Goal: Task Accomplishment & Management: Use online tool/utility

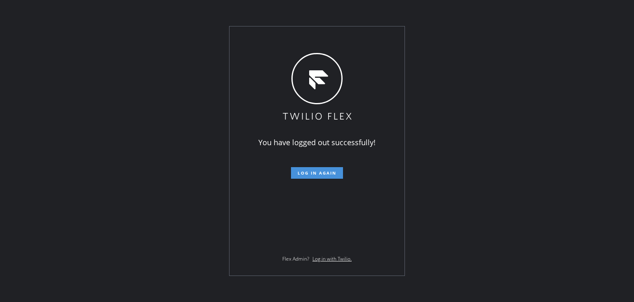
click at [319, 176] on button "Log in again" at bounding box center [317, 173] width 52 height 12
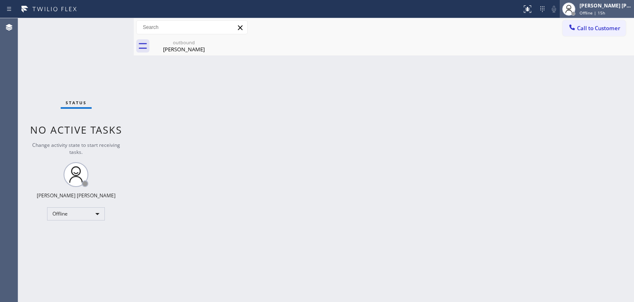
click at [603, 13] on span "Offline | 15h" at bounding box center [593, 13] width 26 height 6
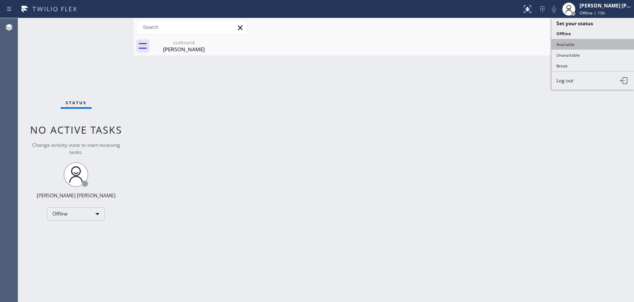
click at [582, 43] on button "Available" at bounding box center [593, 44] width 83 height 11
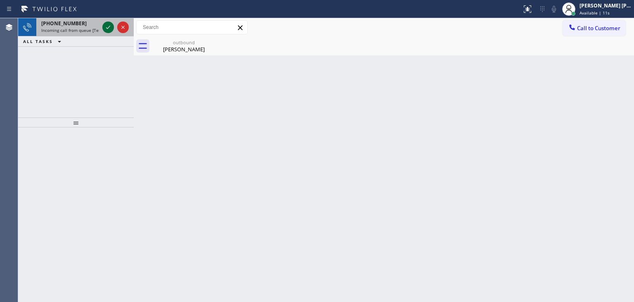
click at [111, 26] on icon at bounding box center [108, 27] width 10 height 10
click at [108, 30] on icon at bounding box center [108, 27] width 10 height 10
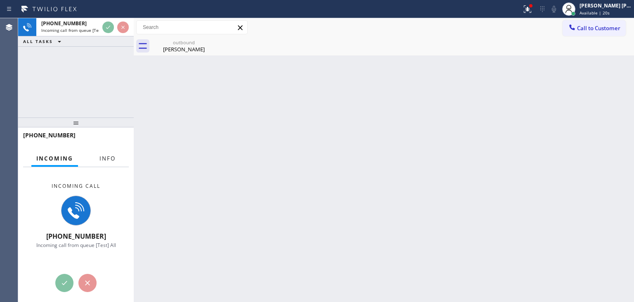
click at [109, 157] on span "Info" at bounding box center [108, 157] width 16 height 7
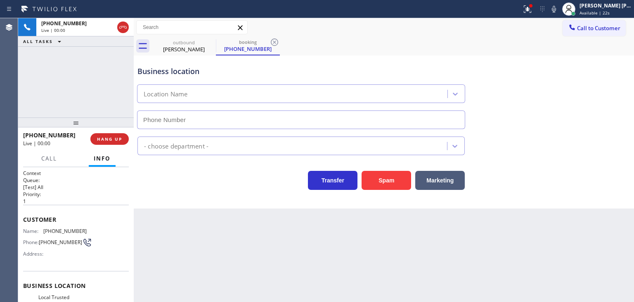
type input "[PHONE_NUMBER]"
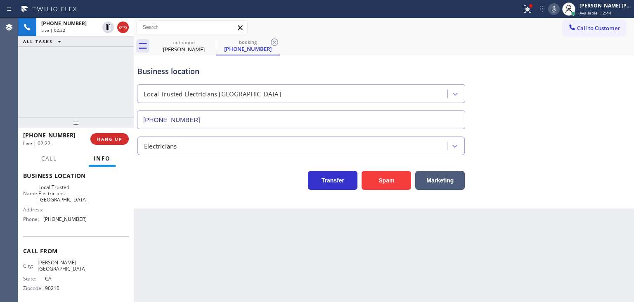
click at [556, 8] on icon at bounding box center [554, 9] width 4 height 7
drag, startPoint x: 63, startPoint y: 135, endPoint x: 30, endPoint y: 137, distance: 33.5
click at [30, 137] on div "+13104985309" at bounding box center [54, 135] width 62 height 8
copy span "3104985309"
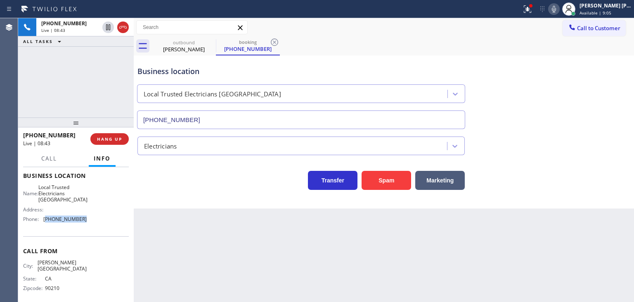
drag, startPoint x: 78, startPoint y: 219, endPoint x: 56, endPoint y: 218, distance: 21.9
click at [47, 222] on div "Name: Local Trusted Electricians Orange County Address: Phone: (562) 376-2472" at bounding box center [76, 205] width 106 height 42
copy span "62) 376-2472"
click at [83, 218] on div "Name: Local Trusted Electricians Orange County Address: Phone: (562) 376-2472" at bounding box center [76, 205] width 106 height 42
drag, startPoint x: 84, startPoint y: 218, endPoint x: 41, endPoint y: 219, distance: 42.6
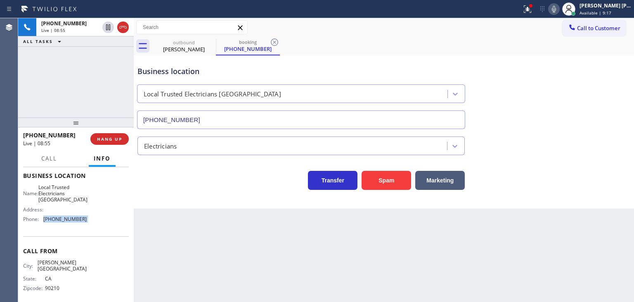
click at [41, 219] on div "Name: Local Trusted Electricians Orange County Address: Phone: (562) 376-2472" at bounding box center [76, 205] width 106 height 42
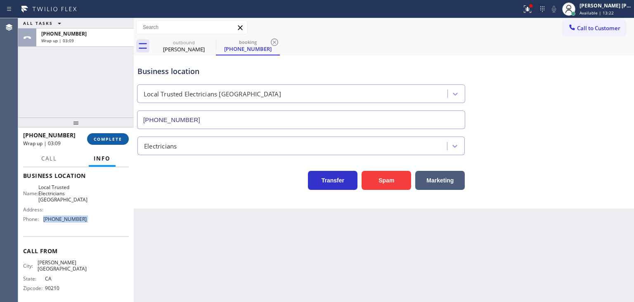
click at [95, 136] on span "COMPLETE" at bounding box center [108, 139] width 28 height 6
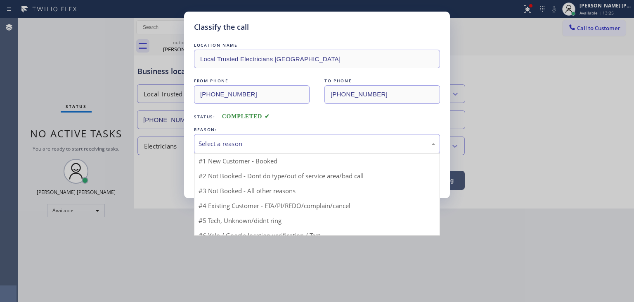
click at [241, 149] on div "Select a reason" at bounding box center [317, 143] width 246 height 19
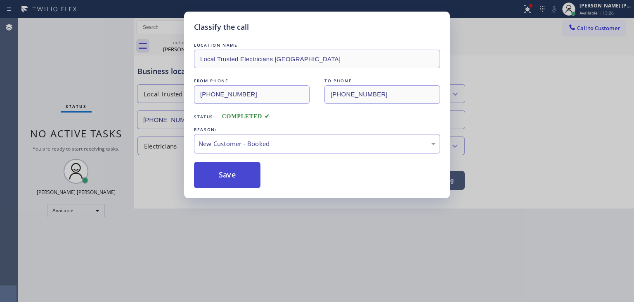
click at [232, 169] on button "Save" at bounding box center [227, 174] width 66 height 26
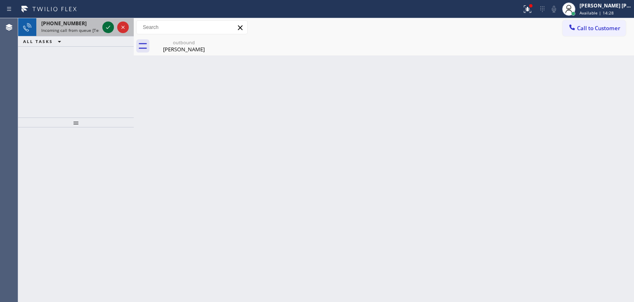
click at [106, 23] on icon at bounding box center [108, 27] width 10 height 10
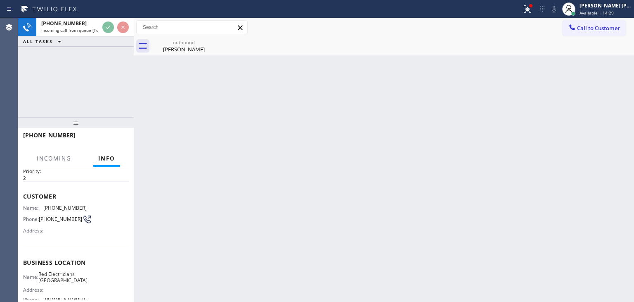
scroll to position [41, 0]
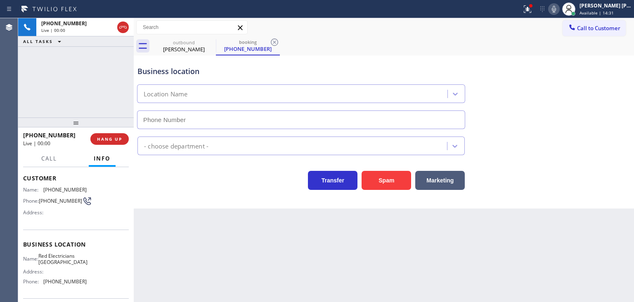
type input "[PHONE_NUMBER]"
click at [559, 6] on icon at bounding box center [554, 9] width 10 height 10
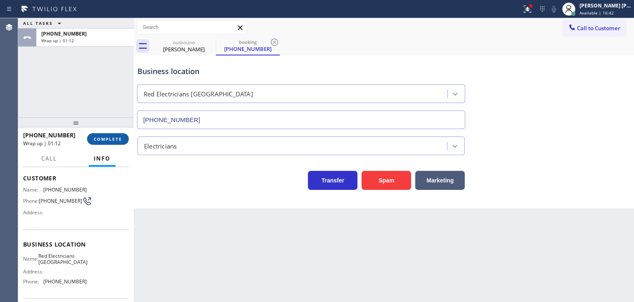
click at [112, 138] on span "COMPLETE" at bounding box center [108, 139] width 28 height 6
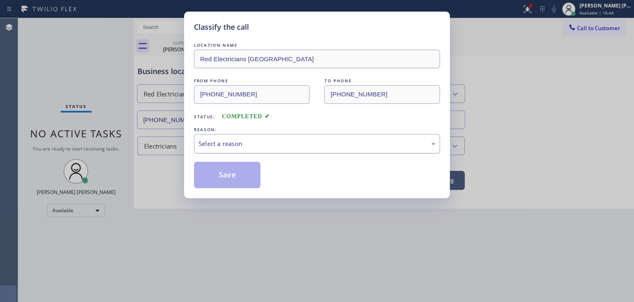
click at [243, 148] on div "Select a reason" at bounding box center [317, 143] width 246 height 19
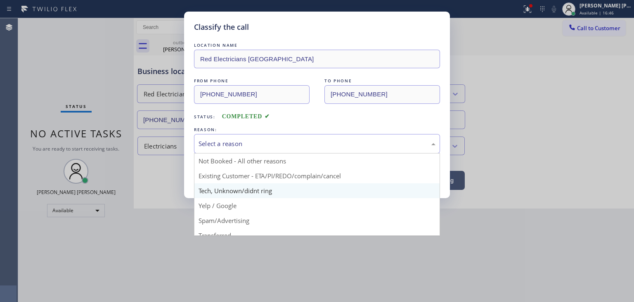
scroll to position [41, 0]
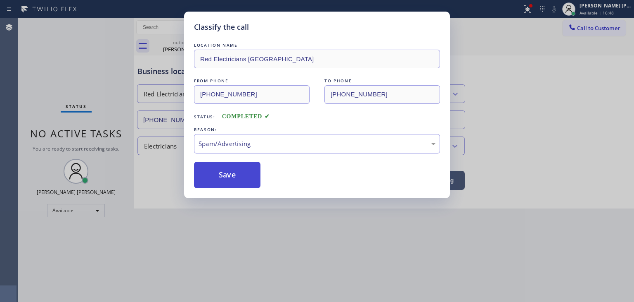
click at [228, 178] on button "Save" at bounding box center [227, 174] width 66 height 26
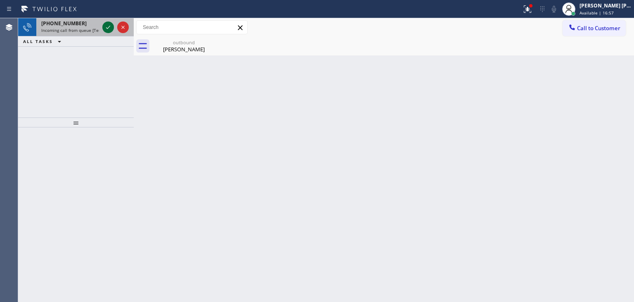
click at [109, 30] on icon at bounding box center [108, 27] width 10 height 10
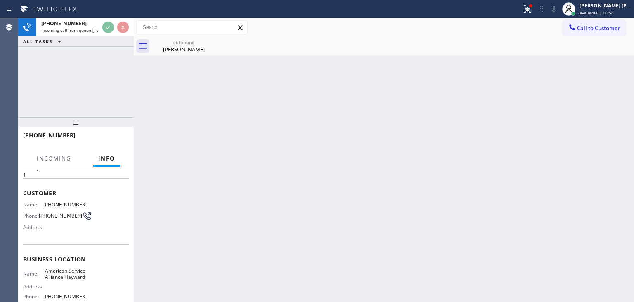
scroll to position [41, 0]
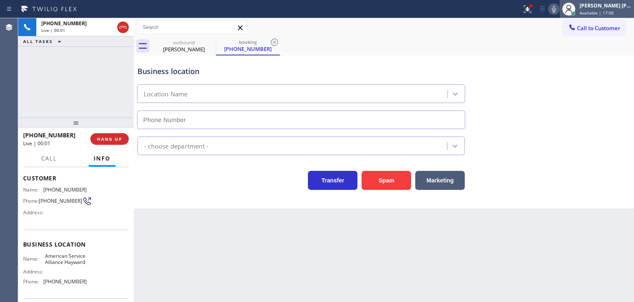
type input "[PHONE_NUMBER]"
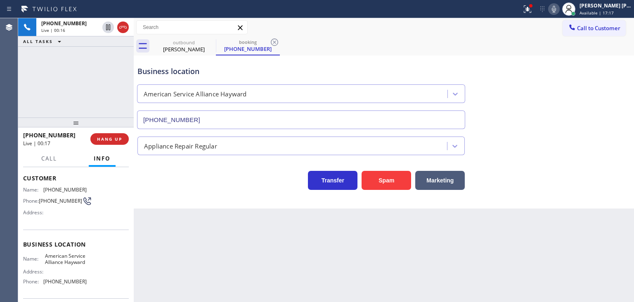
click at [559, 12] on icon at bounding box center [554, 9] width 10 height 10
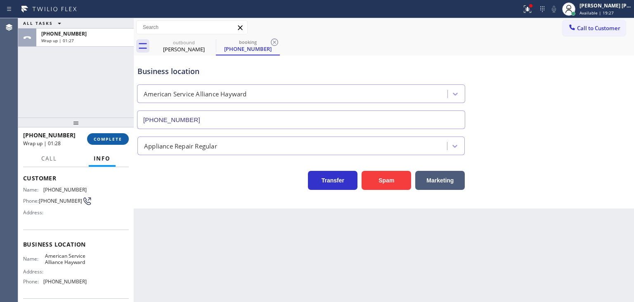
click at [119, 141] on span "COMPLETE" at bounding box center [108, 139] width 28 height 6
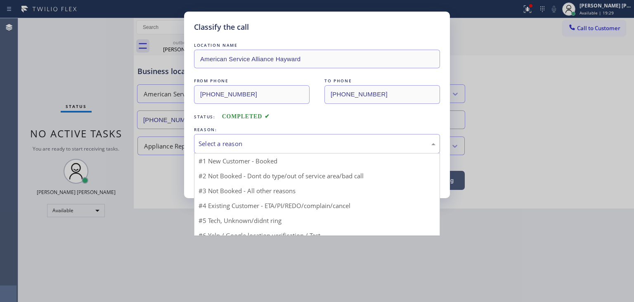
click at [206, 143] on div "Select a reason" at bounding box center [317, 143] width 237 height 9
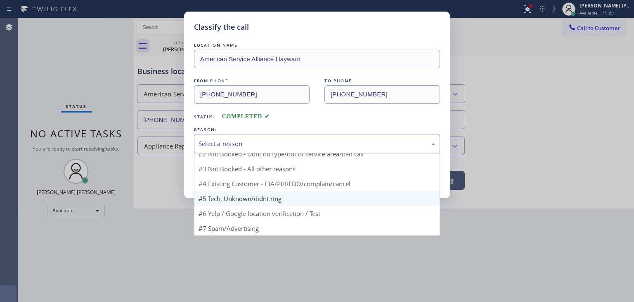
scroll to position [7, 0]
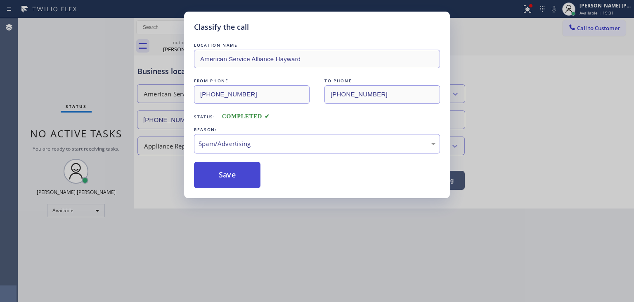
click at [223, 185] on button "Save" at bounding box center [227, 174] width 66 height 26
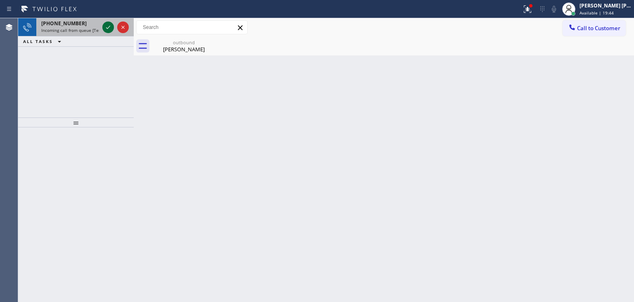
click at [106, 27] on icon at bounding box center [108, 27] width 10 height 10
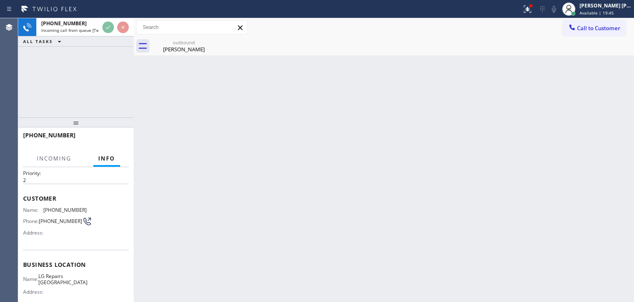
scroll to position [41, 0]
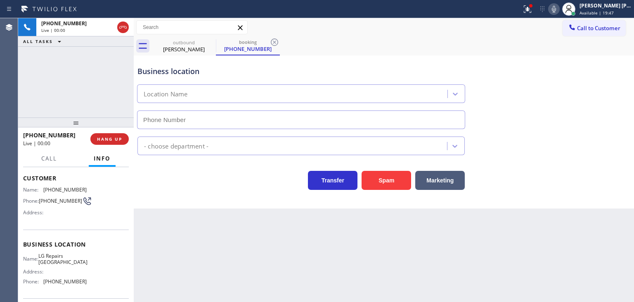
type input "[PHONE_NUMBER]"
click at [559, 10] on icon at bounding box center [554, 9] width 10 height 10
click at [559, 9] on icon at bounding box center [554, 9] width 10 height 10
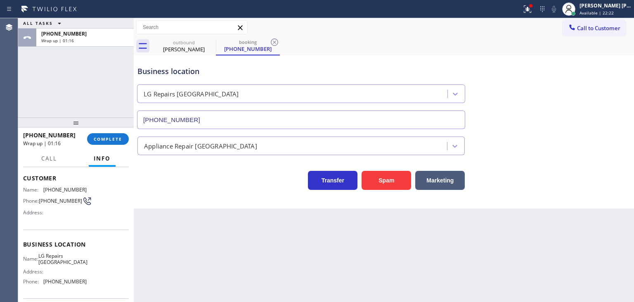
click at [108, 145] on div "+17202987499 Wrap up | 01:16 COMPLETE" at bounding box center [76, 138] width 106 height 21
click at [103, 138] on span "COMPLETE" at bounding box center [108, 139] width 28 height 6
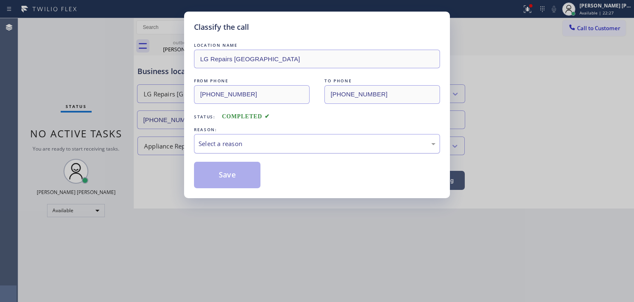
click at [216, 139] on div "Select a reason" at bounding box center [317, 143] width 237 height 9
click at [232, 175] on button "Save" at bounding box center [227, 174] width 66 height 26
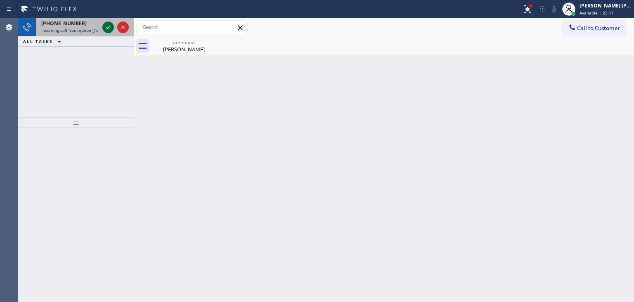
click at [108, 27] on icon at bounding box center [108, 27] width 10 height 10
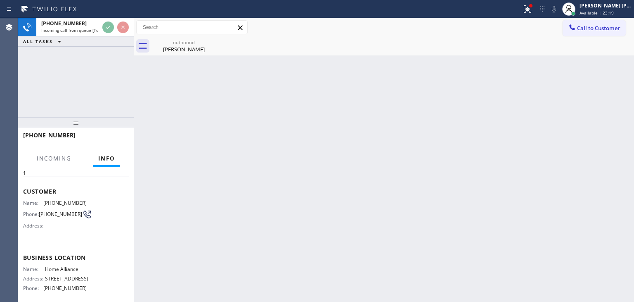
scroll to position [41, 0]
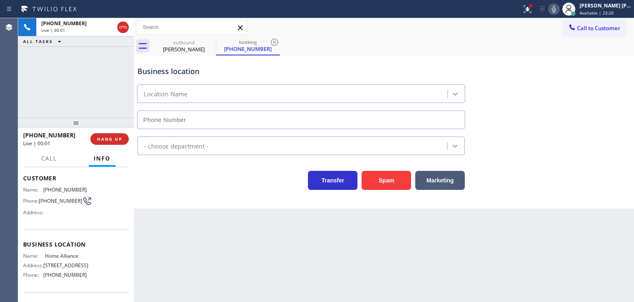
type input "[PHONE_NUMBER]"
click at [559, 13] on icon at bounding box center [554, 9] width 10 height 10
click at [556, 9] on icon at bounding box center [554, 9] width 4 height 7
click at [559, 14] on icon at bounding box center [554, 9] width 10 height 10
click at [557, 9] on rect at bounding box center [554, 8] width 6 height 6
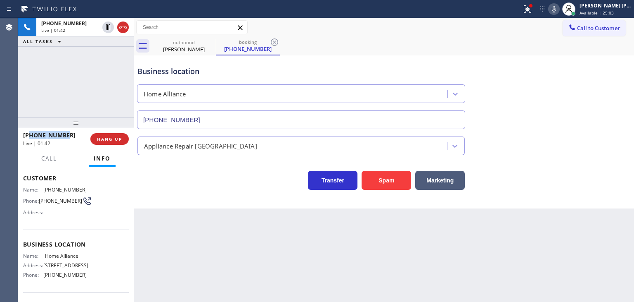
drag, startPoint x: 79, startPoint y: 134, endPoint x: 31, endPoint y: 133, distance: 48.4
click at [31, 133] on div "+16107302143" at bounding box center [54, 135] width 62 height 8
copy span "6107302143"
click at [559, 11] on icon at bounding box center [554, 9] width 10 height 10
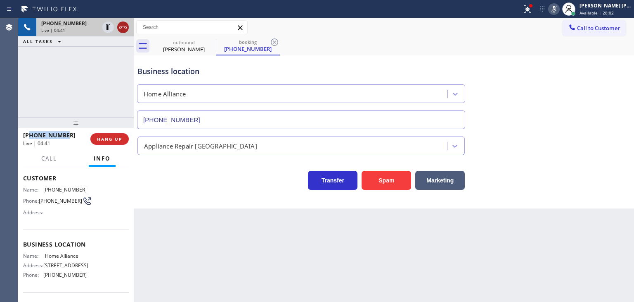
click at [123, 26] on icon at bounding box center [122, 27] width 7 height 2
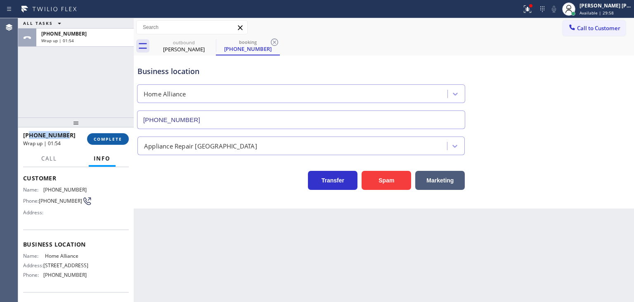
click at [104, 142] on button "COMPLETE" at bounding box center [108, 139] width 42 height 12
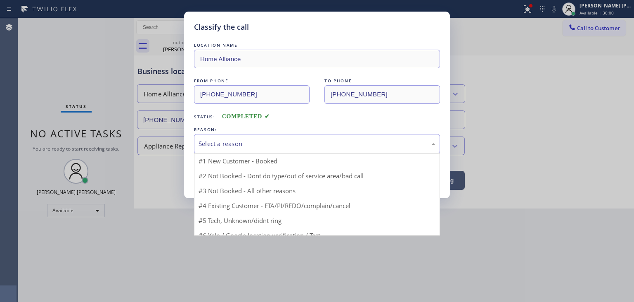
click at [236, 147] on div "Select a reason" at bounding box center [317, 143] width 237 height 9
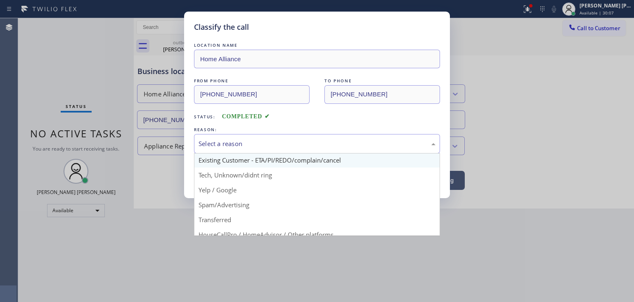
scroll to position [10, 0]
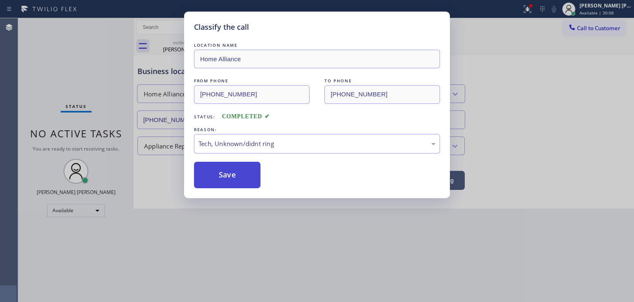
click at [229, 183] on button "Save" at bounding box center [227, 174] width 66 height 26
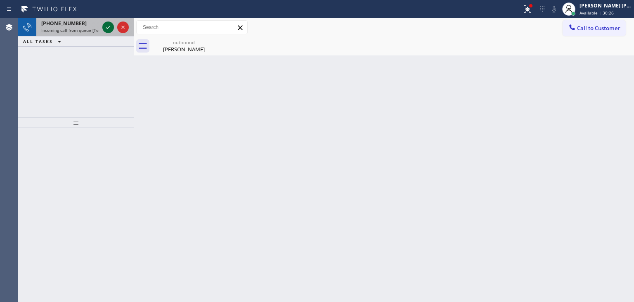
click at [106, 28] on icon at bounding box center [108, 27] width 10 height 10
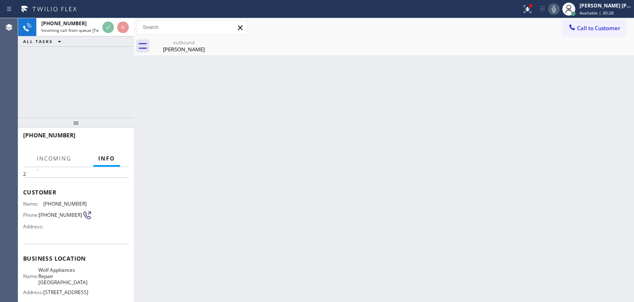
scroll to position [83, 0]
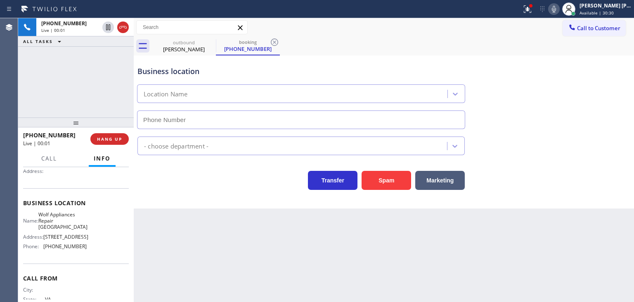
type input "[PHONE_NUMBER]"
click at [559, 7] on icon at bounding box center [554, 9] width 10 height 10
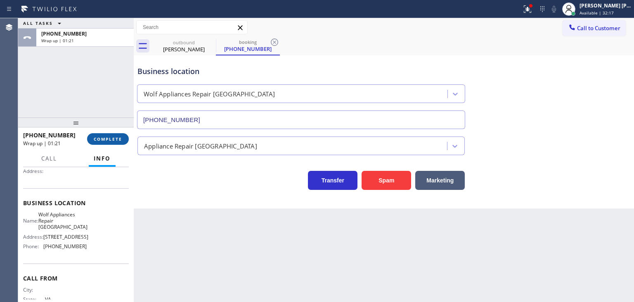
click at [109, 139] on span "COMPLETE" at bounding box center [108, 139] width 28 height 6
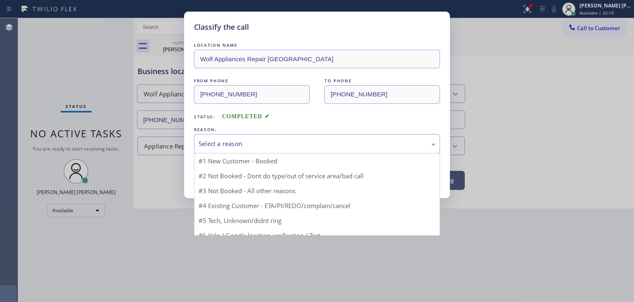
click at [236, 149] on div "Select a reason" at bounding box center [317, 143] width 246 height 19
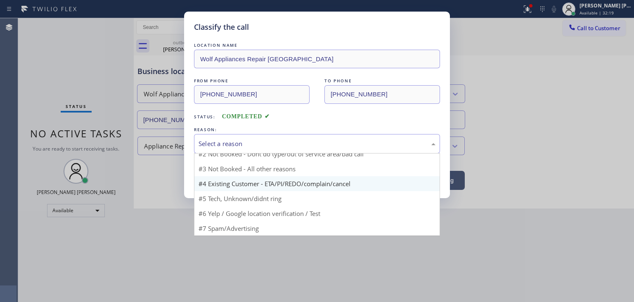
scroll to position [7, 0]
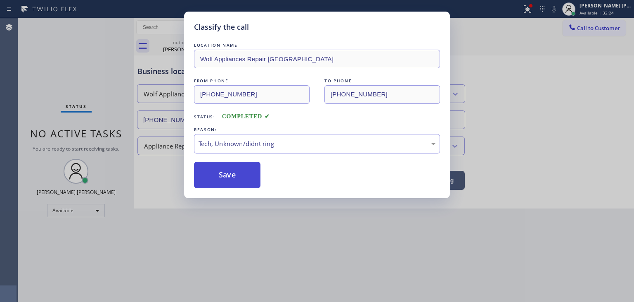
click at [231, 172] on button "Save" at bounding box center [227, 174] width 66 height 26
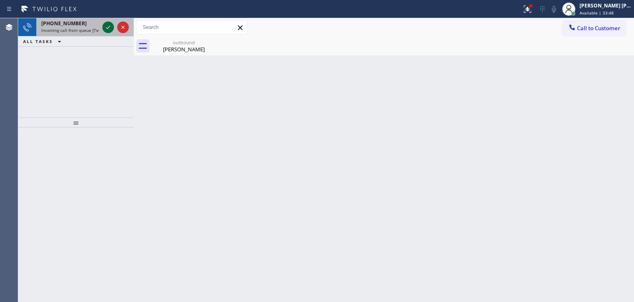
click at [108, 25] on icon at bounding box center [108, 27] width 10 height 10
click at [106, 24] on icon at bounding box center [108, 27] width 10 height 10
click at [116, 34] on div at bounding box center [116, 27] width 30 height 18
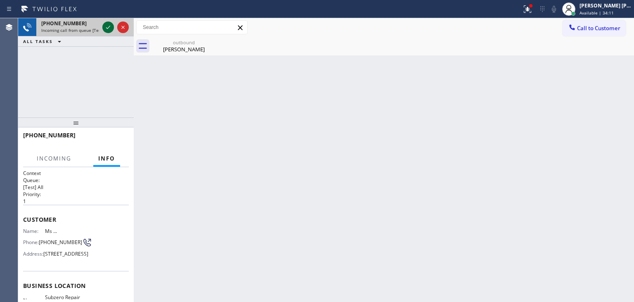
click at [106, 30] on icon at bounding box center [108, 27] width 10 height 10
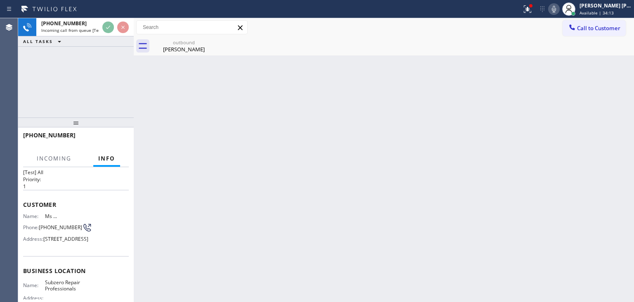
scroll to position [41, 0]
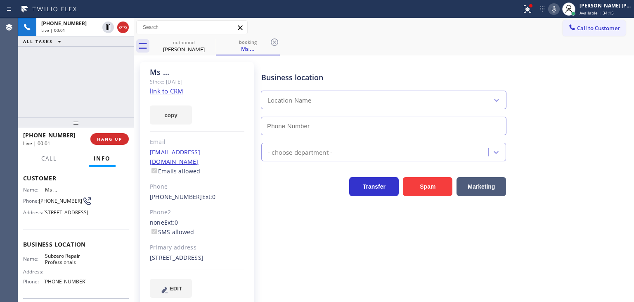
type input "[PHONE_NUMBER]"
click at [556, 9] on icon at bounding box center [554, 9] width 4 height 7
click at [559, 9] on icon at bounding box center [554, 9] width 10 height 10
click at [159, 89] on link "link to CRM" at bounding box center [166, 91] width 33 height 8
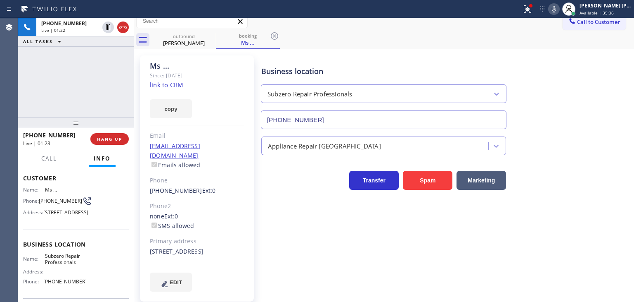
scroll to position [12, 0]
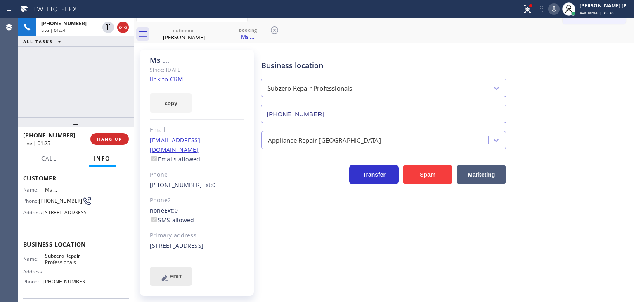
click at [178, 275] on span "EDIT" at bounding box center [176, 276] width 12 height 6
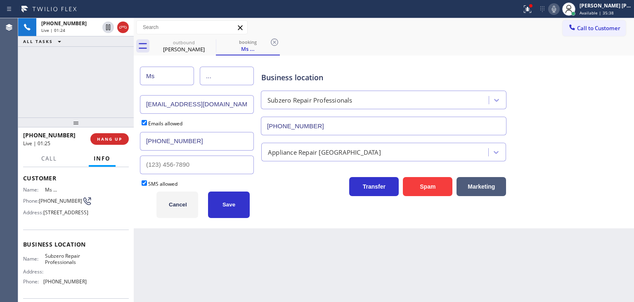
scroll to position [0, 0]
click at [188, 78] on input "Ms" at bounding box center [167, 75] width 54 height 19
type input "M"
type input "Isabel"
type input "Brown"
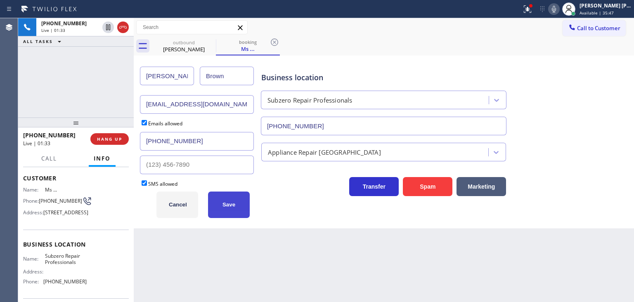
click at [241, 211] on button "Save" at bounding box center [229, 204] width 42 height 26
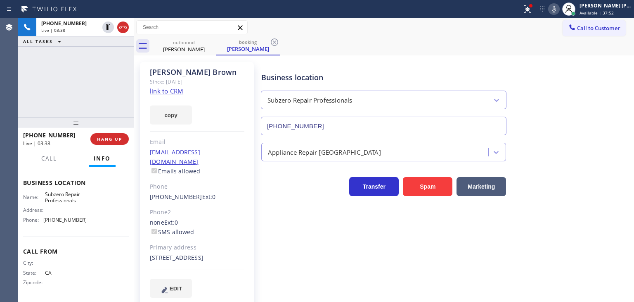
scroll to position [116, 0]
drag, startPoint x: 87, startPoint y: 220, endPoint x: 40, endPoint y: 222, distance: 47.5
click at [40, 222] on div "Name: Subzero Repair Professionals Address: Phone: (760) 642-6449" at bounding box center [76, 209] width 106 height 36
copy div "[PHONE_NUMBER]"
click at [608, 180] on div "Transfer Spam Marketing" at bounding box center [446, 182] width 373 height 26
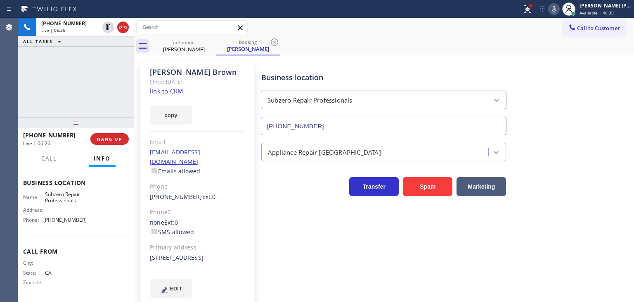
click at [170, 89] on link "link to CRM" at bounding box center [166, 91] width 33 height 8
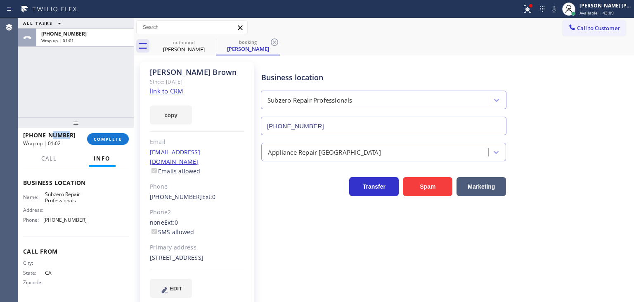
drag, startPoint x: 67, startPoint y: 133, endPoint x: 35, endPoint y: 132, distance: 32.7
click at [47, 135] on div "+18582428786" at bounding box center [52, 135] width 58 height 8
click at [32, 131] on div "+18582428786 Wrap up | 01:02" at bounding box center [55, 138] width 64 height 21
drag, startPoint x: 74, startPoint y: 136, endPoint x: 30, endPoint y: 134, distance: 44.6
click at [30, 134] on div "+18582428786" at bounding box center [52, 135] width 58 height 8
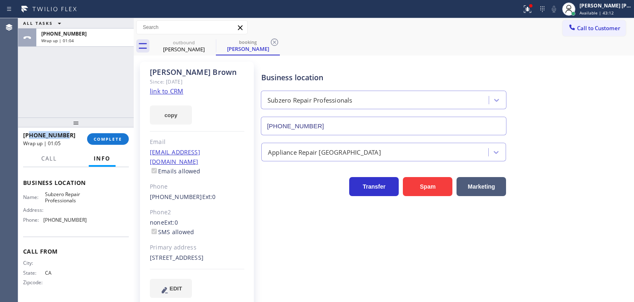
copy span "8582428786"
click at [112, 140] on span "COMPLETE" at bounding box center [108, 139] width 28 height 6
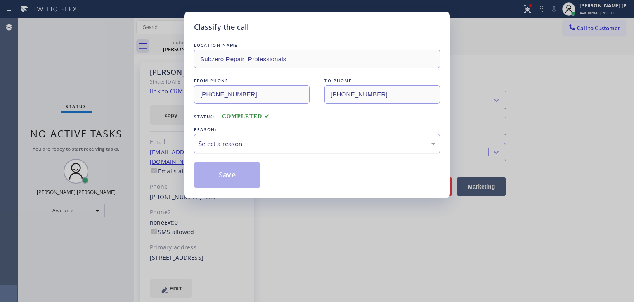
click at [225, 139] on div "Select a reason" at bounding box center [317, 143] width 237 height 9
click at [230, 164] on button "Save" at bounding box center [227, 174] width 66 height 26
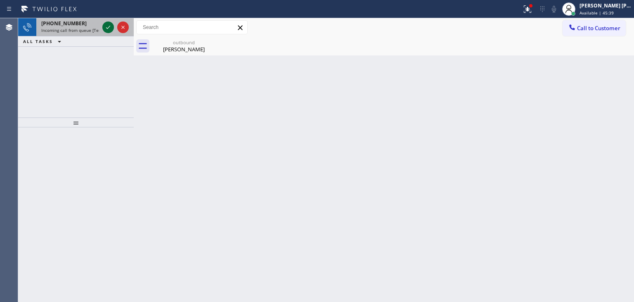
click at [107, 30] on icon at bounding box center [108, 27] width 10 height 10
click at [109, 30] on icon at bounding box center [108, 27] width 10 height 10
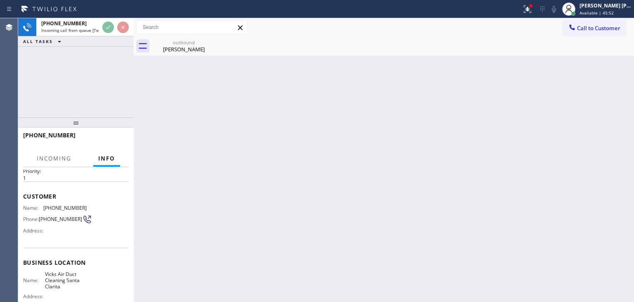
scroll to position [83, 0]
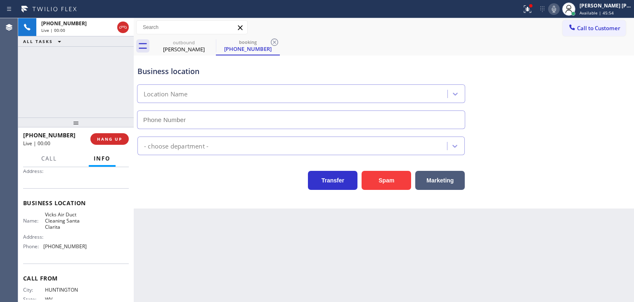
type input "[PHONE_NUMBER]"
click at [559, 7] on icon at bounding box center [554, 9] width 10 height 10
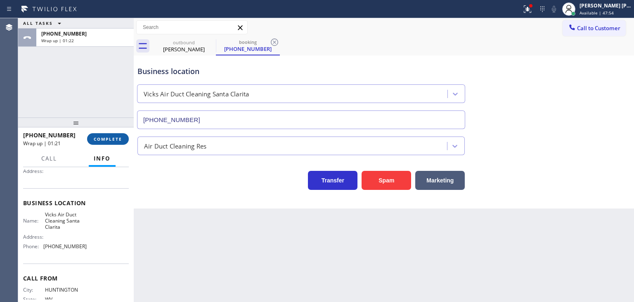
click at [122, 135] on button "COMPLETE" at bounding box center [108, 139] width 42 height 12
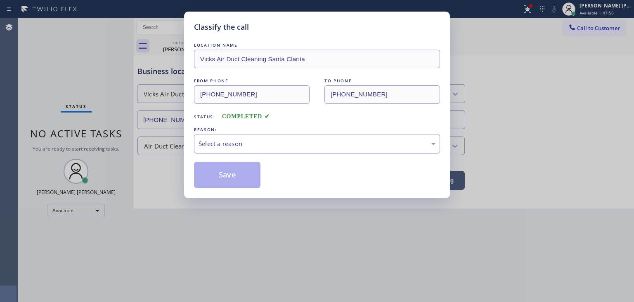
click at [223, 145] on div "Select a reason" at bounding box center [317, 143] width 237 height 9
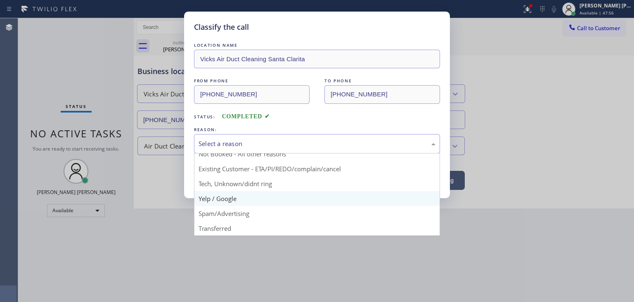
scroll to position [7, 0]
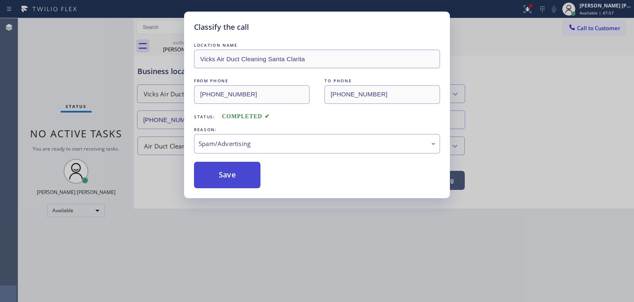
click at [218, 171] on button "Save" at bounding box center [227, 174] width 66 height 26
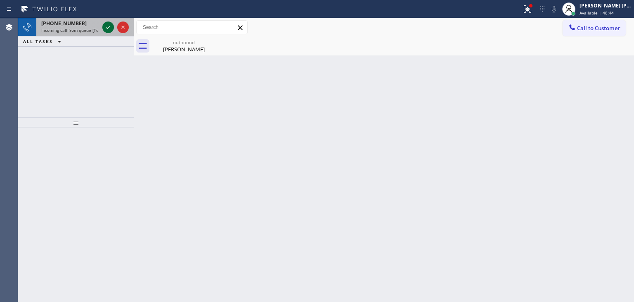
click at [108, 28] on icon at bounding box center [108, 27] width 10 height 10
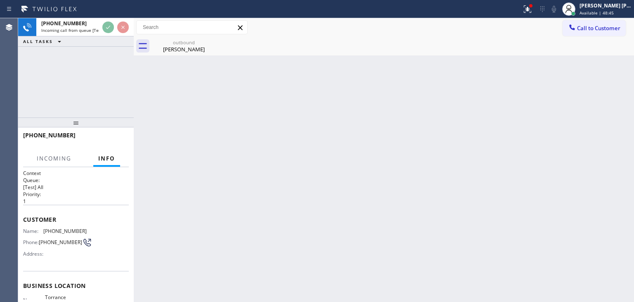
scroll to position [41, 0]
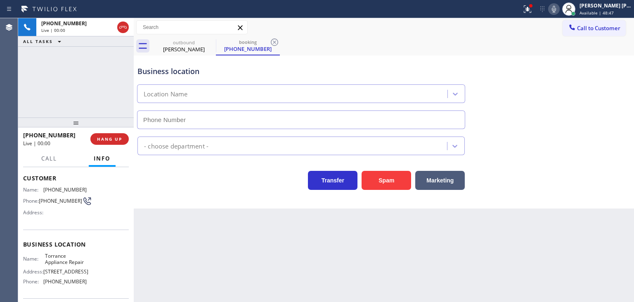
type input "[PHONE_NUMBER]"
click at [559, 6] on icon at bounding box center [554, 9] width 10 height 10
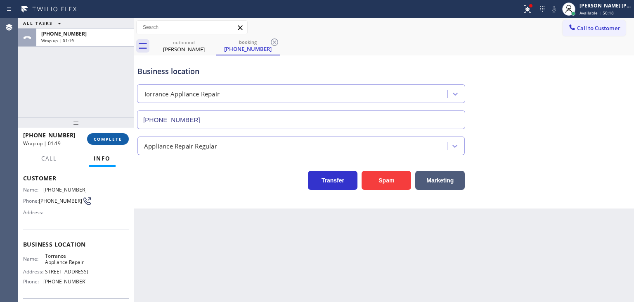
click at [97, 139] on span "COMPLETE" at bounding box center [108, 139] width 28 height 6
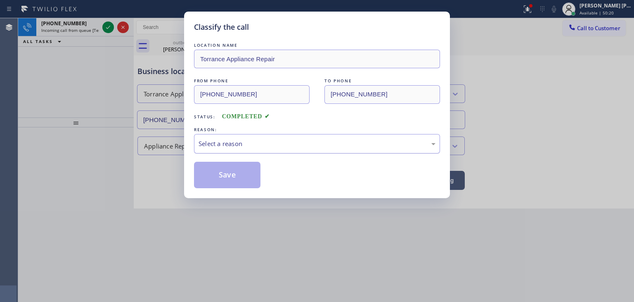
drag, startPoint x: 236, startPoint y: 140, endPoint x: 227, endPoint y: 143, distance: 9.1
click at [227, 143] on div "Select a reason" at bounding box center [317, 143] width 237 height 9
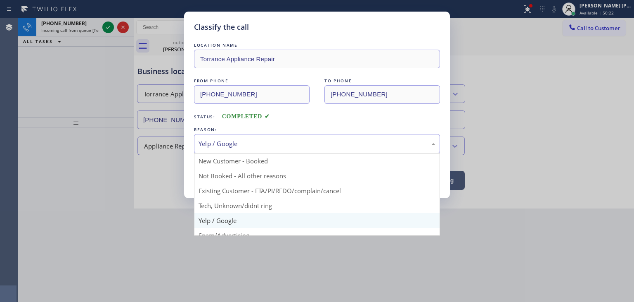
click at [241, 139] on div "Yelp / Google" at bounding box center [317, 143] width 237 height 9
drag, startPoint x: 244, startPoint y: 203, endPoint x: 235, endPoint y: 194, distance: 12.3
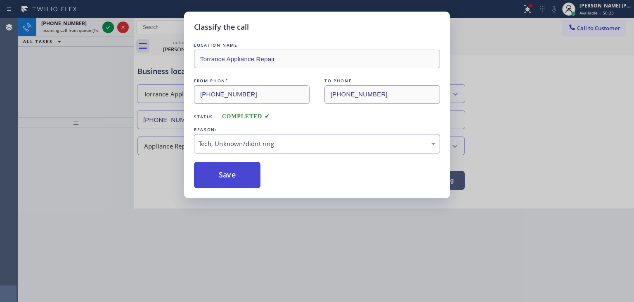
drag, startPoint x: 228, startPoint y: 178, endPoint x: 167, endPoint y: 135, distance: 74.4
click at [227, 177] on button "Save" at bounding box center [227, 174] width 66 height 26
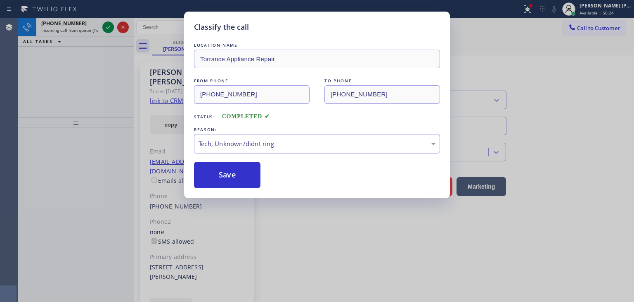
click at [108, 28] on div "Classify the call LOCATION NAME Local Trusted Electricians Orange County FROM P…" at bounding box center [326, 159] width 616 height 283
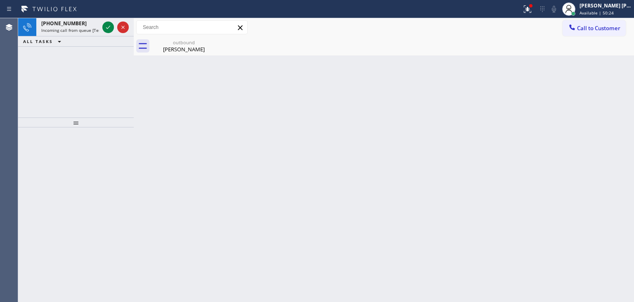
click at [108, 28] on icon at bounding box center [108, 27] width 10 height 10
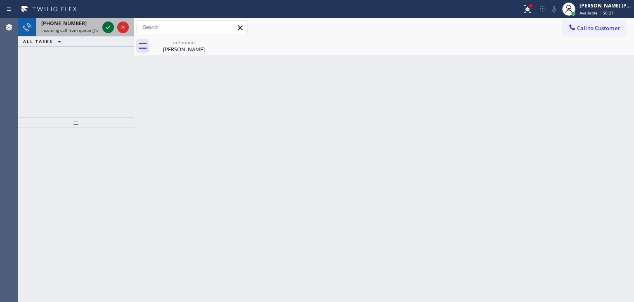
click at [109, 28] on icon at bounding box center [108, 27] width 10 height 10
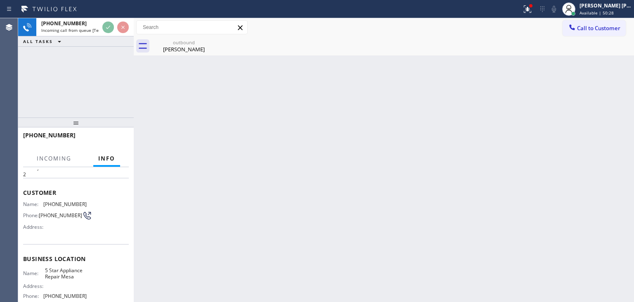
scroll to position [41, 0]
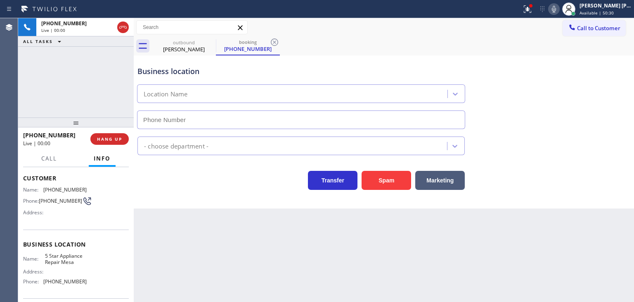
type input "[PHONE_NUMBER]"
drag, startPoint x: 566, startPoint y: 5, endPoint x: 595, endPoint y: 50, distance: 52.6
click at [559, 5] on icon at bounding box center [554, 9] width 10 height 10
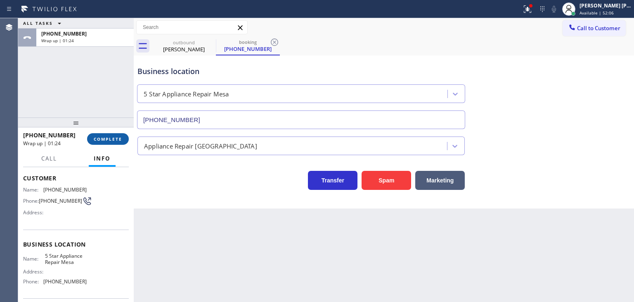
click at [106, 140] on span "COMPLETE" at bounding box center [108, 139] width 28 height 6
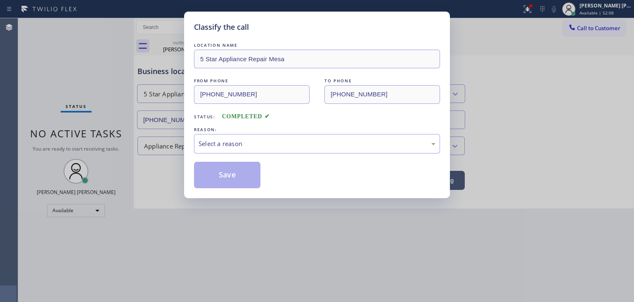
click at [218, 141] on div "Select a reason" at bounding box center [317, 143] width 237 height 9
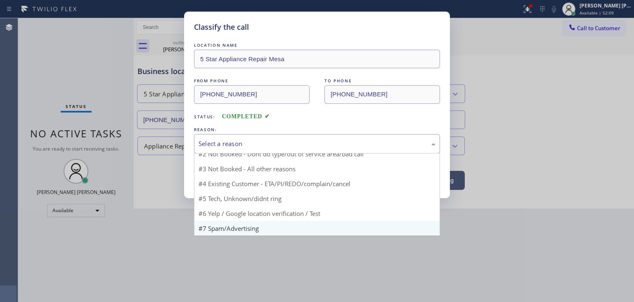
scroll to position [7, 0]
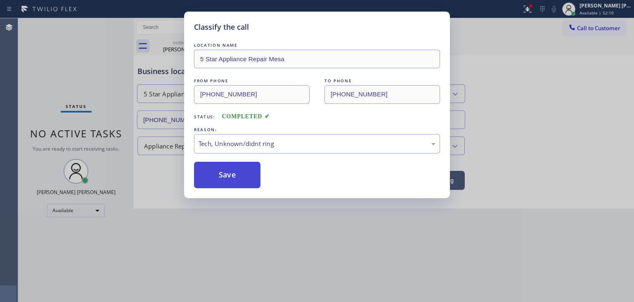
click at [230, 166] on button "Save" at bounding box center [227, 174] width 66 height 26
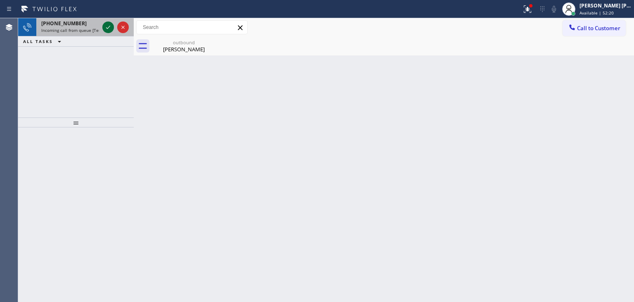
click at [110, 28] on icon at bounding box center [108, 27] width 10 height 10
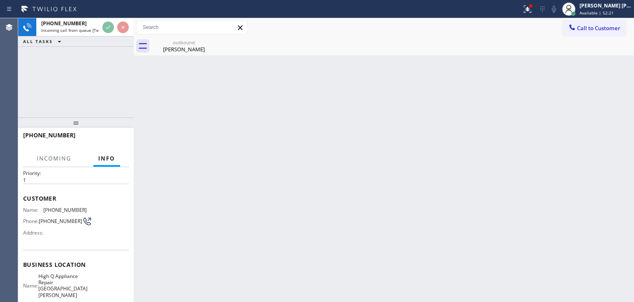
scroll to position [41, 0]
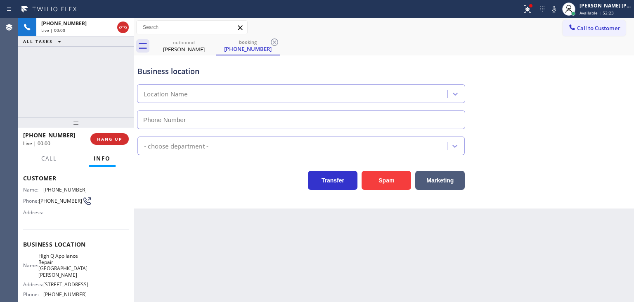
type input "[PHONE_NUMBER]"
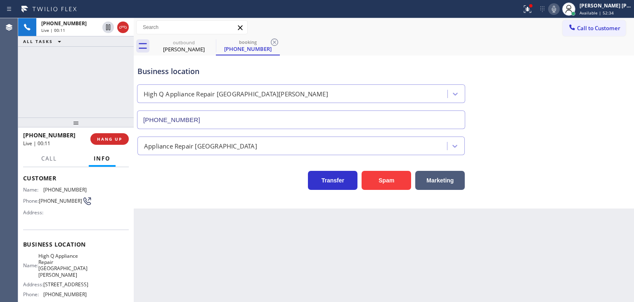
click at [559, 14] on icon at bounding box center [554, 9] width 10 height 10
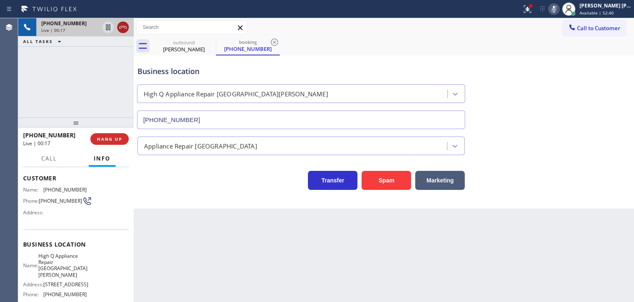
click at [121, 28] on icon at bounding box center [122, 27] width 7 height 2
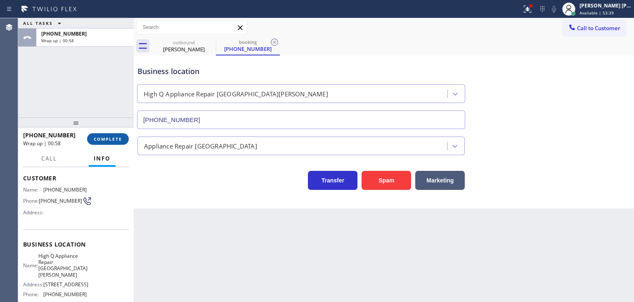
click at [112, 139] on span "COMPLETE" at bounding box center [108, 139] width 28 height 6
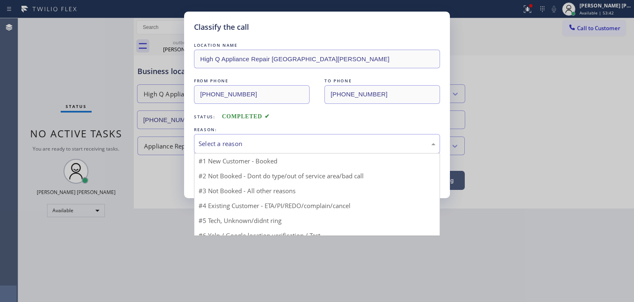
click at [209, 146] on div "Select a reason" at bounding box center [317, 143] width 237 height 9
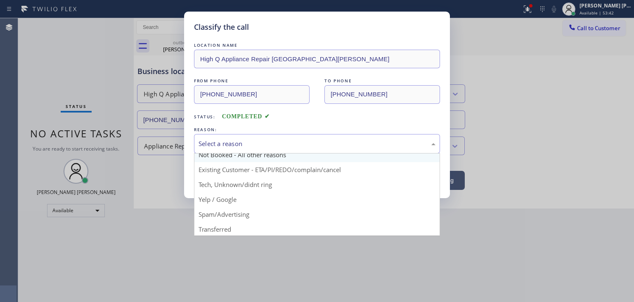
scroll to position [41, 0]
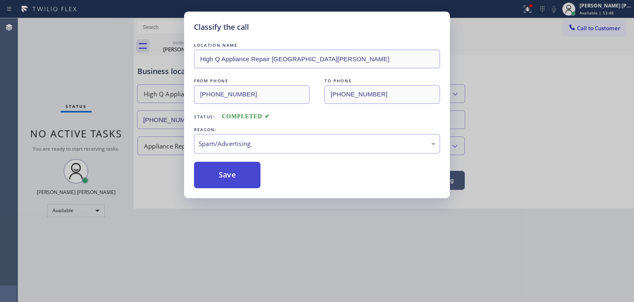
click at [227, 174] on button "Save" at bounding box center [227, 174] width 66 height 26
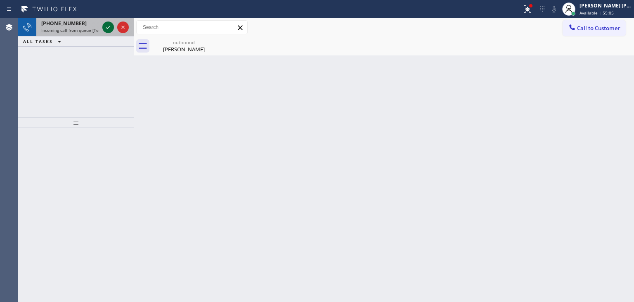
click at [110, 25] on icon at bounding box center [108, 27] width 10 height 10
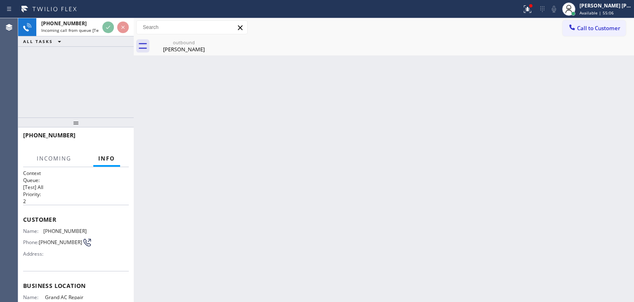
scroll to position [83, 0]
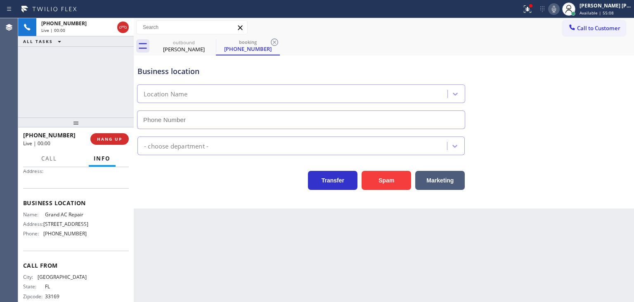
type input "[PHONE_NUMBER]"
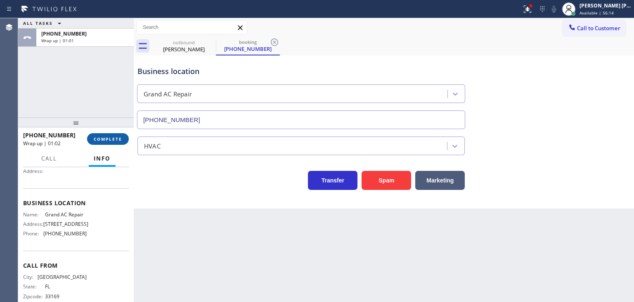
click at [114, 136] on span "COMPLETE" at bounding box center [108, 139] width 28 height 6
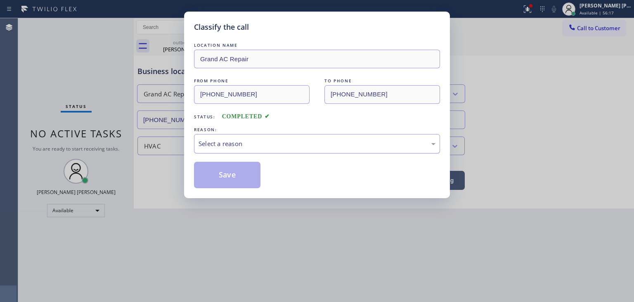
click at [220, 139] on div "Select a reason" at bounding box center [317, 143] width 237 height 9
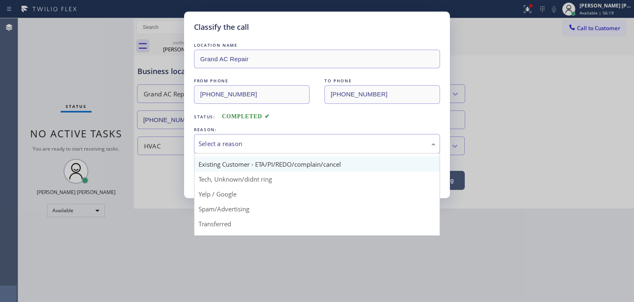
scroll to position [41, 0]
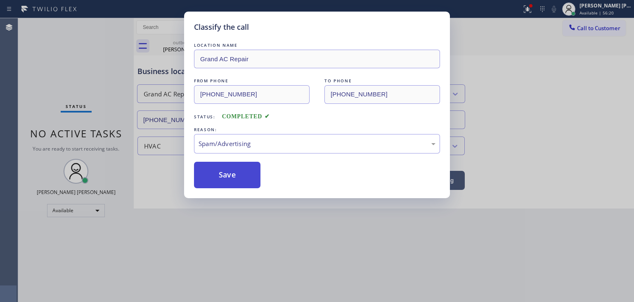
click at [231, 177] on button "Save" at bounding box center [227, 174] width 66 height 26
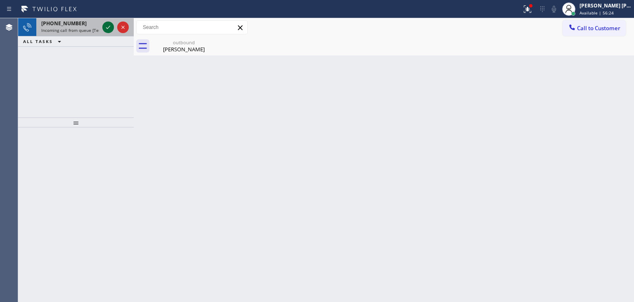
drag, startPoint x: 110, startPoint y: 27, endPoint x: 109, endPoint y: 32, distance: 5.0
click at [110, 27] on icon at bounding box center [108, 27] width 10 height 10
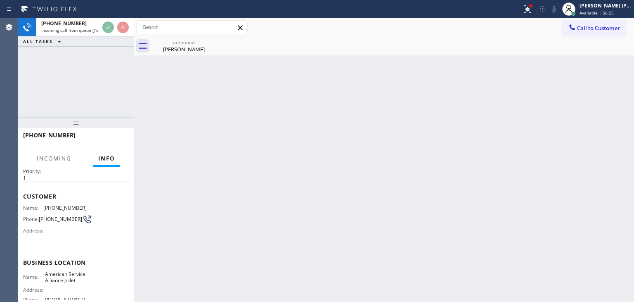
scroll to position [41, 0]
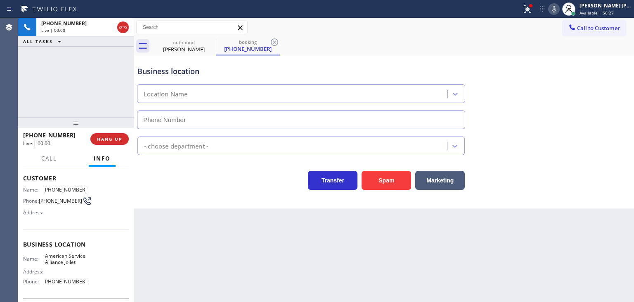
type input "[PHONE_NUMBER]"
click at [559, 12] on icon at bounding box center [554, 9] width 10 height 10
click at [559, 11] on icon at bounding box center [554, 9] width 10 height 10
click at [559, 9] on icon at bounding box center [554, 9] width 10 height 10
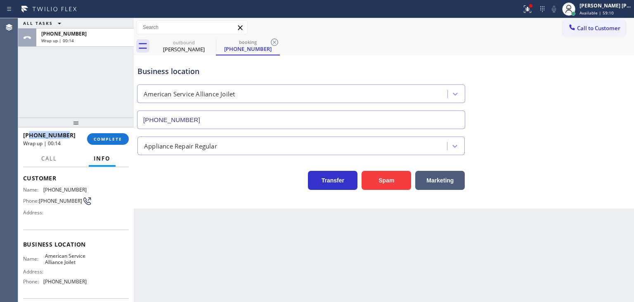
drag, startPoint x: 73, startPoint y: 136, endPoint x: 31, endPoint y: 134, distance: 42.2
click at [31, 134] on div "+19084479918" at bounding box center [52, 135] width 58 height 8
copy span "9084479918"
drag, startPoint x: 88, startPoint y: 290, endPoint x: 41, endPoint y: 291, distance: 46.7
click at [41, 288] on div "Name: American Service Alliance Joilet Address: Phone: (779) 212-7220" at bounding box center [76, 270] width 106 height 36
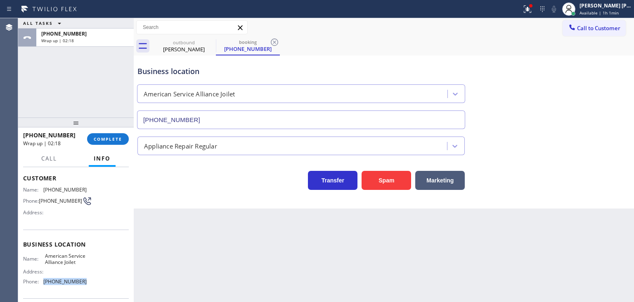
copy div "[PHONE_NUMBER]"
click at [114, 137] on span "COMPLETE" at bounding box center [108, 139] width 28 height 6
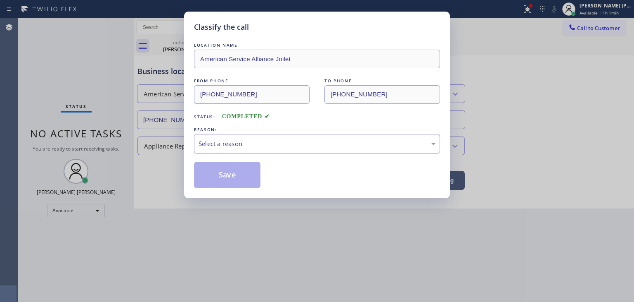
click at [238, 147] on div "Select a reason" at bounding box center [317, 143] width 237 height 9
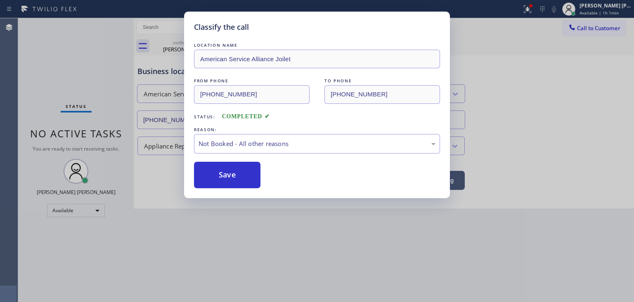
click at [237, 178] on button "Save" at bounding box center [227, 174] width 66 height 26
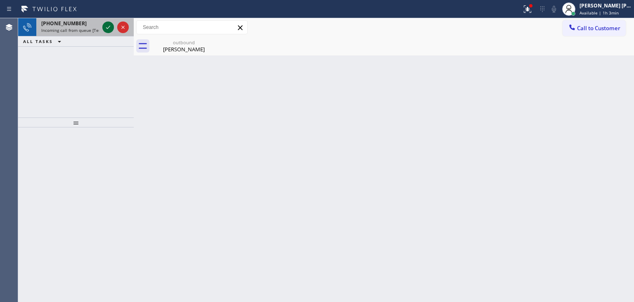
click at [108, 26] on icon at bounding box center [108, 27] width 10 height 10
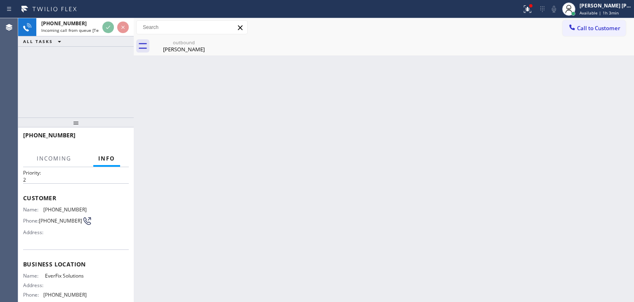
scroll to position [41, 0]
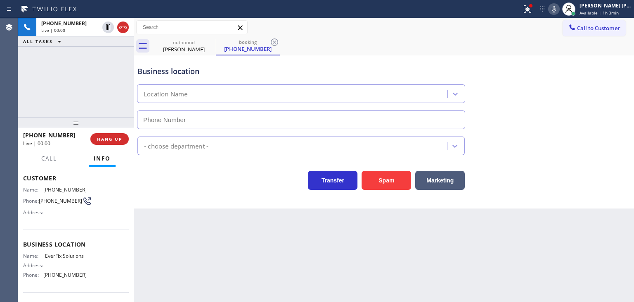
type input "[PHONE_NUMBER]"
click at [559, 9] on icon at bounding box center [554, 9] width 10 height 10
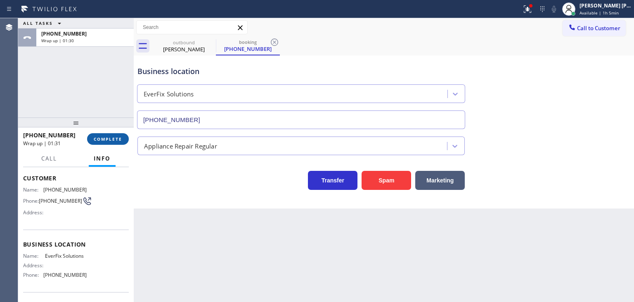
click at [112, 138] on span "COMPLETE" at bounding box center [108, 139] width 28 height 6
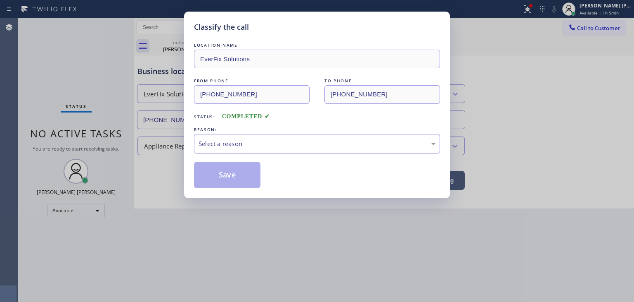
click at [216, 146] on div "Select a reason" at bounding box center [317, 143] width 237 height 9
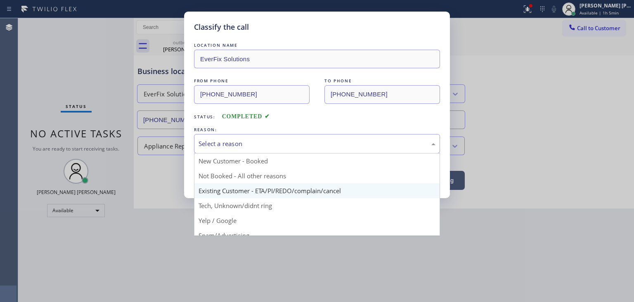
scroll to position [41, 0]
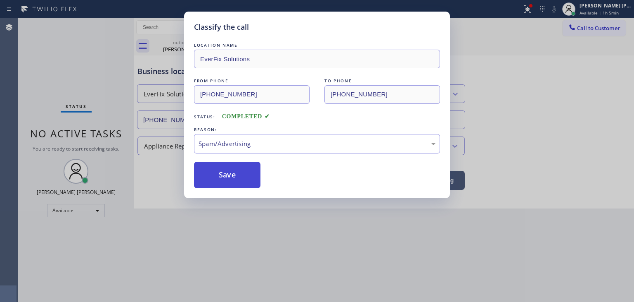
click at [226, 176] on button "Save" at bounding box center [227, 174] width 66 height 26
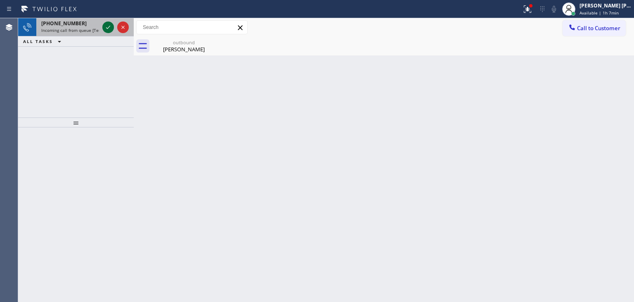
click at [104, 28] on icon at bounding box center [108, 27] width 10 height 10
click at [107, 25] on icon at bounding box center [108, 27] width 10 height 10
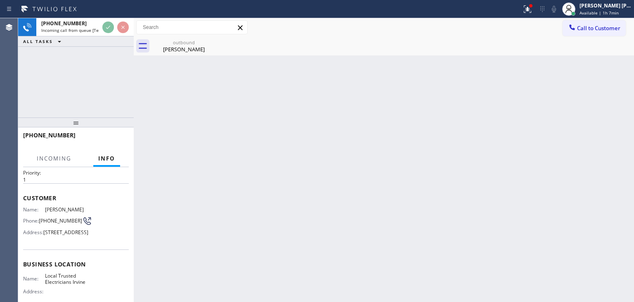
scroll to position [41, 0]
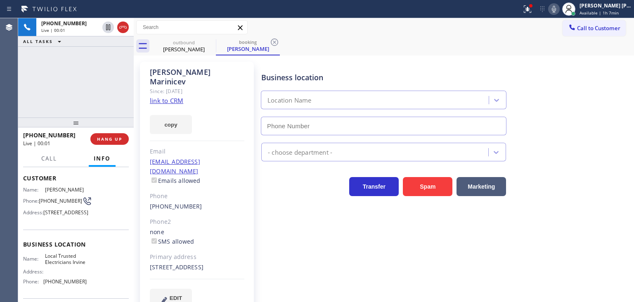
type input "[PHONE_NUMBER]"
click at [121, 76] on div "+18182396162 Live | 00:16 ALL TASKS ALL TASKS ACTIVE TASKS TASKS IN WRAP UP" at bounding box center [76, 67] width 116 height 99
click at [176, 96] on link "link to CRM" at bounding box center [166, 100] width 33 height 8
click at [614, 11] on span "Available | 1h 8min" at bounding box center [599, 13] width 39 height 6
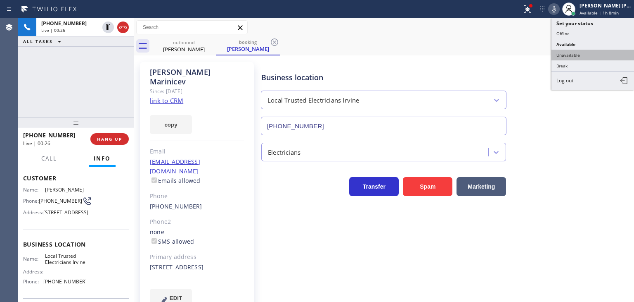
click at [569, 55] on button "Unavailable" at bounding box center [593, 55] width 83 height 11
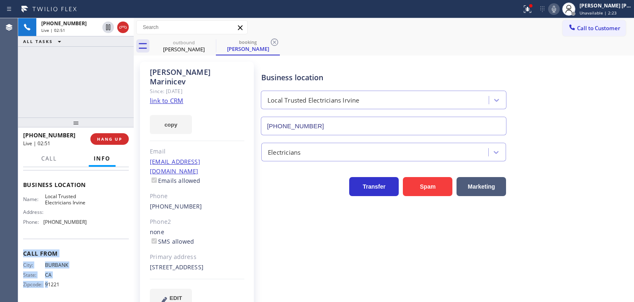
scroll to position [116, 0]
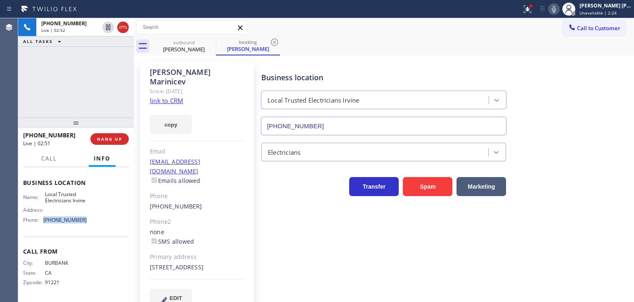
drag, startPoint x: 82, startPoint y: 297, endPoint x: 41, endPoint y: 216, distance: 90.7
click at [41, 216] on div "Name: Local Trusted Electricians Irvine Address: Phone: (949) 565-4262" at bounding box center [55, 209] width 64 height 36
copy div "[PHONE_NUMBER]"
click at [182, 288] on button "EDIT" at bounding box center [171, 297] width 42 height 19
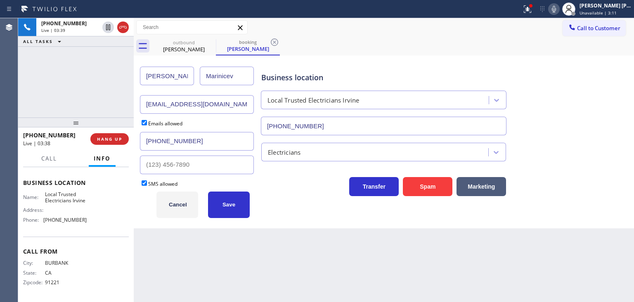
drag, startPoint x: 208, startPoint y: 108, endPoint x: 132, endPoint y: 103, distance: 75.7
click at [132, 103] on div "+18182396162 Live | 03:39 ALL TASKS ALL TASKS ACTIVE TASKS TASKS IN WRAP UP +18…" at bounding box center [326, 159] width 616 height 283
click at [185, 108] on input "kris" at bounding box center [197, 104] width 114 height 19
drag, startPoint x: 226, startPoint y: 107, endPoint x: 133, endPoint y: 88, distance: 95.5
click at [133, 88] on div "+18182396162 Live | 04:01 ALL TASKS ALL TASKS ACTIVE TASKS TASKS IN WRAP UP +18…" at bounding box center [326, 159] width 616 height 283
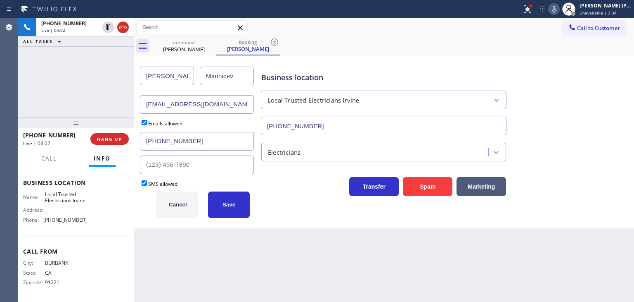
type input "krisnikodem@gmail.com"
click at [293, 210] on div "Business location Local Trusted Electricians Irvine (949) 565-4262 Electricians…" at bounding box center [446, 145] width 373 height 162
click at [236, 209] on button "Save" at bounding box center [229, 204] width 42 height 26
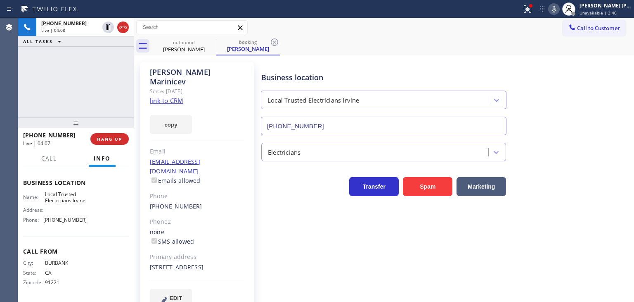
click at [164, 96] on link "link to CRM" at bounding box center [166, 100] width 33 height 8
click at [559, 10] on icon at bounding box center [554, 9] width 10 height 10
click at [556, 7] on icon at bounding box center [554, 9] width 4 height 7
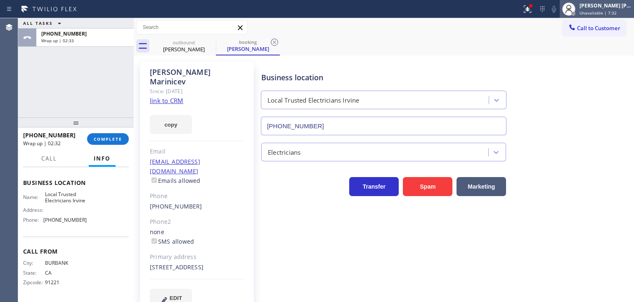
click at [612, 12] on span "Unavailable | 7:32" at bounding box center [598, 13] width 37 height 6
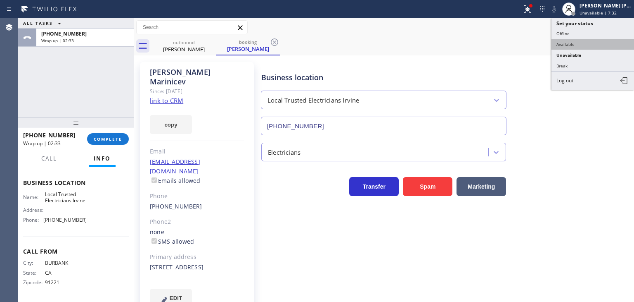
click at [591, 39] on button "Available" at bounding box center [593, 44] width 83 height 11
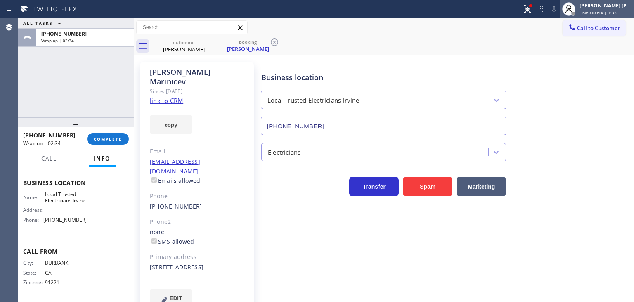
click at [598, 7] on div "[PERSON_NAME] [PERSON_NAME]" at bounding box center [606, 5] width 52 height 7
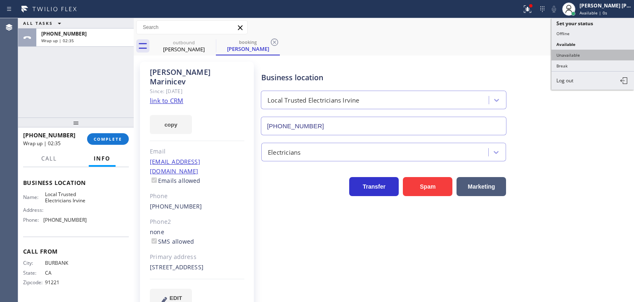
click at [586, 52] on button "Unavailable" at bounding box center [593, 55] width 83 height 11
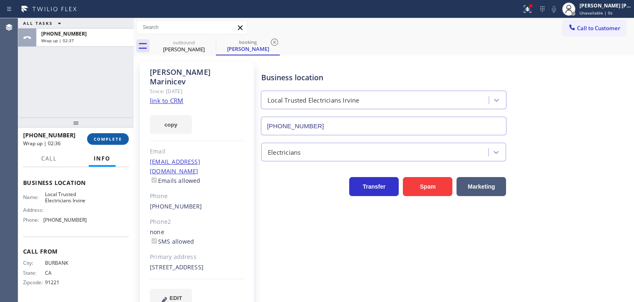
click at [110, 141] on span "COMPLETE" at bounding box center [108, 139] width 28 height 6
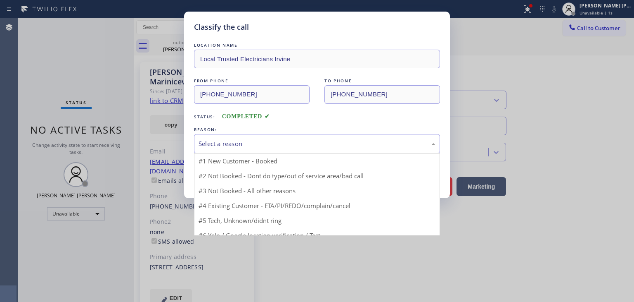
click at [222, 138] on div "Select a reason" at bounding box center [317, 143] width 246 height 19
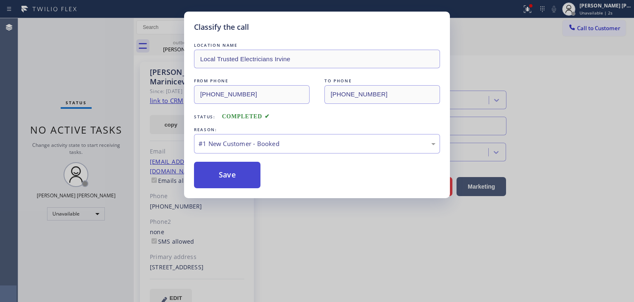
click at [221, 177] on button "Save" at bounding box center [227, 174] width 66 height 26
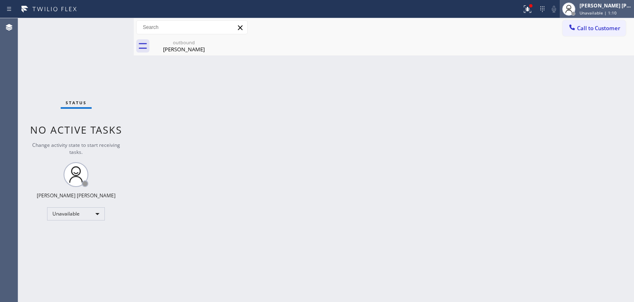
click at [599, 9] on div "Edel John Suson Unavailable | 1:10" at bounding box center [606, 9] width 56 height 14
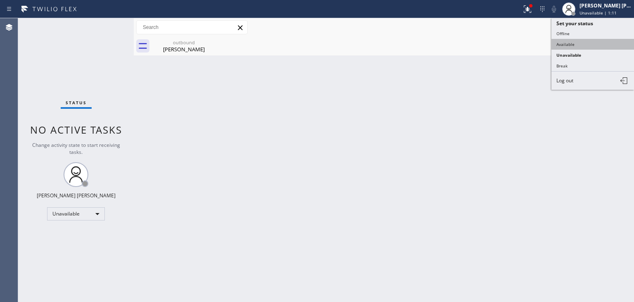
click at [565, 44] on button "Available" at bounding box center [593, 44] width 83 height 11
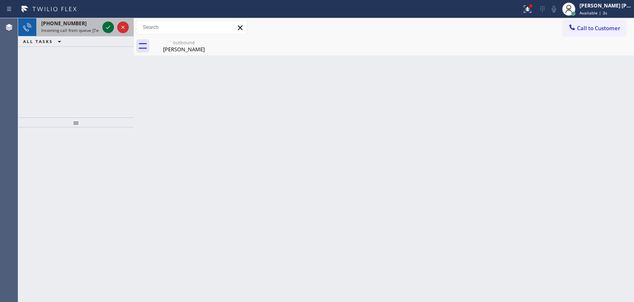
click at [110, 28] on icon at bounding box center [108, 27] width 10 height 10
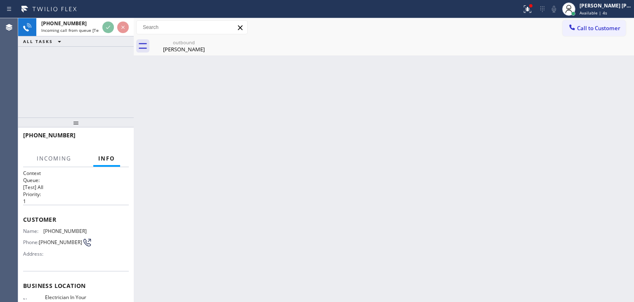
scroll to position [41, 0]
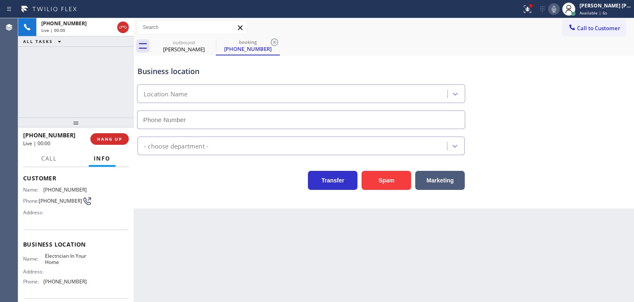
type input "[PHONE_NUMBER]"
click at [559, 8] on icon at bounding box center [554, 9] width 10 height 10
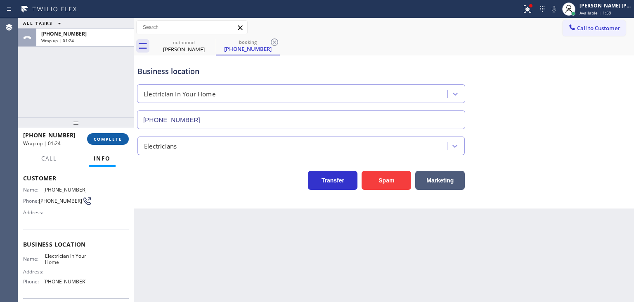
click at [109, 135] on button "COMPLETE" at bounding box center [108, 139] width 42 height 12
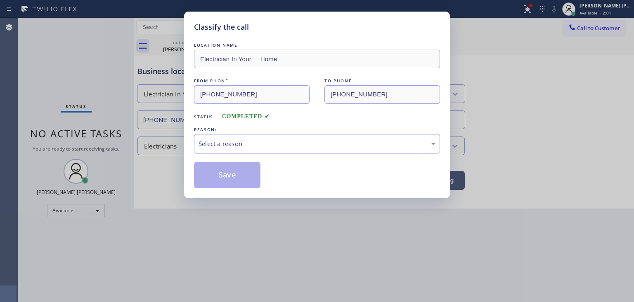
click at [239, 147] on div "Select a reason" at bounding box center [317, 143] width 237 height 9
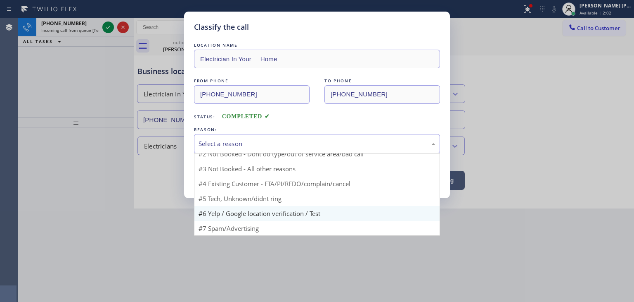
scroll to position [7, 0]
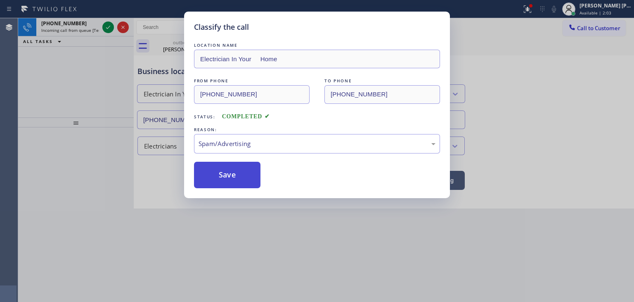
click at [221, 172] on button "Save" at bounding box center [227, 174] width 66 height 26
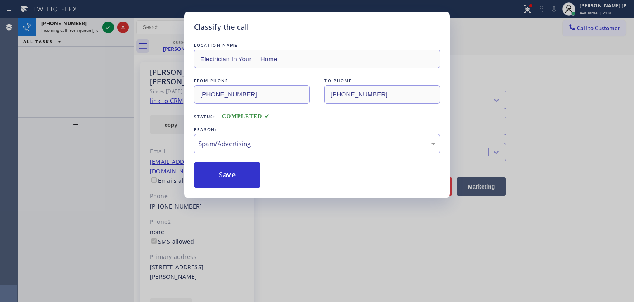
click at [110, 24] on div "Classify the call LOCATION NAME Local Trusted Electricians Orange County FROM P…" at bounding box center [326, 159] width 616 height 283
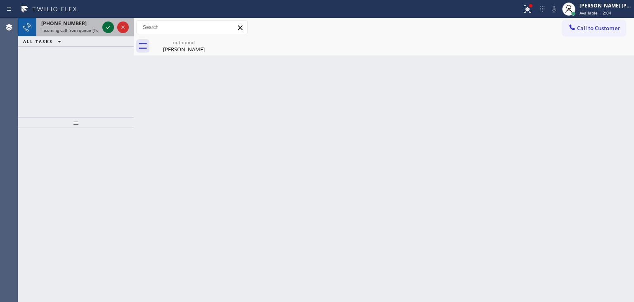
click at [110, 25] on icon at bounding box center [108, 27] width 10 height 10
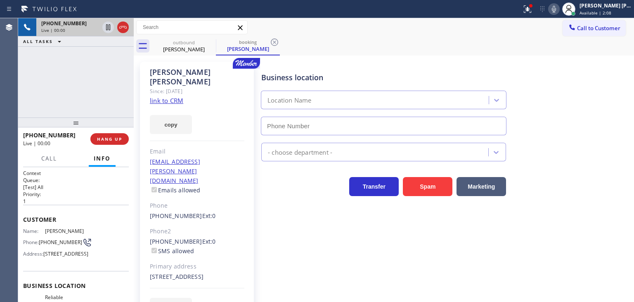
type input "[PHONE_NUMBER]"
click at [171, 96] on link "link to CRM" at bounding box center [166, 100] width 33 height 8
click at [556, 7] on icon at bounding box center [554, 9] width 4 height 7
click at [559, 13] on icon at bounding box center [554, 9] width 10 height 10
click at [611, 105] on div "Business location Reliable Appliance Repair Service (602) 461-7665" at bounding box center [446, 97] width 373 height 75
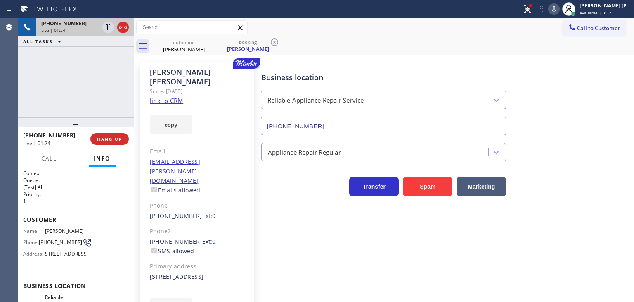
click at [559, 12] on icon at bounding box center [554, 9] width 10 height 10
click at [559, 9] on icon at bounding box center [554, 9] width 10 height 10
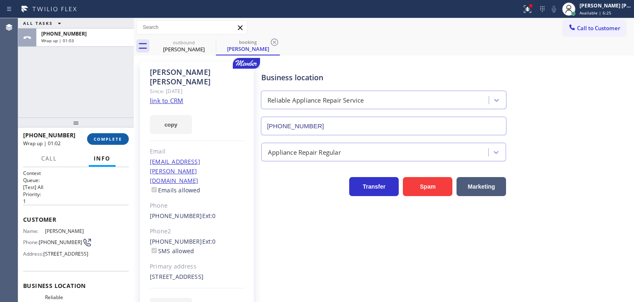
click at [114, 138] on span "COMPLETE" at bounding box center [108, 139] width 28 height 6
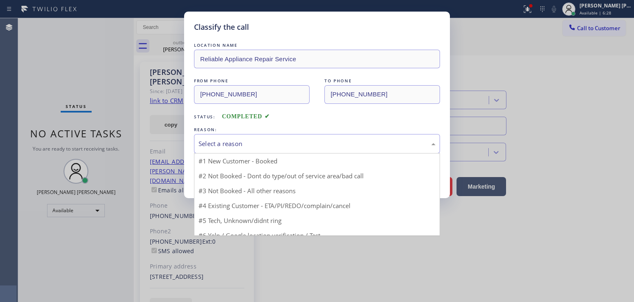
click at [242, 151] on div "Select a reason" at bounding box center [317, 143] width 246 height 19
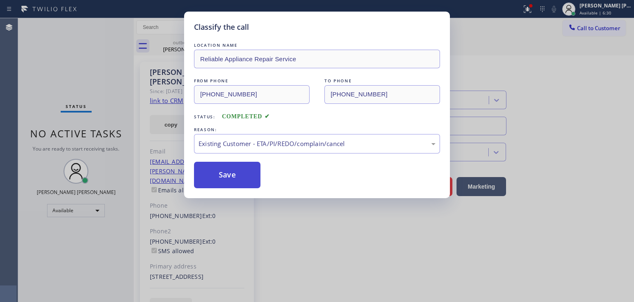
click at [232, 176] on button "Save" at bounding box center [227, 174] width 66 height 26
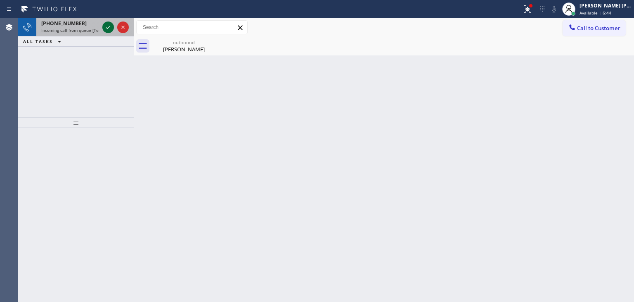
click at [109, 23] on icon at bounding box center [108, 27] width 10 height 10
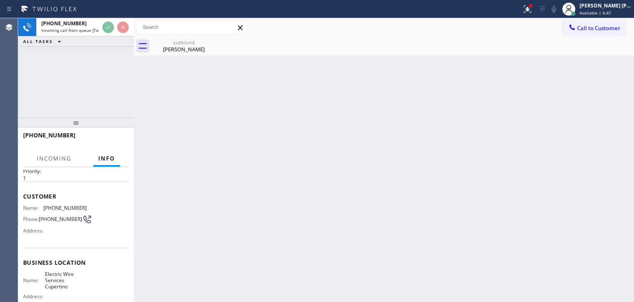
scroll to position [41, 0]
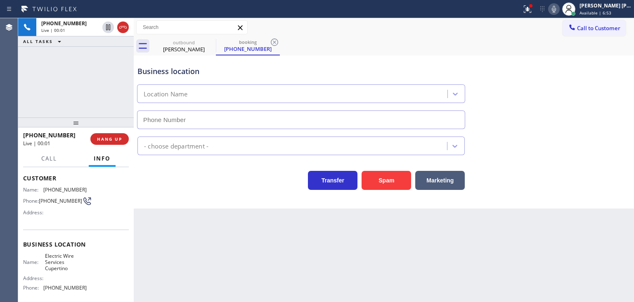
type input "[PHONE_NUMBER]"
click at [559, 7] on icon at bounding box center [554, 9] width 10 height 10
click at [559, 9] on icon at bounding box center [554, 9] width 10 height 10
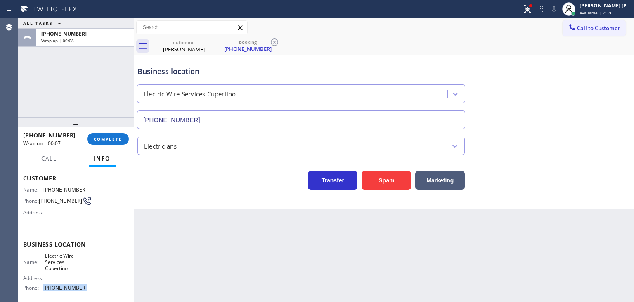
drag, startPoint x: 83, startPoint y: 288, endPoint x: 40, endPoint y: 290, distance: 42.6
click at [40, 290] on div "Name: Electric Wire Services Cupertino Address: Phone: (408) 549-7996" at bounding box center [76, 273] width 106 height 42
copy div "[PHONE_NUMBER]"
click at [601, 27] on span "Call to Customer" at bounding box center [598, 27] width 43 height 7
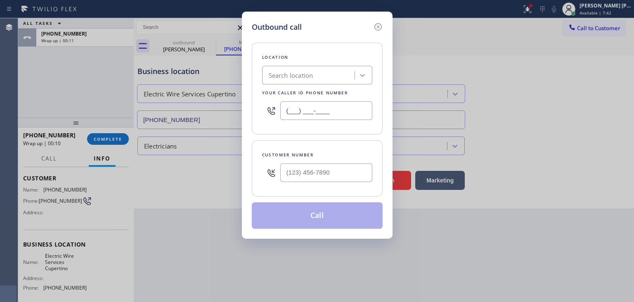
drag, startPoint x: 342, startPoint y: 113, endPoint x: 324, endPoint y: 113, distance: 18.2
click at [324, 113] on input "(___) ___-____" at bounding box center [326, 110] width 92 height 19
paste input "408) 549-7996"
type input "[PHONE_NUMBER]"
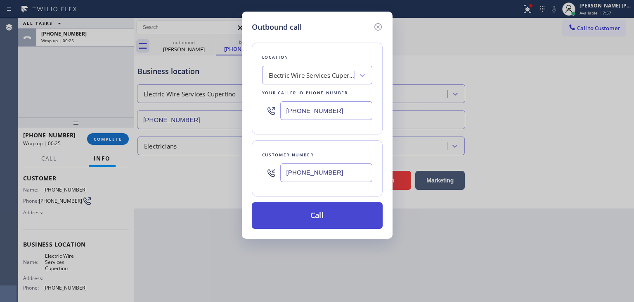
type input "[PHONE_NUMBER]"
click at [346, 218] on button "Call" at bounding box center [317, 215] width 131 height 26
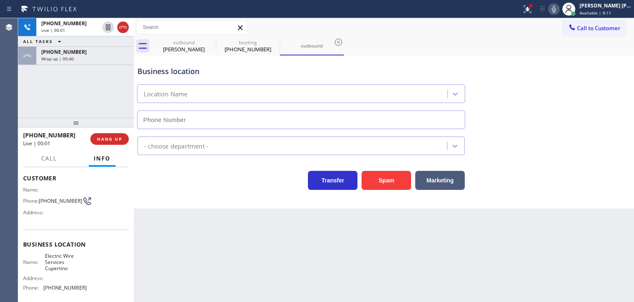
type input "[PHONE_NUMBER]"
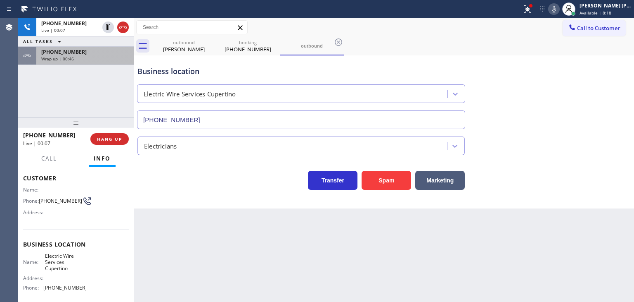
click at [97, 60] on div "Wrap up | 00:46" at bounding box center [85, 59] width 88 height 6
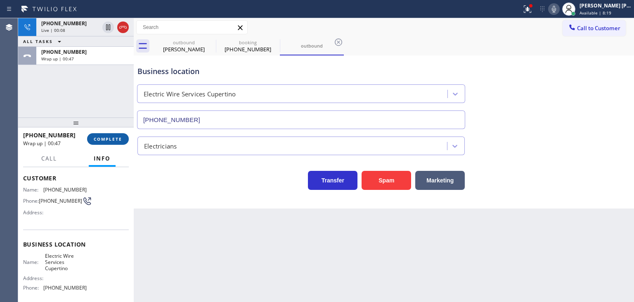
click at [116, 138] on span "COMPLETE" at bounding box center [108, 139] width 28 height 6
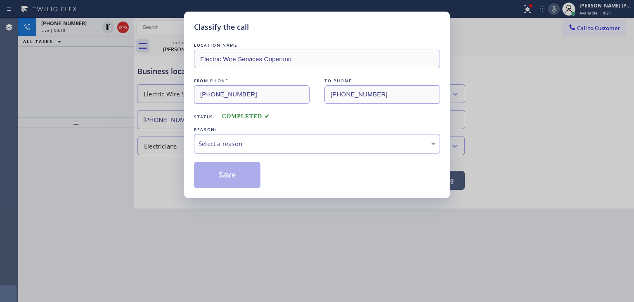
click at [249, 144] on div "Select a reason" at bounding box center [317, 143] width 237 height 9
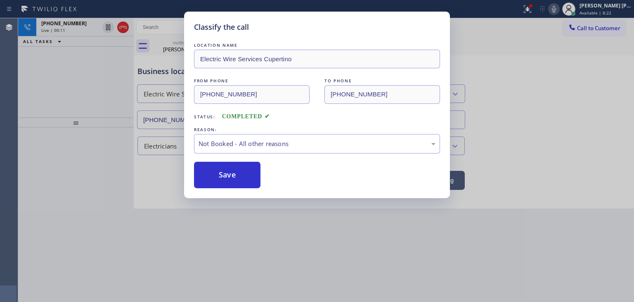
drag, startPoint x: 237, startPoint y: 175, endPoint x: 323, endPoint y: 194, distance: 87.7
click at [236, 175] on button "Save" at bounding box center [227, 174] width 66 height 26
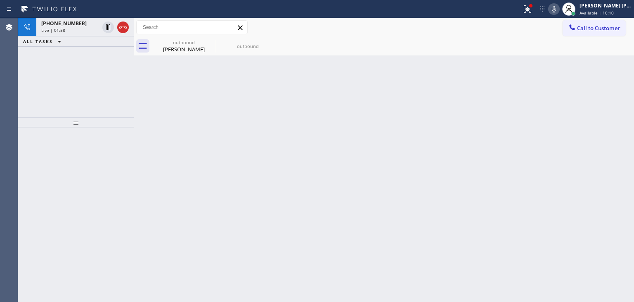
click at [559, 9] on icon at bounding box center [554, 9] width 10 height 10
click at [556, 9] on icon at bounding box center [554, 9] width 4 height 7
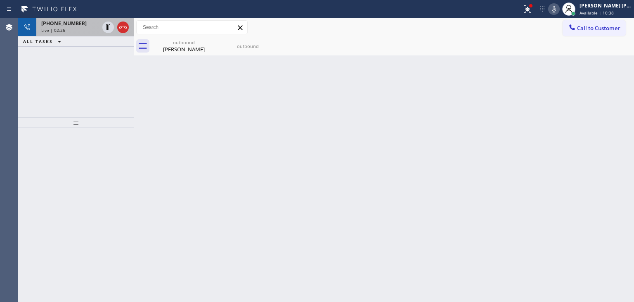
click at [70, 26] on div "+16508232720 Live | 02:26" at bounding box center [68, 27] width 64 height 18
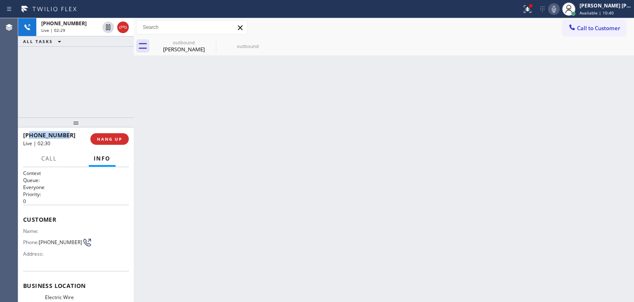
drag, startPoint x: 76, startPoint y: 134, endPoint x: 31, endPoint y: 135, distance: 44.2
click at [31, 135] on div "+16508232720" at bounding box center [54, 135] width 62 height 8
copy span "6508232720"
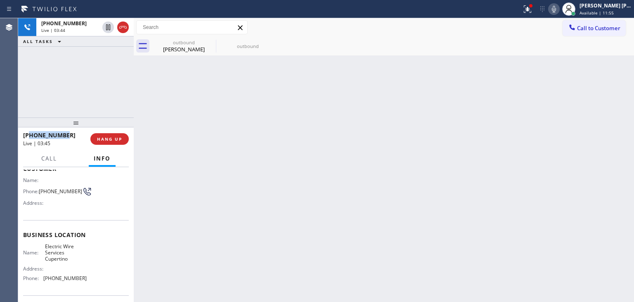
scroll to position [110, 0]
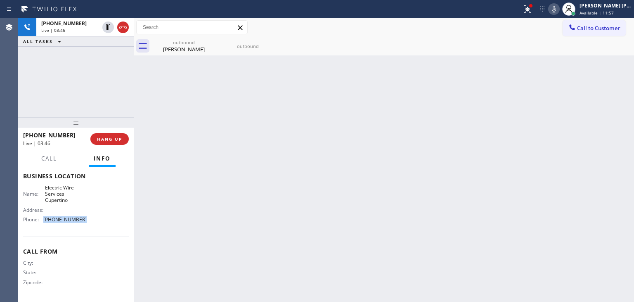
drag, startPoint x: 85, startPoint y: 218, endPoint x: 40, endPoint y: 218, distance: 45.4
click at [40, 218] on div "Name: Electric Wire Services Cupertino Address: Phone: (408) 549-7996" at bounding box center [76, 205] width 106 height 42
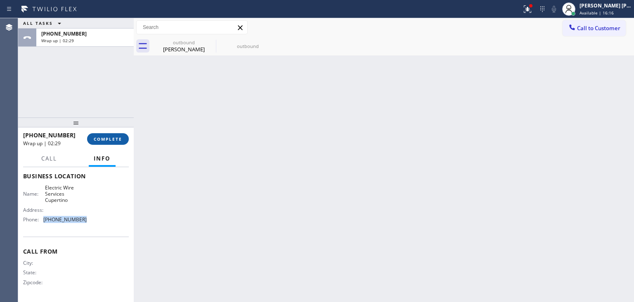
click at [108, 142] on button "COMPLETE" at bounding box center [108, 139] width 42 height 12
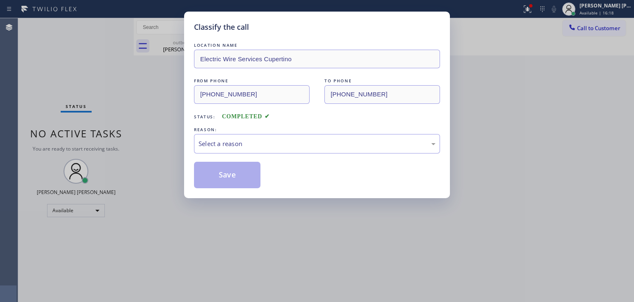
click at [237, 154] on div "LOCATION NAME Electric Wire Services Cupertino FROM PHONE (408) 549-7996 TO PHO…" at bounding box center [317, 114] width 246 height 147
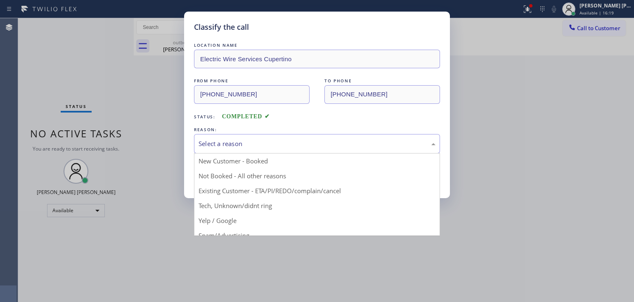
click at [236, 150] on div "Select a reason" at bounding box center [317, 143] width 246 height 19
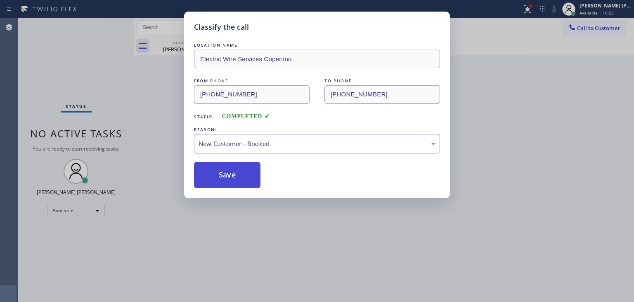
click at [232, 174] on button "Save" at bounding box center [227, 174] width 66 height 26
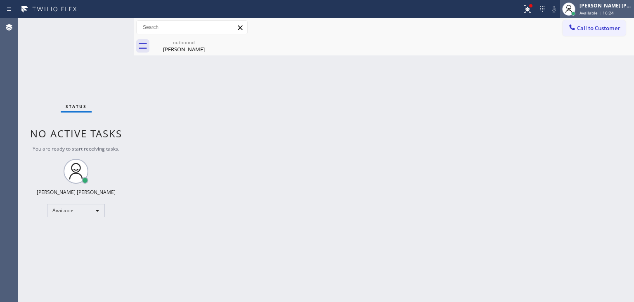
click at [598, 8] on div "[PERSON_NAME] [PERSON_NAME]" at bounding box center [606, 5] width 52 height 7
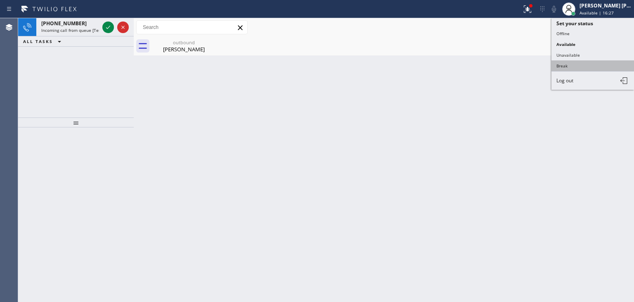
click at [586, 68] on button "Break" at bounding box center [593, 65] width 83 height 11
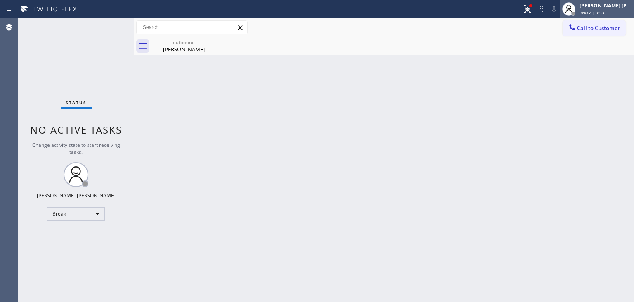
click at [610, 9] on div "Edel John Suson Break | 3:53" at bounding box center [606, 9] width 56 height 14
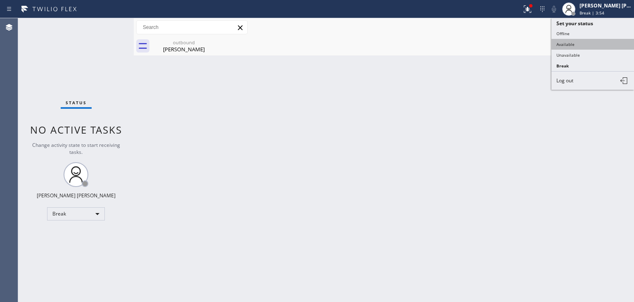
click at [577, 44] on button "Available" at bounding box center [593, 44] width 83 height 11
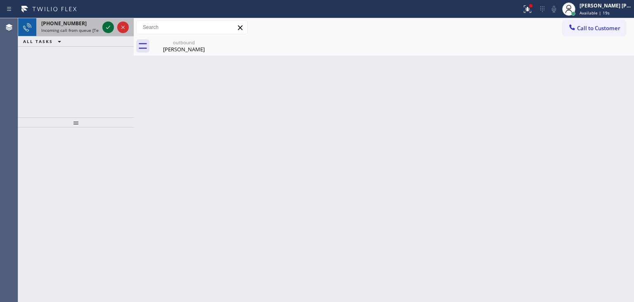
click at [109, 24] on icon at bounding box center [108, 27] width 10 height 10
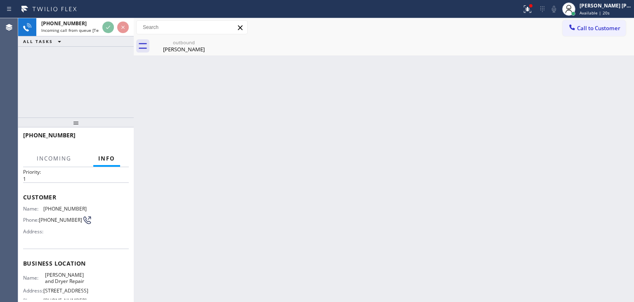
scroll to position [41, 0]
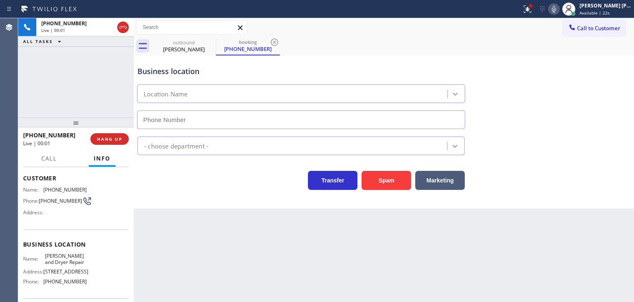
type input "[PHONE_NUMBER]"
click at [559, 7] on icon at bounding box center [554, 9] width 10 height 10
click at [559, 10] on icon at bounding box center [554, 9] width 10 height 10
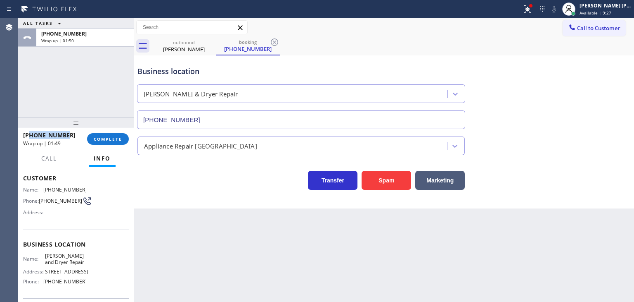
drag, startPoint x: 65, startPoint y: 135, endPoint x: 31, endPoint y: 137, distance: 34.4
click at [31, 137] on div "+18312464517" at bounding box center [52, 135] width 58 height 8
drag, startPoint x: 81, startPoint y: 285, endPoint x: 40, endPoint y: 281, distance: 41.5
click at [40, 281] on div "Name: Elle Washer and Dryer Repair Address: 37 Kingwood Rd Phone: (510) 822-7716" at bounding box center [76, 270] width 106 height 36
click at [115, 144] on button "COMPLETE" at bounding box center [108, 139] width 42 height 12
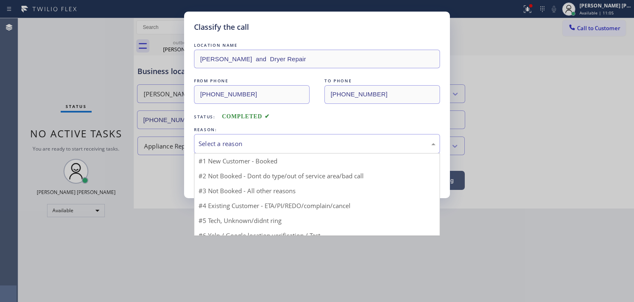
click at [230, 143] on div "Select a reason" at bounding box center [317, 143] width 237 height 9
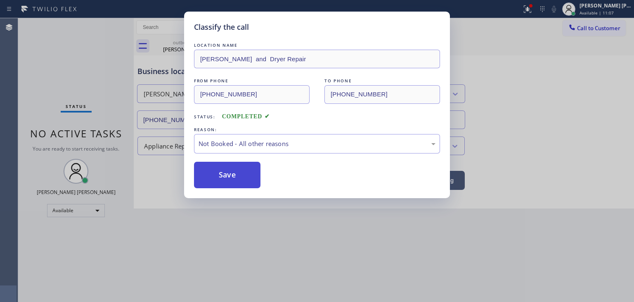
click at [232, 180] on button "Save" at bounding box center [227, 174] width 66 height 26
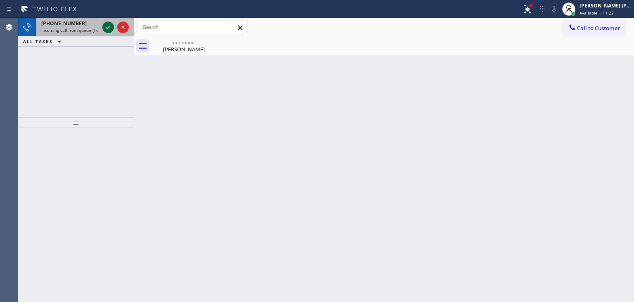
click at [107, 27] on icon at bounding box center [108, 27] width 10 height 10
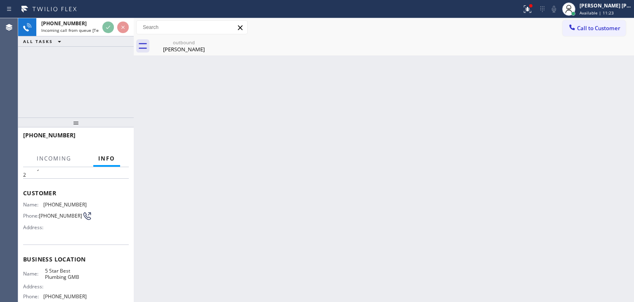
scroll to position [41, 0]
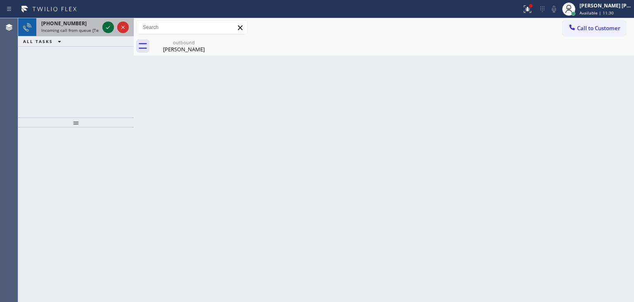
click at [106, 30] on icon at bounding box center [108, 27] width 10 height 10
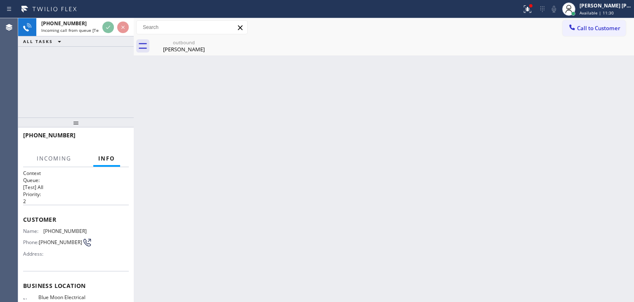
scroll to position [41, 0]
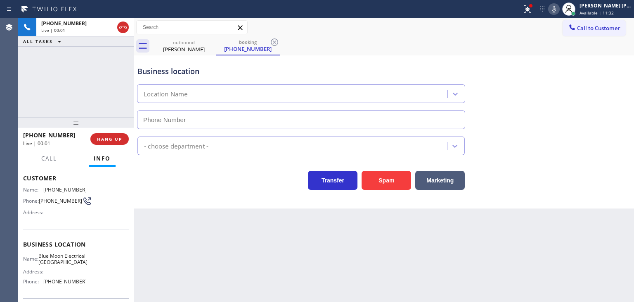
type input "[PHONE_NUMBER]"
click at [559, 10] on icon at bounding box center [554, 9] width 10 height 10
click at [559, 9] on icon at bounding box center [554, 9] width 10 height 10
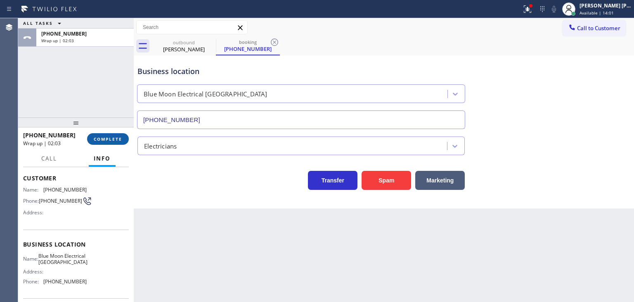
click at [106, 140] on span "COMPLETE" at bounding box center [108, 139] width 28 height 6
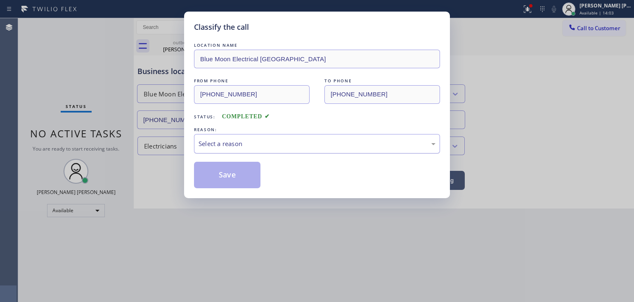
click at [233, 147] on div "Select a reason" at bounding box center [317, 143] width 237 height 9
click at [228, 176] on button "Save" at bounding box center [227, 174] width 66 height 26
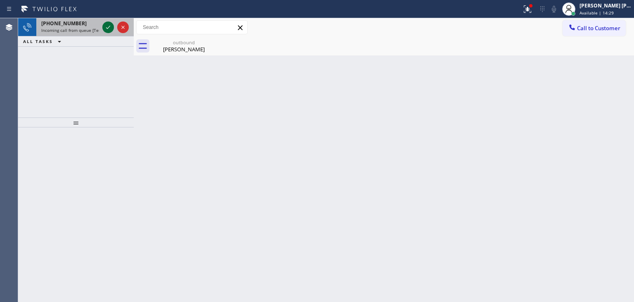
click at [109, 28] on icon at bounding box center [108, 27] width 10 height 10
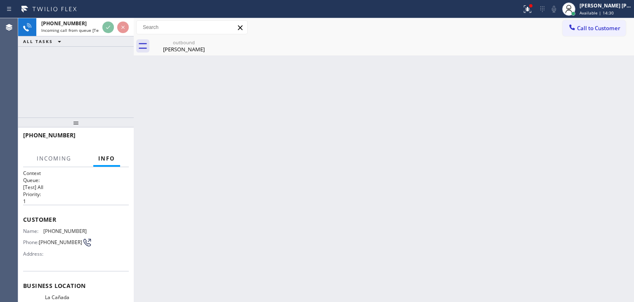
scroll to position [41, 0]
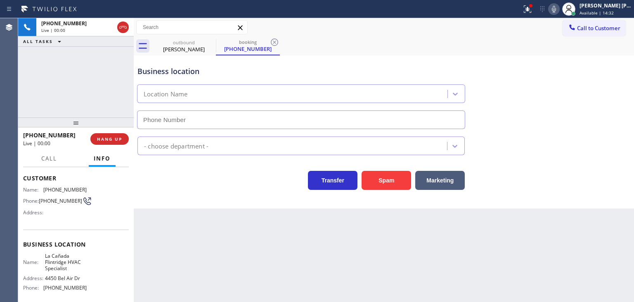
type input "[PHONE_NUMBER]"
click at [559, 10] on icon at bounding box center [554, 9] width 10 height 10
click at [559, 12] on icon at bounding box center [554, 9] width 10 height 10
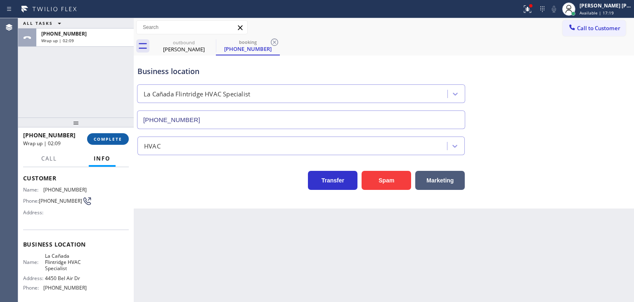
click at [118, 142] on button "COMPLETE" at bounding box center [108, 139] width 42 height 12
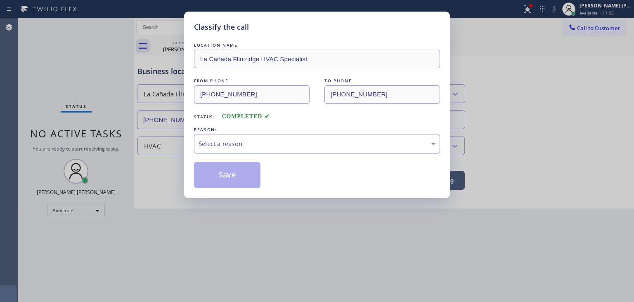
click at [225, 146] on div "Select a reason" at bounding box center [317, 143] width 237 height 9
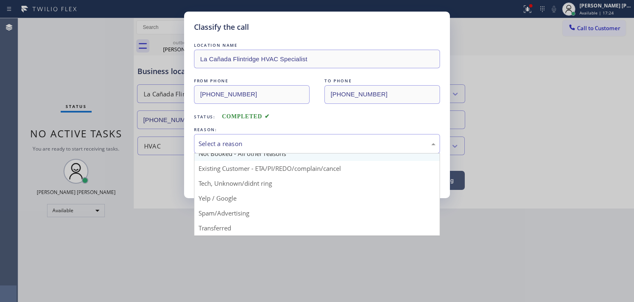
scroll to position [41, 0]
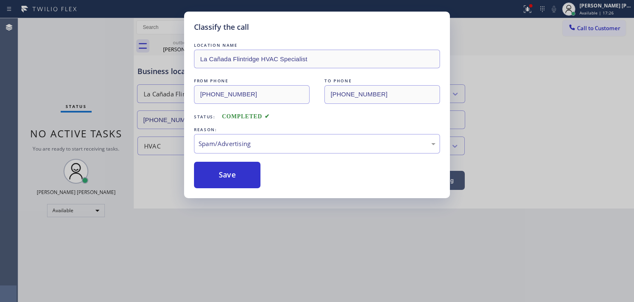
drag, startPoint x: 228, startPoint y: 193, endPoint x: 227, endPoint y: 188, distance: 5.0
drag, startPoint x: 227, startPoint y: 179, endPoint x: 237, endPoint y: 181, distance: 10.5
click at [227, 180] on button "Save" at bounding box center [227, 174] width 66 height 26
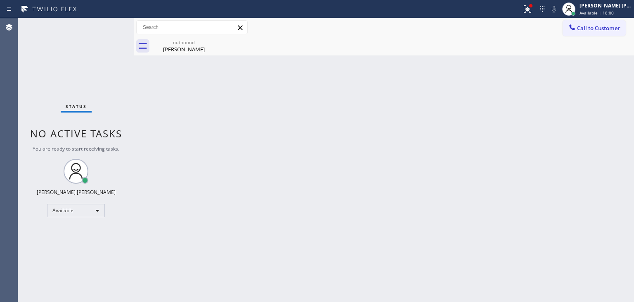
click at [109, 27] on div "Status No active tasks You are ready to start receiving tasks. Edel John Suson …" at bounding box center [76, 159] width 116 height 283
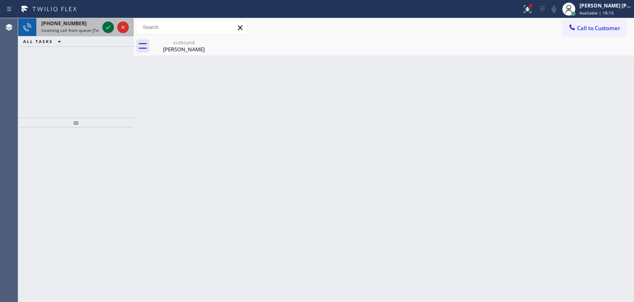
click at [109, 27] on icon at bounding box center [108, 27] width 4 height 3
click at [111, 30] on icon at bounding box center [108, 27] width 10 height 10
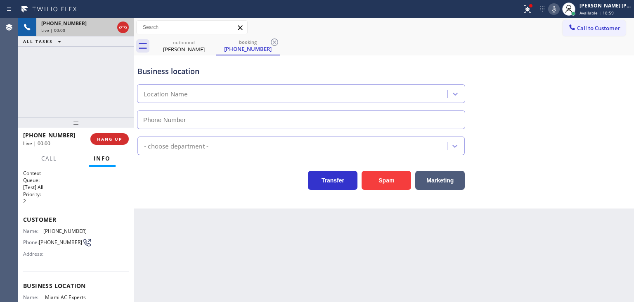
type input "[PHONE_NUMBER]"
click at [556, 9] on icon at bounding box center [554, 9] width 4 height 7
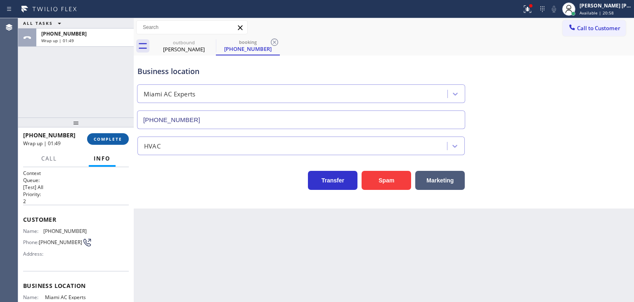
click at [112, 141] on span "COMPLETE" at bounding box center [108, 139] width 28 height 6
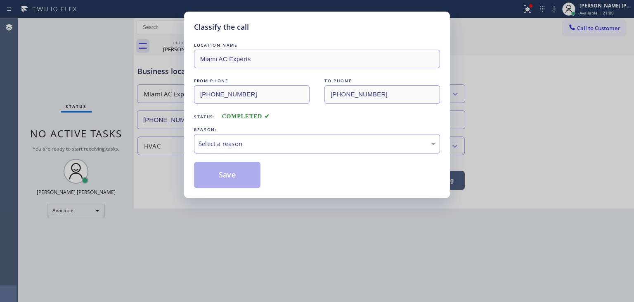
click at [220, 145] on div "Select a reason" at bounding box center [317, 143] width 237 height 9
click at [231, 185] on button "Save" at bounding box center [227, 174] width 66 height 26
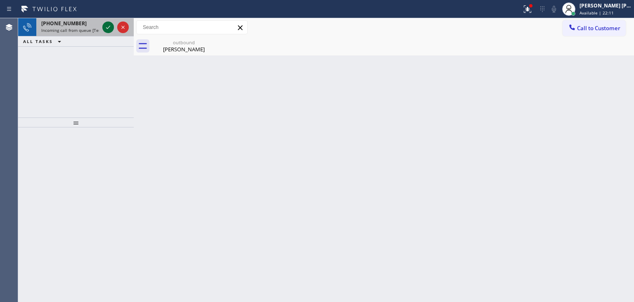
click at [108, 26] on icon at bounding box center [108, 27] width 10 height 10
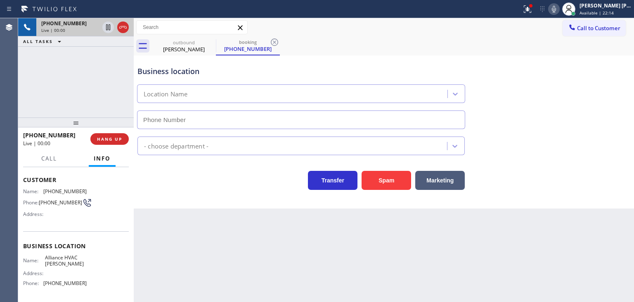
scroll to position [41, 0]
type input "[PHONE_NUMBER]"
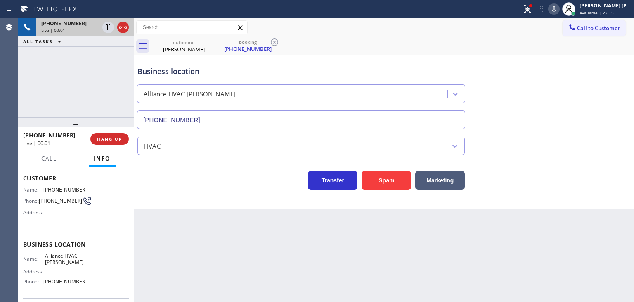
click at [559, 4] on icon at bounding box center [554, 9] width 10 height 10
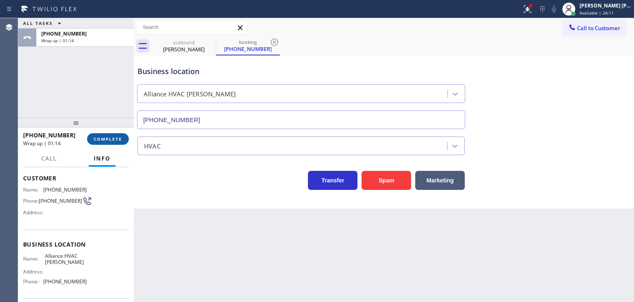
click at [116, 136] on span "COMPLETE" at bounding box center [108, 139] width 28 height 6
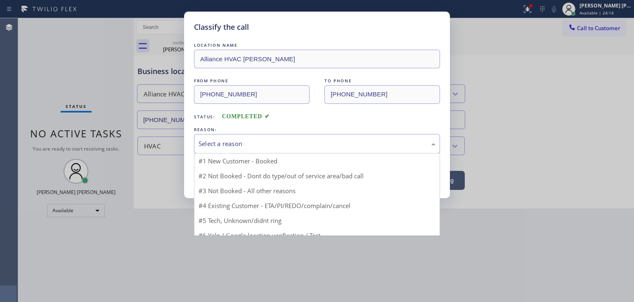
click at [228, 148] on div "Select a reason" at bounding box center [317, 143] width 246 height 19
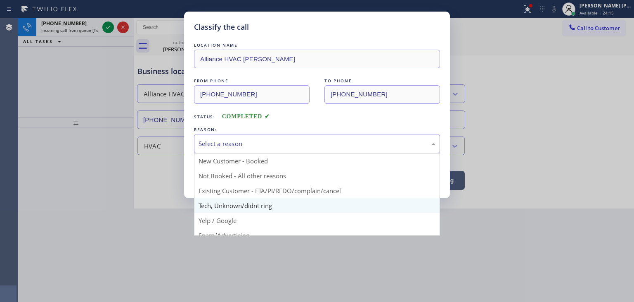
scroll to position [41, 0]
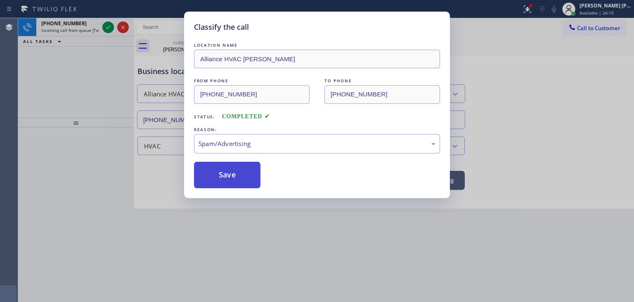
click at [227, 173] on button "Save" at bounding box center [227, 174] width 66 height 26
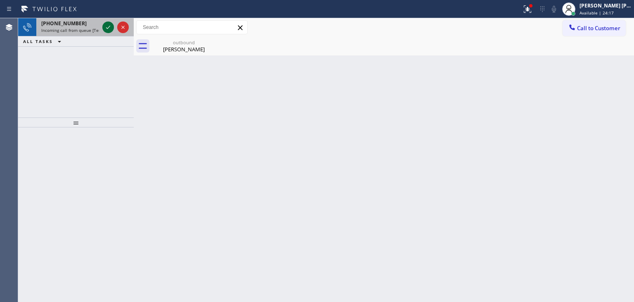
click at [108, 26] on icon at bounding box center [108, 27] width 10 height 10
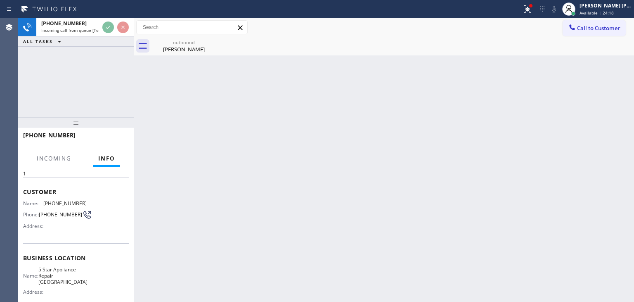
scroll to position [41, 0]
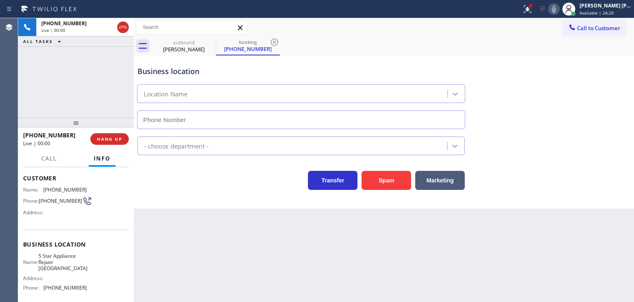
type input "[PHONE_NUMBER]"
click at [559, 7] on icon at bounding box center [554, 9] width 10 height 10
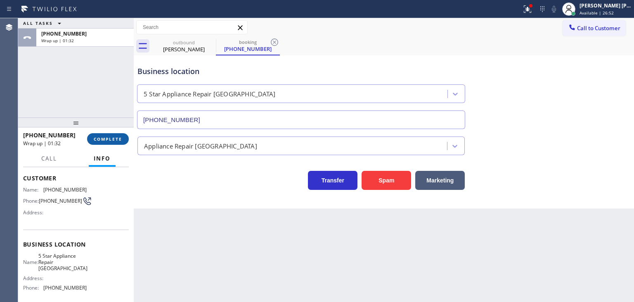
click at [110, 141] on span "COMPLETE" at bounding box center [108, 139] width 28 height 6
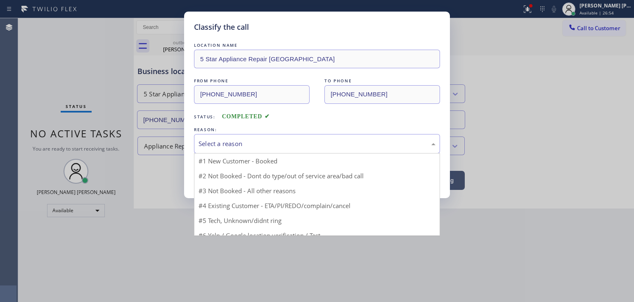
click at [234, 139] on div "Select a reason" at bounding box center [317, 143] width 237 height 9
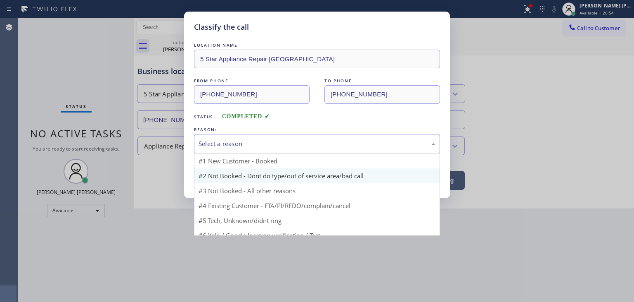
scroll to position [22, 0]
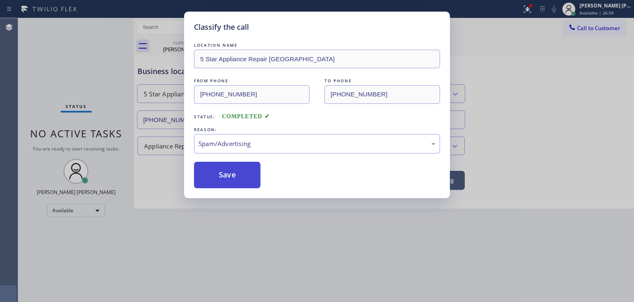
click at [235, 168] on button "Save" at bounding box center [227, 174] width 66 height 26
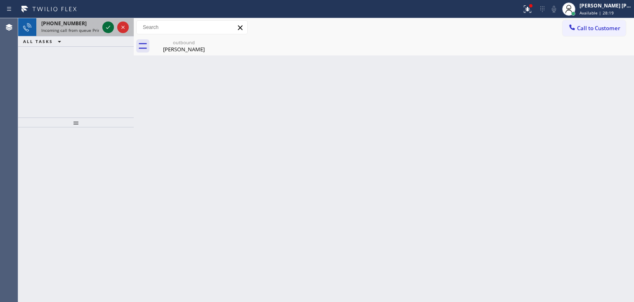
click at [109, 23] on icon at bounding box center [108, 27] width 10 height 10
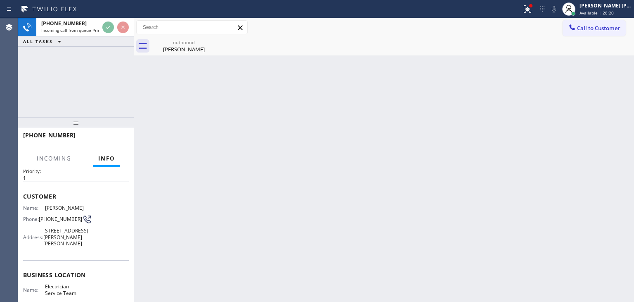
scroll to position [41, 0]
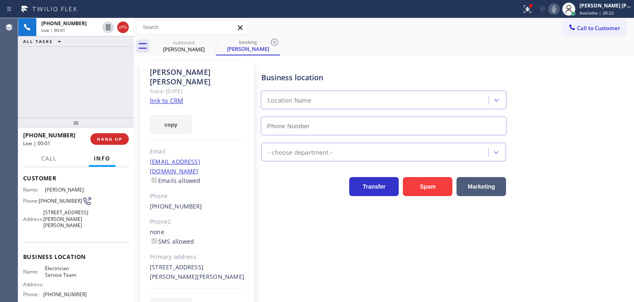
type input "[PHONE_NUMBER]"
click at [172, 96] on link "link to CRM" at bounding box center [166, 100] width 33 height 8
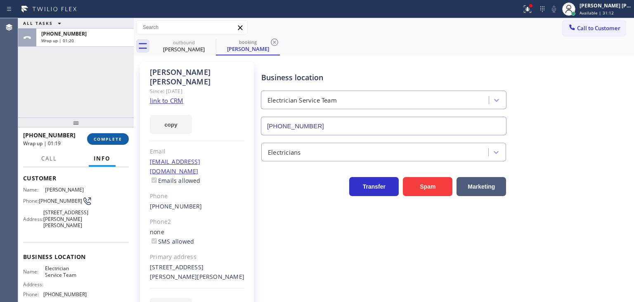
click at [102, 139] on span "COMPLETE" at bounding box center [108, 139] width 28 height 6
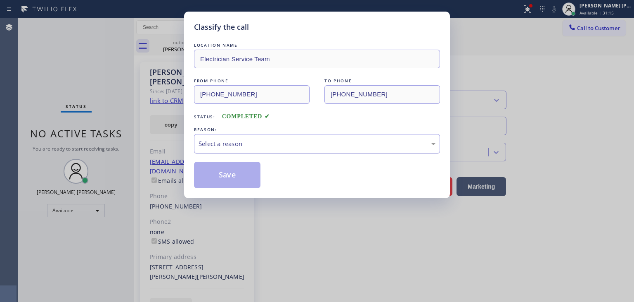
click at [254, 140] on div "Select a reason" at bounding box center [317, 143] width 237 height 9
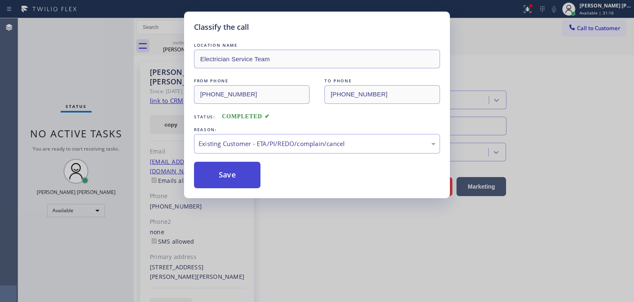
click at [227, 171] on button "Save" at bounding box center [227, 174] width 66 height 26
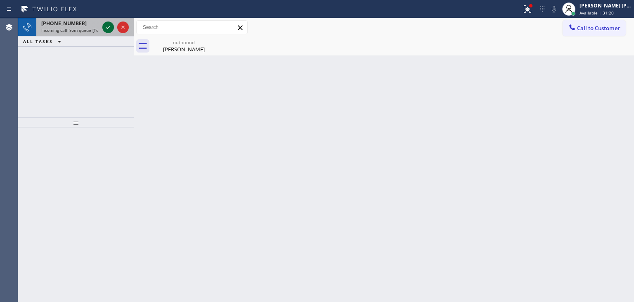
click at [109, 27] on icon at bounding box center [108, 27] width 10 height 10
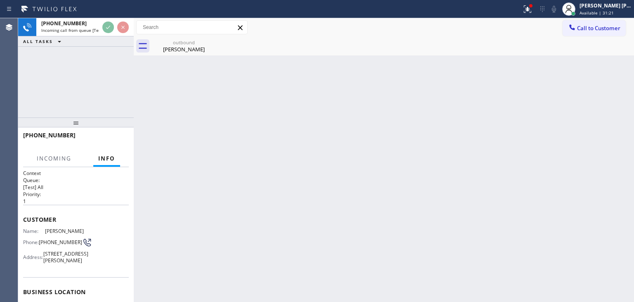
scroll to position [10, 0]
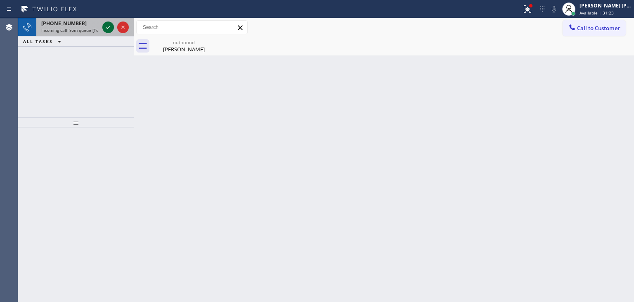
click at [107, 28] on icon at bounding box center [108, 27] width 10 height 10
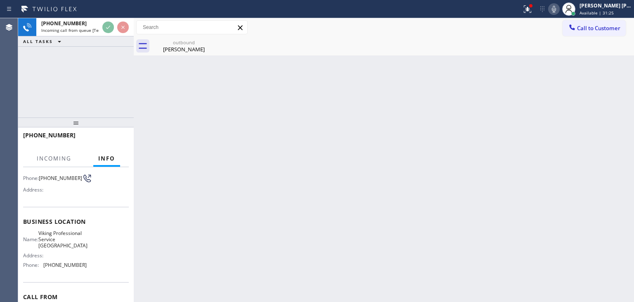
scroll to position [83, 0]
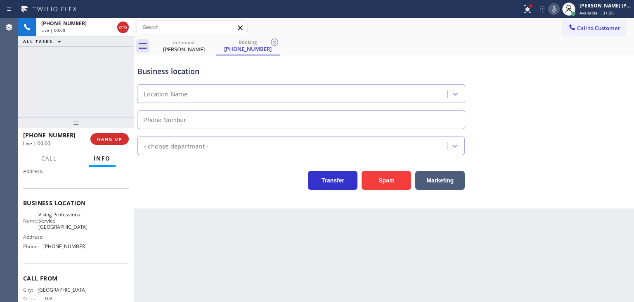
type input "[PHONE_NUMBER]"
click at [559, 6] on icon at bounding box center [554, 9] width 10 height 10
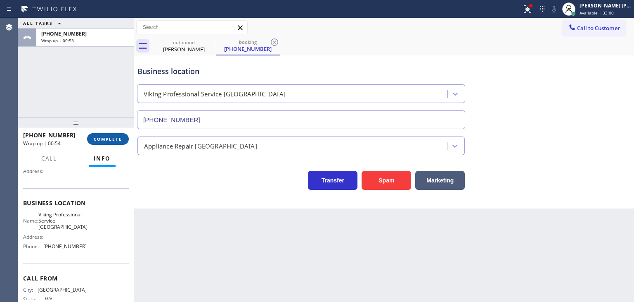
click at [109, 140] on span "COMPLETE" at bounding box center [108, 139] width 28 height 6
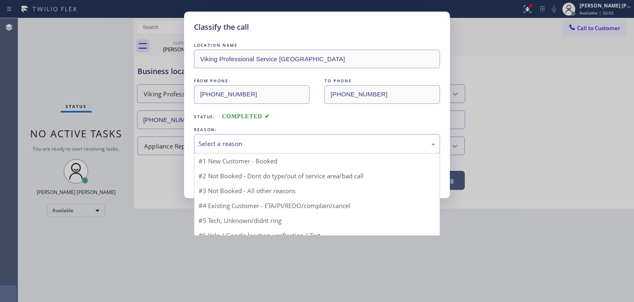
click at [233, 137] on div "Select a reason" at bounding box center [317, 143] width 246 height 19
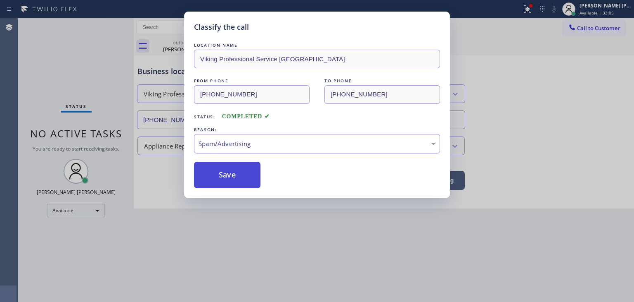
click at [226, 180] on button "Save" at bounding box center [227, 174] width 66 height 26
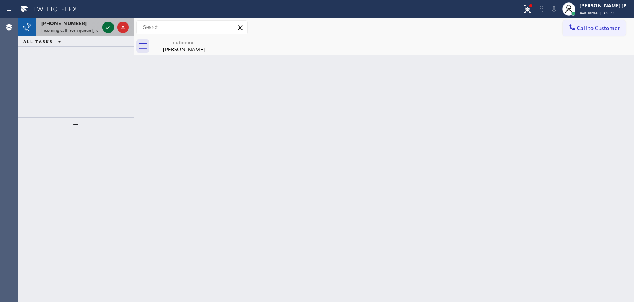
click at [110, 29] on icon at bounding box center [108, 27] width 10 height 10
click at [104, 28] on icon at bounding box center [108, 27] width 10 height 10
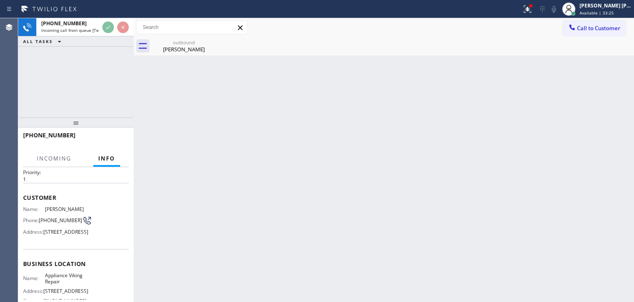
scroll to position [41, 0]
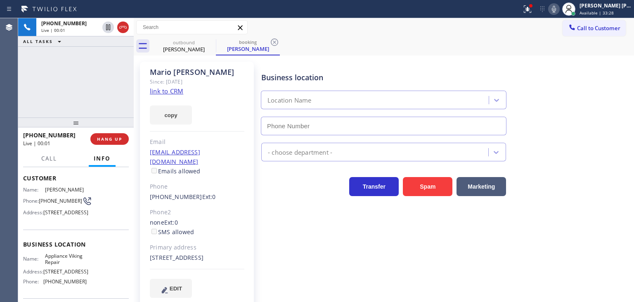
type input "[PHONE_NUMBER]"
click at [173, 92] on link "link to CRM" at bounding box center [166, 91] width 33 height 8
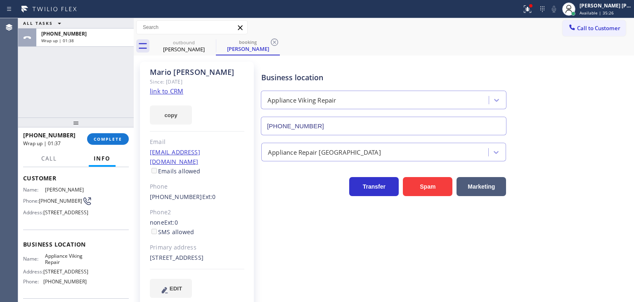
drag, startPoint x: 96, startPoint y: 138, endPoint x: 99, endPoint y: 131, distance: 8.0
click at [96, 138] on span "COMPLETE" at bounding box center [108, 139] width 28 height 6
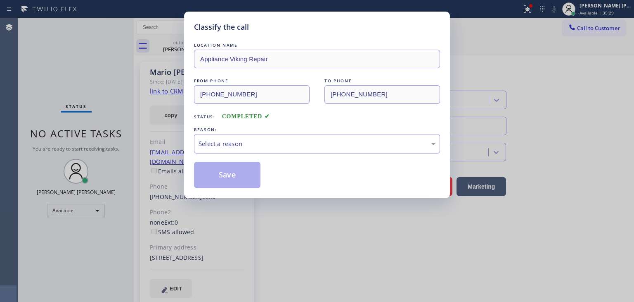
click at [239, 142] on div "Select a reason" at bounding box center [317, 143] width 237 height 9
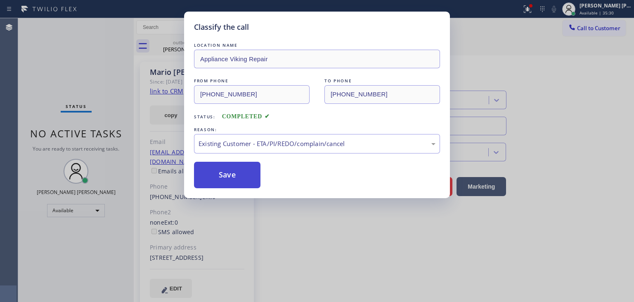
click at [232, 171] on button "Save" at bounding box center [227, 174] width 66 height 26
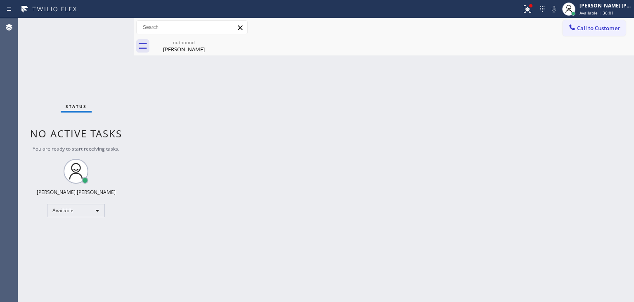
click at [110, 28] on div "Status No active tasks You are ready to start receiving tasks. Edel John Suson …" at bounding box center [76, 159] width 116 height 283
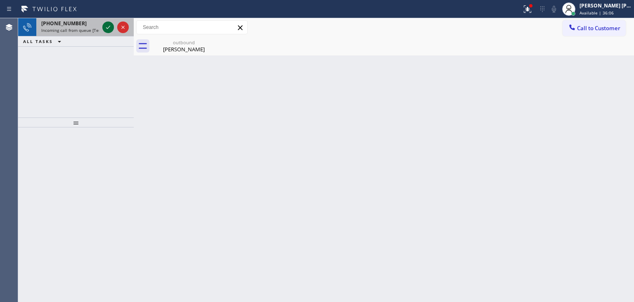
click at [109, 26] on icon at bounding box center [108, 27] width 4 height 3
click at [111, 21] on div at bounding box center [116, 27] width 30 height 18
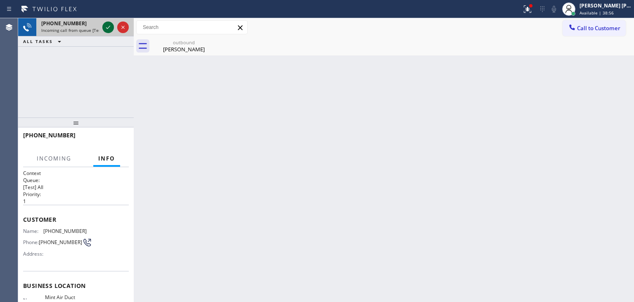
click at [109, 26] on icon at bounding box center [108, 27] width 10 height 10
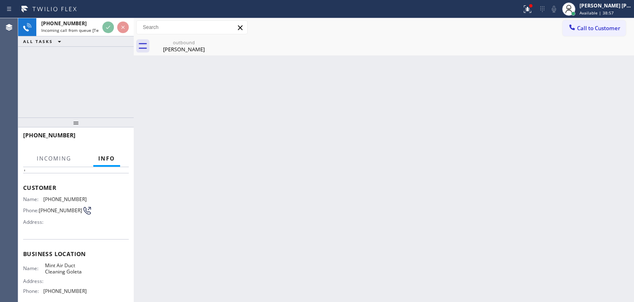
scroll to position [83, 0]
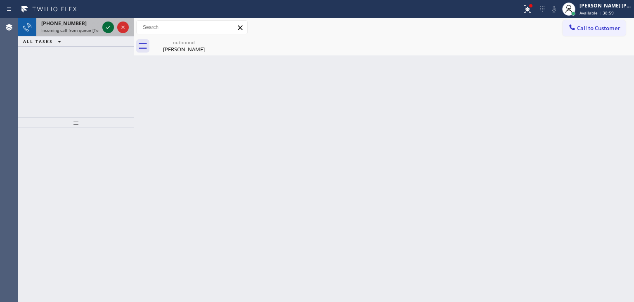
click at [106, 30] on icon at bounding box center [108, 27] width 10 height 10
click at [107, 24] on icon at bounding box center [108, 27] width 10 height 10
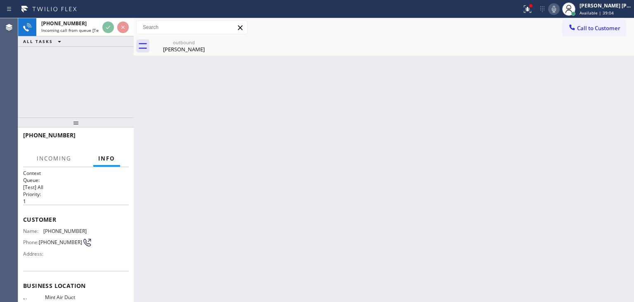
scroll to position [83, 0]
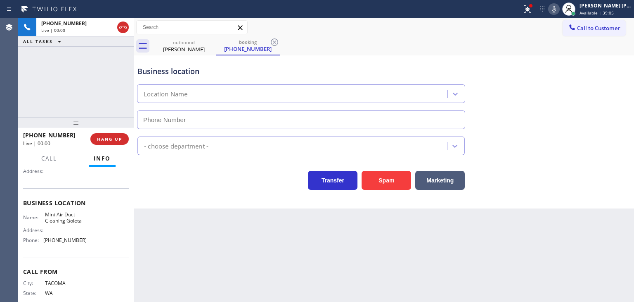
type input "[PHONE_NUMBER]"
click at [559, 7] on icon at bounding box center [554, 9] width 10 height 10
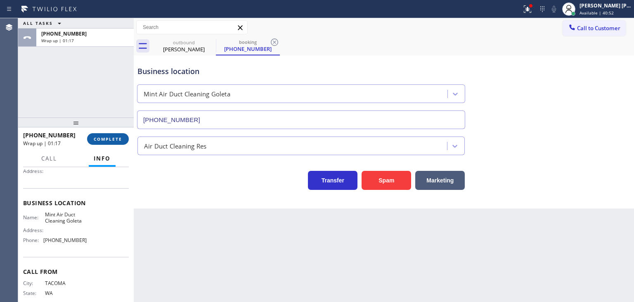
click at [119, 134] on button "COMPLETE" at bounding box center [108, 139] width 42 height 12
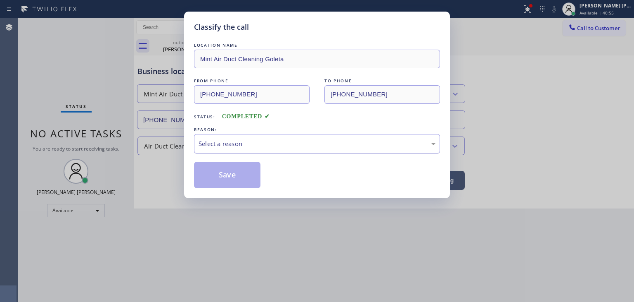
click at [242, 140] on div "Select a reason" at bounding box center [317, 143] width 237 height 9
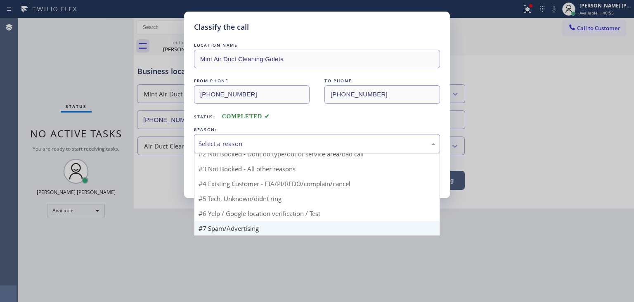
scroll to position [7, 0]
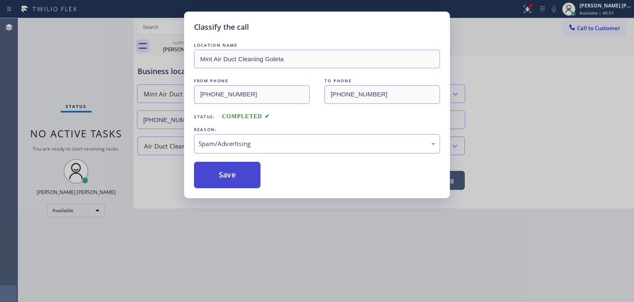
click at [233, 170] on button "Save" at bounding box center [227, 174] width 66 height 26
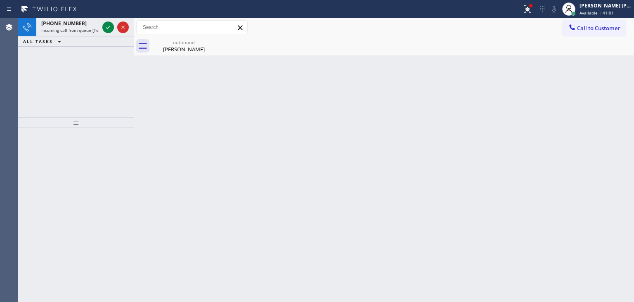
drag, startPoint x: 107, startPoint y: 27, endPoint x: 107, endPoint y: 45, distance: 17.8
click at [107, 27] on icon at bounding box center [108, 27] width 10 height 10
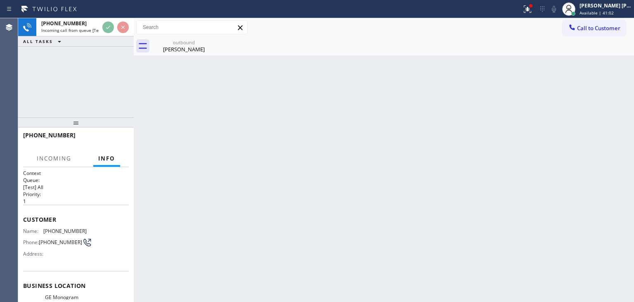
scroll to position [41, 0]
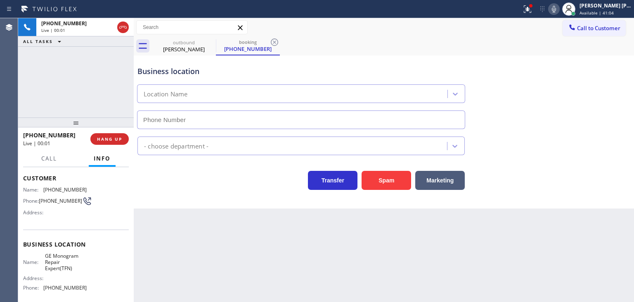
type input "[PHONE_NUMBER]"
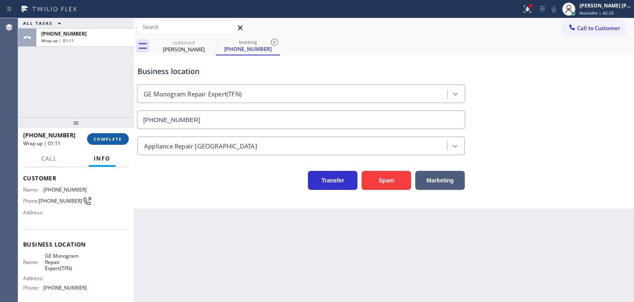
click at [102, 139] on span "COMPLETE" at bounding box center [108, 139] width 28 height 6
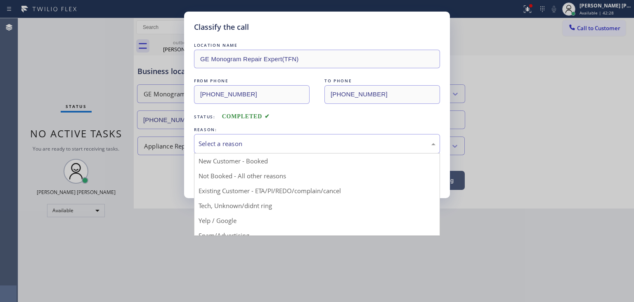
click at [226, 147] on div "Select a reason" at bounding box center [317, 143] width 237 height 9
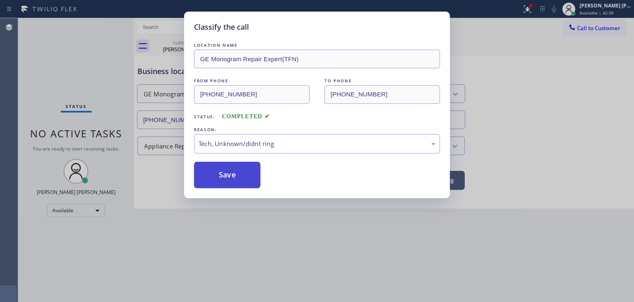
click at [231, 176] on button "Save" at bounding box center [227, 174] width 66 height 26
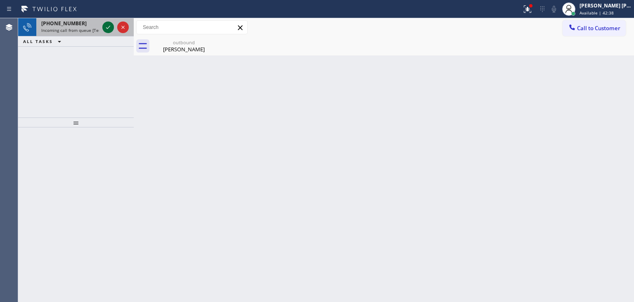
click at [109, 25] on icon at bounding box center [108, 27] width 10 height 10
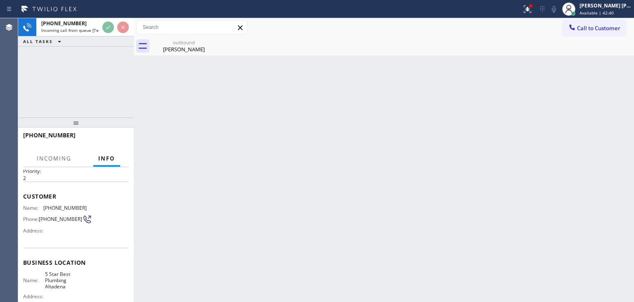
scroll to position [41, 0]
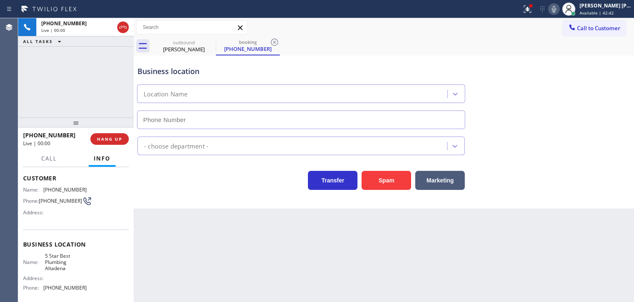
type input "[PHONE_NUMBER]"
click at [559, 6] on icon at bounding box center [554, 9] width 10 height 10
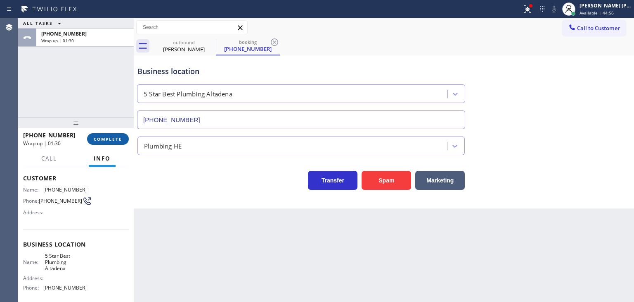
click at [109, 140] on span "COMPLETE" at bounding box center [108, 139] width 28 height 6
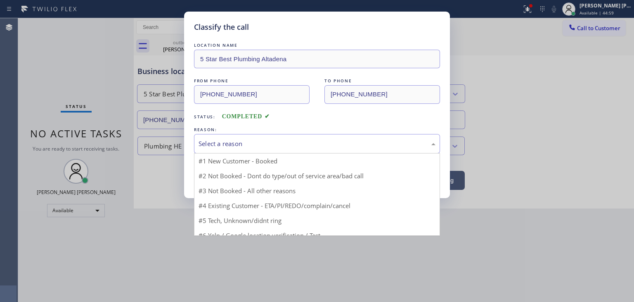
click at [240, 147] on div "Select a reason" at bounding box center [317, 143] width 237 height 9
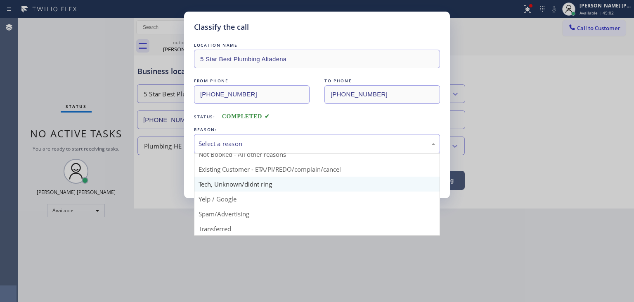
scroll to position [41, 0]
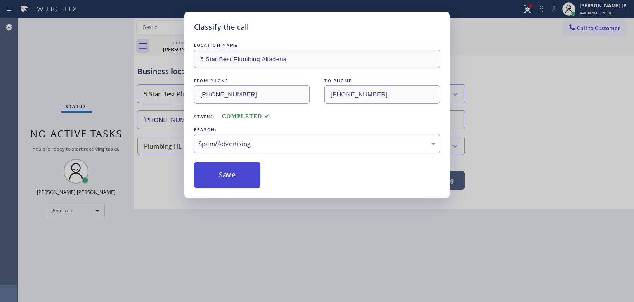
click at [230, 176] on button "Save" at bounding box center [227, 174] width 66 height 26
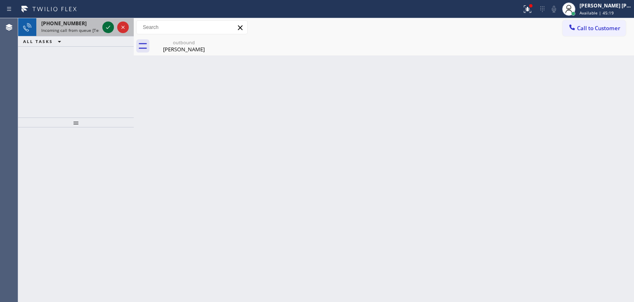
click at [108, 29] on icon at bounding box center [108, 27] width 10 height 10
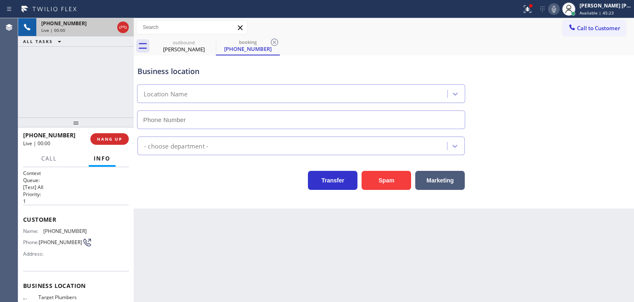
type input "[PHONE_NUMBER]"
click at [559, 7] on icon at bounding box center [554, 9] width 10 height 10
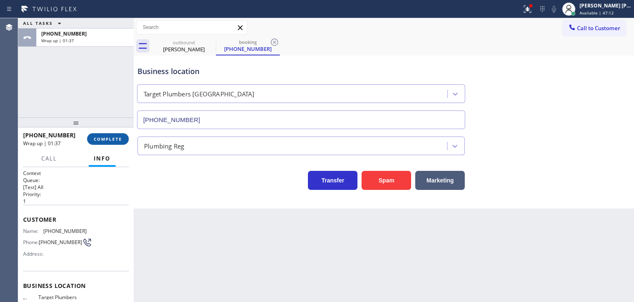
click at [97, 138] on span "COMPLETE" at bounding box center [108, 139] width 28 height 6
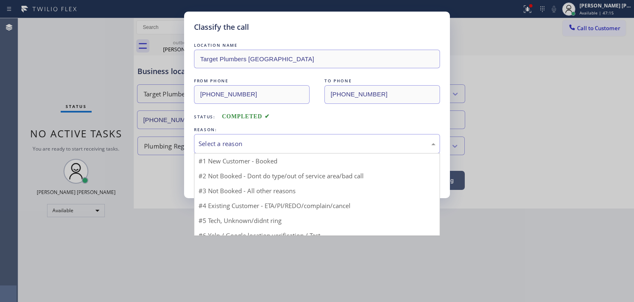
click at [218, 145] on div "Select a reason" at bounding box center [317, 143] width 237 height 9
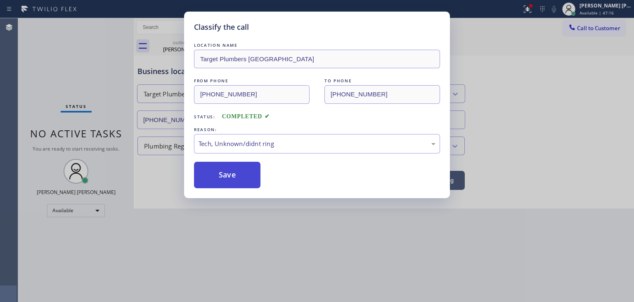
click at [229, 186] on button "Save" at bounding box center [227, 174] width 66 height 26
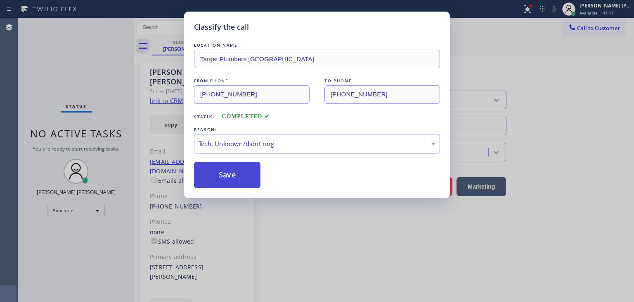
click at [234, 179] on button "Save" at bounding box center [227, 174] width 66 height 26
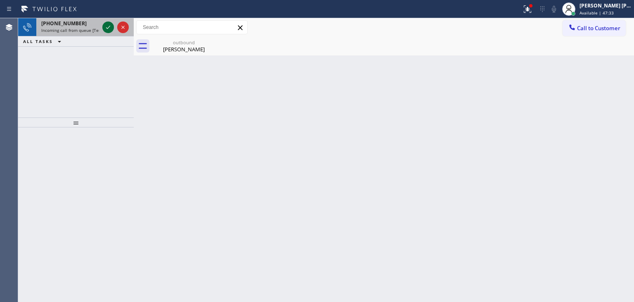
click at [107, 23] on icon at bounding box center [108, 27] width 10 height 10
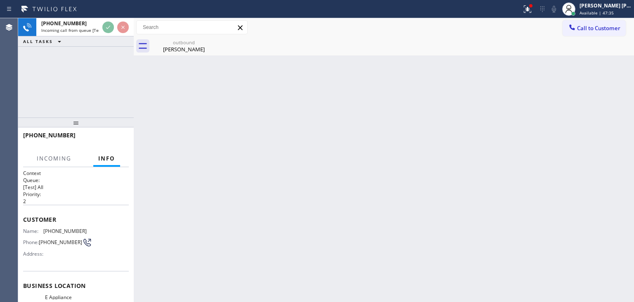
scroll to position [41, 0]
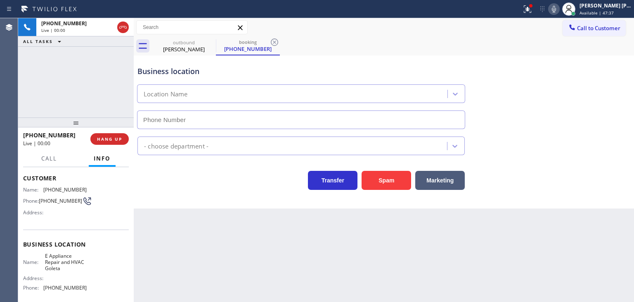
type input "[PHONE_NUMBER]"
click at [559, 10] on icon at bounding box center [554, 9] width 10 height 10
click at [559, 11] on icon at bounding box center [554, 9] width 10 height 10
click at [557, 9] on rect at bounding box center [554, 8] width 6 height 6
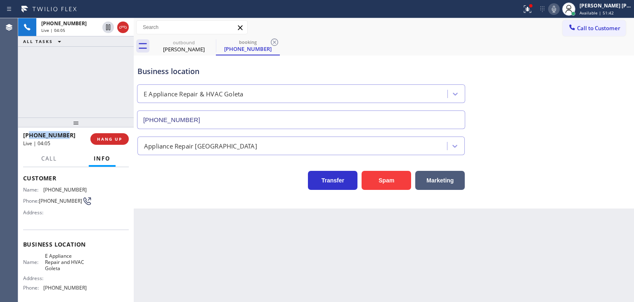
drag, startPoint x: 67, startPoint y: 133, endPoint x: 30, endPoint y: 136, distance: 37.3
click at [30, 136] on div "+18059055330" at bounding box center [54, 135] width 62 height 8
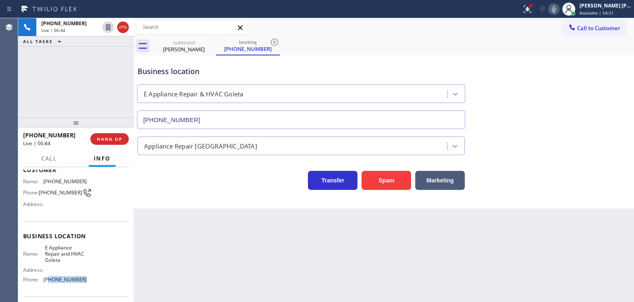
scroll to position [54, 0]
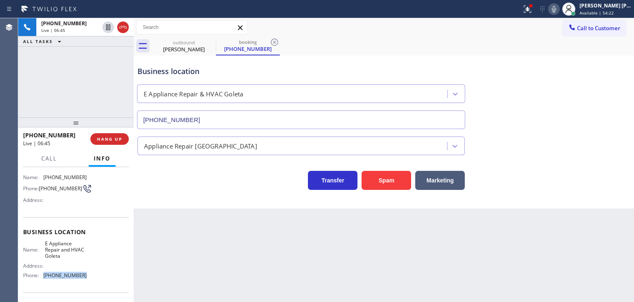
drag, startPoint x: 85, startPoint y: 293, endPoint x: 43, endPoint y: 282, distance: 43.5
click at [43, 282] on div "Business location Name: E Appliance Repair and HVAC Goleta Address: Phone: (805…" at bounding box center [76, 254] width 106 height 75
click at [556, 8] on icon at bounding box center [554, 9] width 4 height 7
click at [559, 12] on icon at bounding box center [554, 9] width 10 height 10
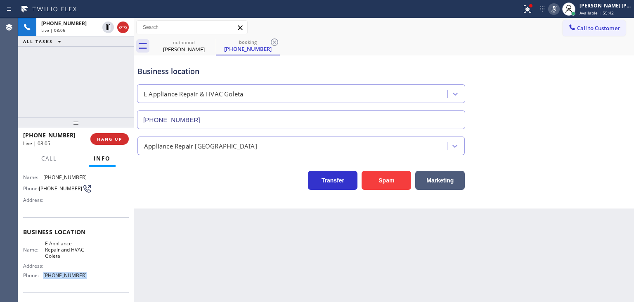
click at [559, 12] on icon at bounding box center [554, 9] width 10 height 10
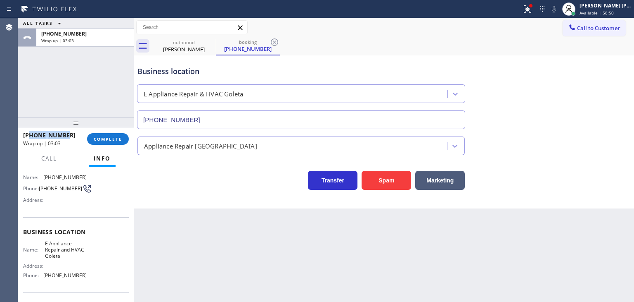
drag, startPoint x: 68, startPoint y: 137, endPoint x: 29, endPoint y: 136, distance: 38.8
click at [29, 136] on div "+18059055330" at bounding box center [52, 135] width 58 height 8
click at [106, 136] on span "COMPLETE" at bounding box center [108, 139] width 28 height 6
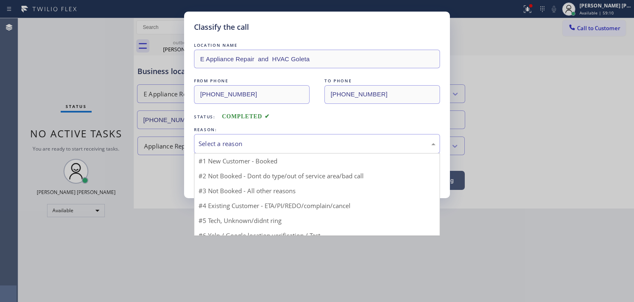
click at [202, 145] on div "Select a reason" at bounding box center [317, 143] width 237 height 9
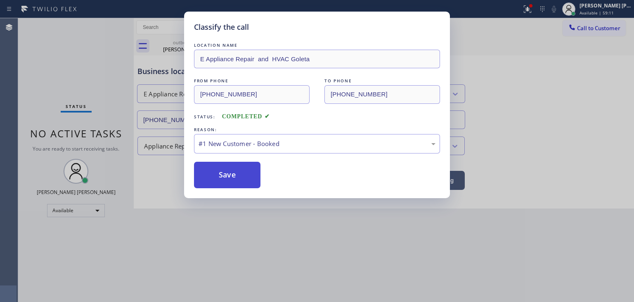
click at [218, 171] on button "Save" at bounding box center [227, 174] width 66 height 26
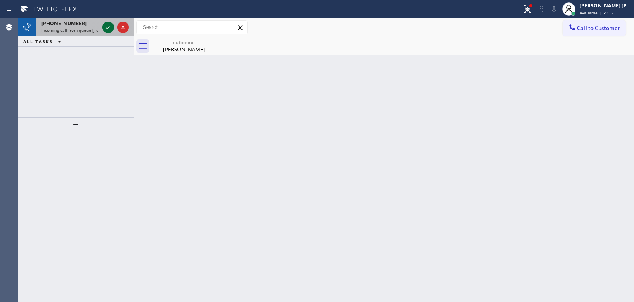
click at [108, 28] on icon at bounding box center [108, 27] width 10 height 10
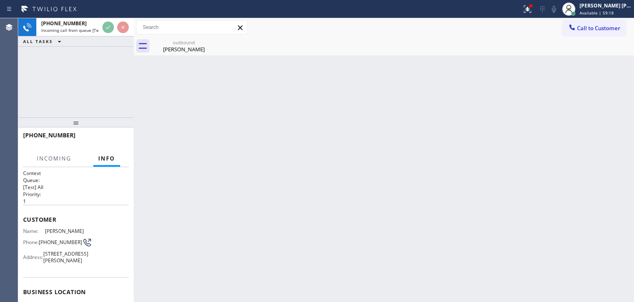
scroll to position [41, 0]
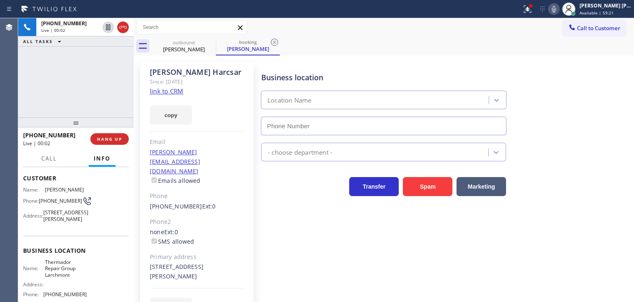
type input "[PHONE_NUMBER]"
click at [118, 96] on div "+19176271215 Live | 00:14 ALL TASKS ALL TASKS ACTIVE TASKS TASKS IN WRAP UP" at bounding box center [76, 67] width 116 height 99
click at [165, 93] on link "link to CRM" at bounding box center [166, 91] width 33 height 8
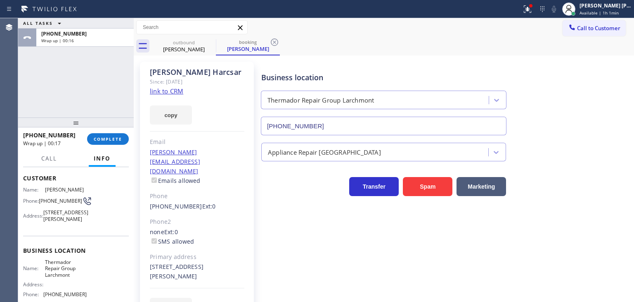
click at [97, 65] on div "ALL TASKS ALL TASKS ACTIVE TASKS TASKS IN WRAP UP +19176271215 Wrap up | 00:16" at bounding box center [76, 67] width 116 height 99
click at [119, 136] on span "COMPLETE" at bounding box center [108, 139] width 28 height 6
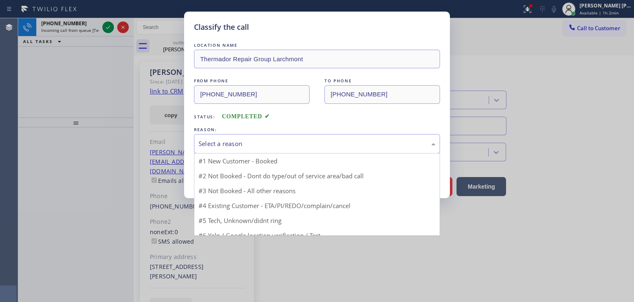
click at [240, 136] on div "Select a reason" at bounding box center [317, 143] width 246 height 19
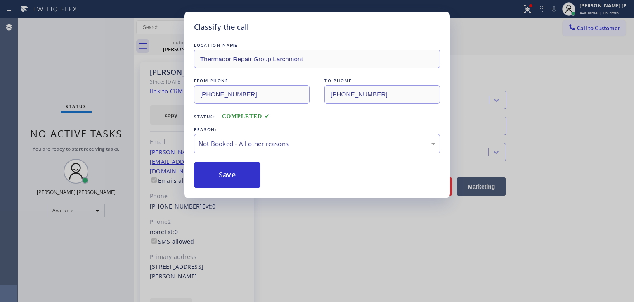
click at [241, 180] on button "Save" at bounding box center [227, 174] width 66 height 26
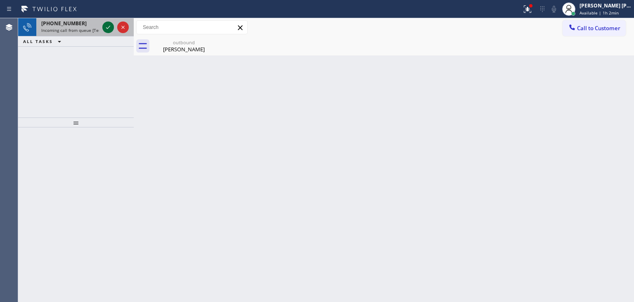
click at [109, 24] on icon at bounding box center [108, 27] width 10 height 10
click at [105, 29] on icon at bounding box center [108, 27] width 10 height 10
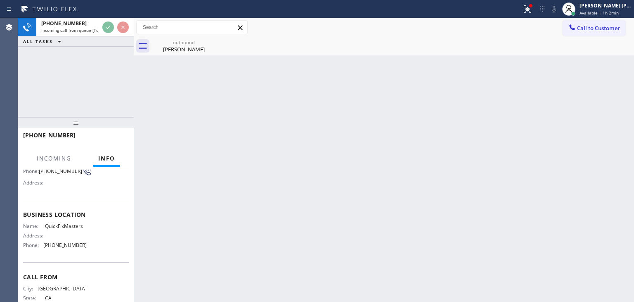
scroll to position [83, 0]
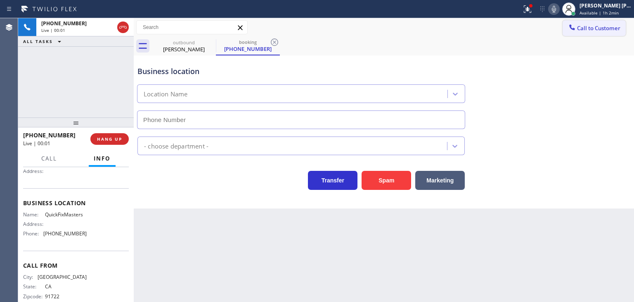
type input "[PHONE_NUMBER]"
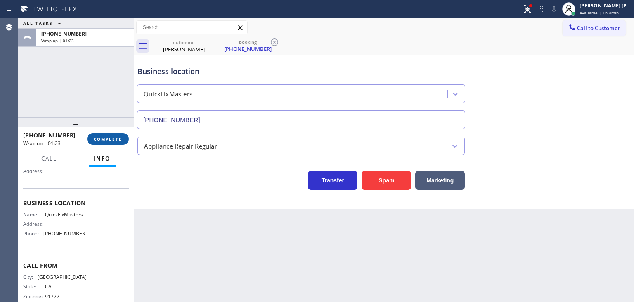
click at [125, 138] on button "COMPLETE" at bounding box center [108, 139] width 42 height 12
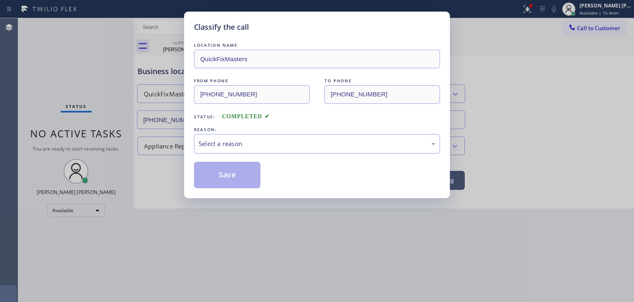
click at [252, 144] on div "Select a reason" at bounding box center [317, 143] width 237 height 9
click at [228, 180] on button "Save" at bounding box center [227, 174] width 66 height 26
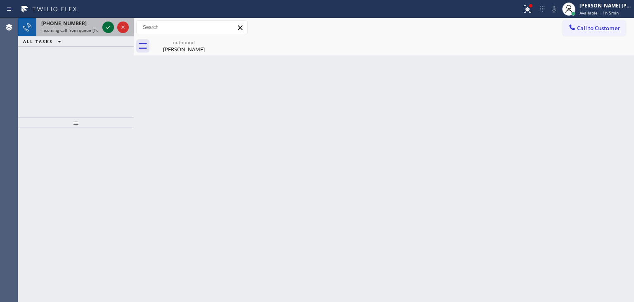
click at [106, 27] on icon at bounding box center [108, 27] width 10 height 10
click at [108, 27] on icon at bounding box center [108, 27] width 10 height 10
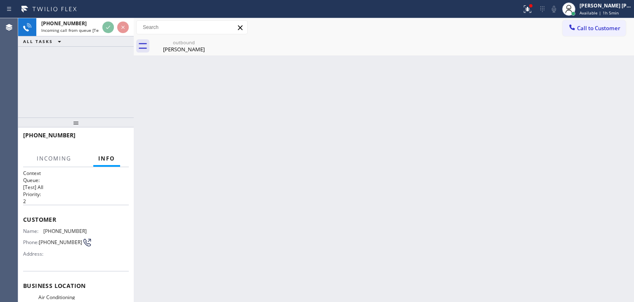
scroll to position [41, 0]
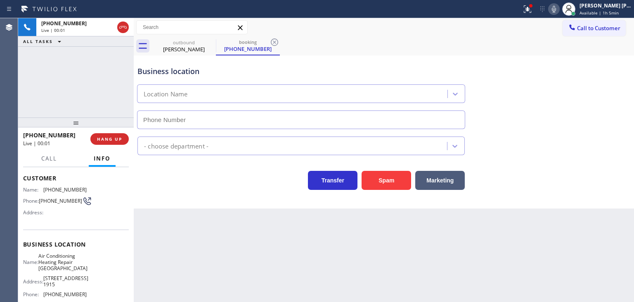
type input "[PHONE_NUMBER]"
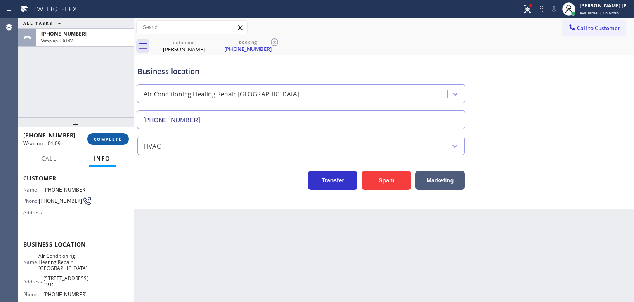
click at [109, 138] on span "COMPLETE" at bounding box center [108, 139] width 28 height 6
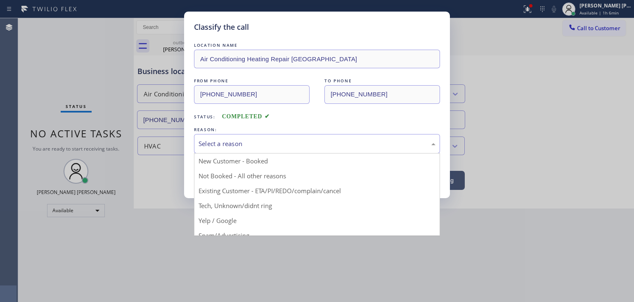
click at [251, 147] on div "Select a reason" at bounding box center [317, 143] width 237 height 9
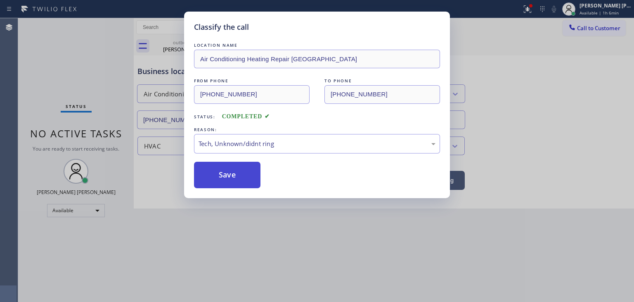
click at [228, 172] on button "Save" at bounding box center [227, 174] width 66 height 26
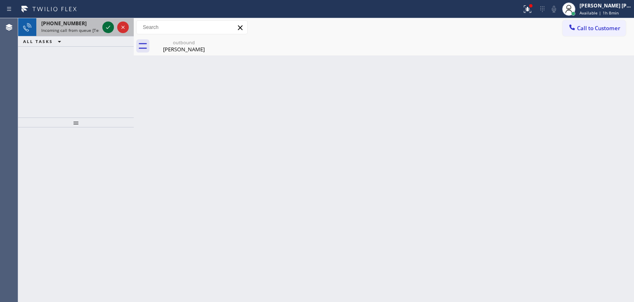
click at [106, 27] on icon at bounding box center [108, 27] width 10 height 10
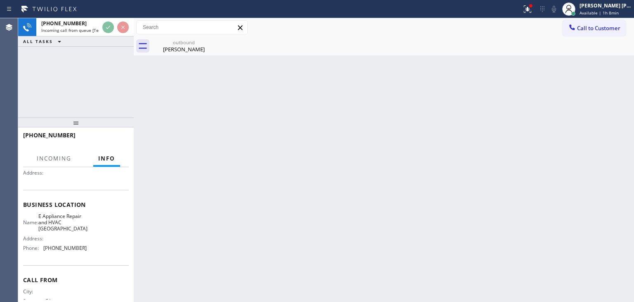
scroll to position [83, 0]
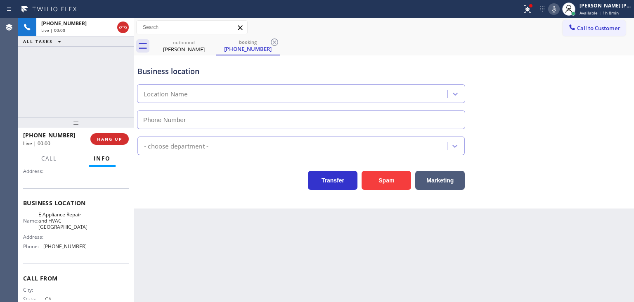
type input "[PHONE_NUMBER]"
click at [559, 8] on icon at bounding box center [554, 9] width 10 height 10
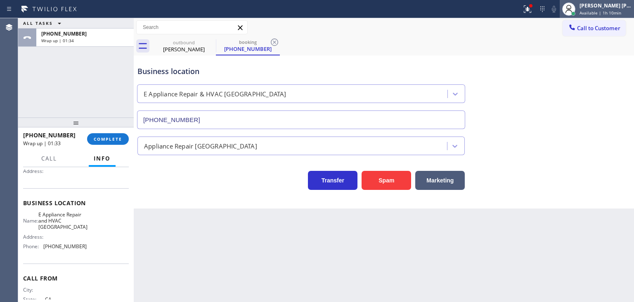
click at [599, 10] on span "Available | 1h 10min" at bounding box center [601, 13] width 42 height 6
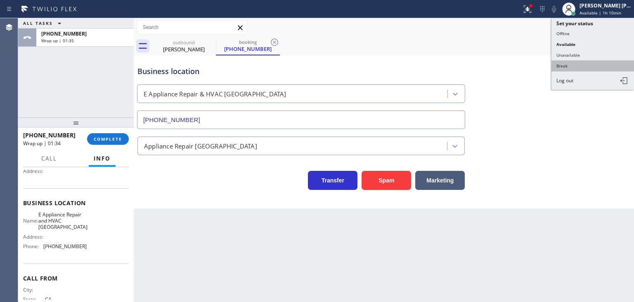
drag, startPoint x: 577, startPoint y: 62, endPoint x: 563, endPoint y: 62, distance: 13.6
click at [575, 62] on button "Break" at bounding box center [593, 65] width 83 height 11
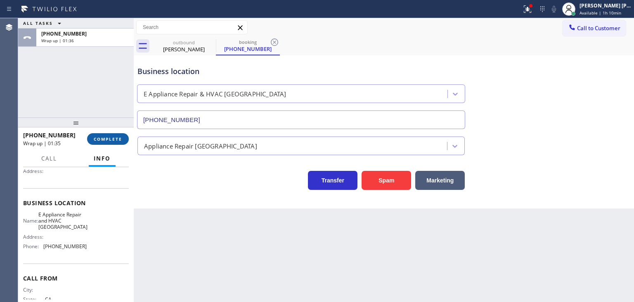
click at [128, 136] on button "COMPLETE" at bounding box center [108, 139] width 42 height 12
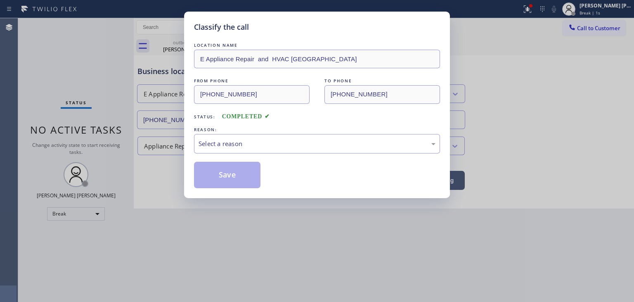
click at [249, 145] on div "Select a reason" at bounding box center [317, 143] width 237 height 9
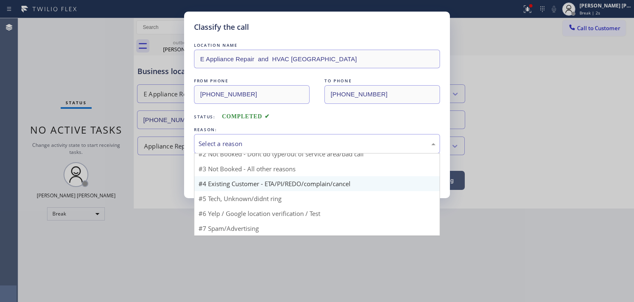
scroll to position [7, 0]
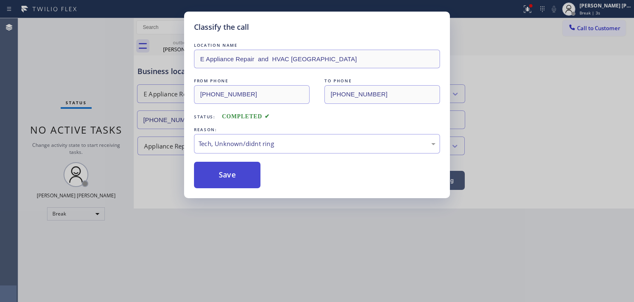
click at [242, 178] on button "Save" at bounding box center [227, 174] width 66 height 26
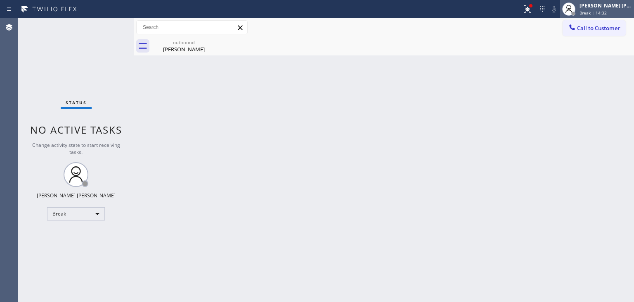
click at [607, 12] on span "Break | 14:32" at bounding box center [593, 13] width 27 height 6
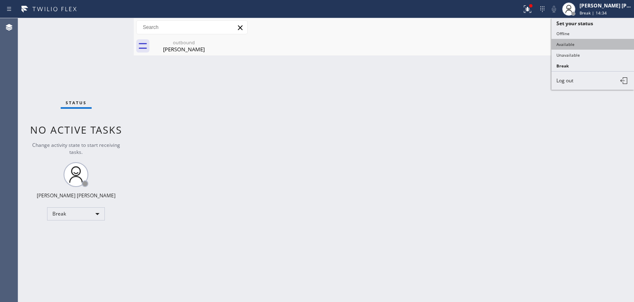
click at [573, 43] on button "Available" at bounding box center [593, 44] width 83 height 11
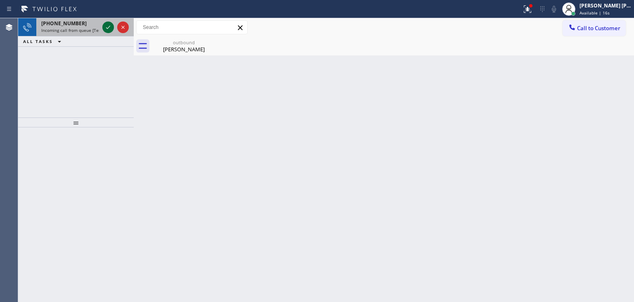
click at [109, 29] on icon at bounding box center [108, 27] width 10 height 10
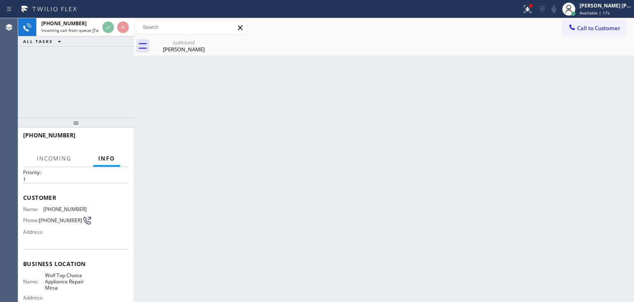
scroll to position [41, 0]
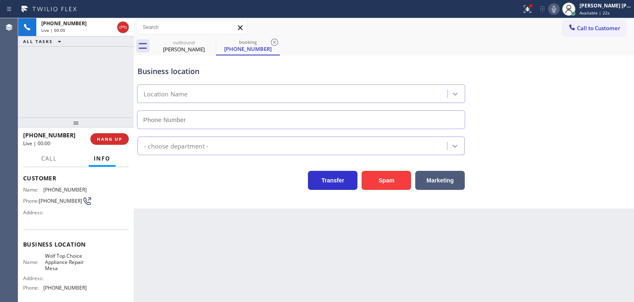
type input "[PHONE_NUMBER]"
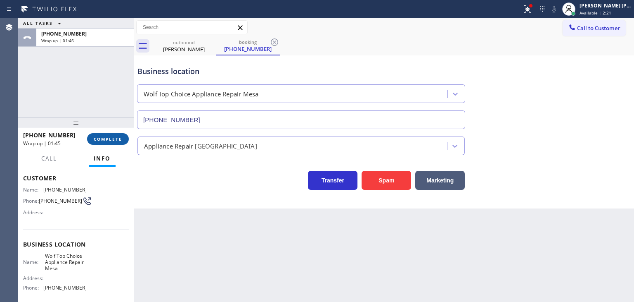
click at [114, 136] on span "COMPLETE" at bounding box center [108, 139] width 28 height 6
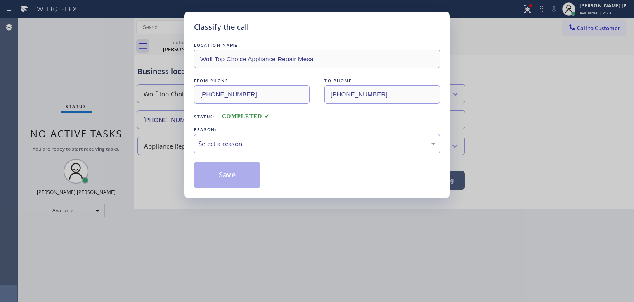
click at [243, 147] on div "Select a reason" at bounding box center [317, 143] width 237 height 9
click at [222, 178] on button "Save" at bounding box center [227, 174] width 66 height 26
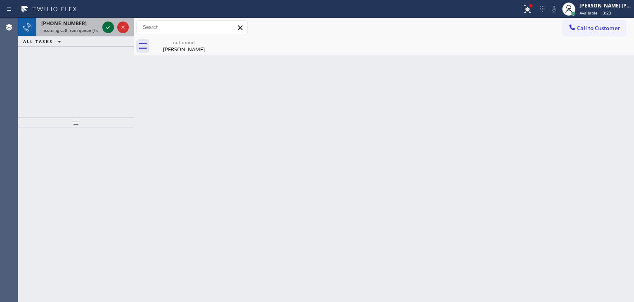
click at [108, 28] on icon at bounding box center [108, 27] width 10 height 10
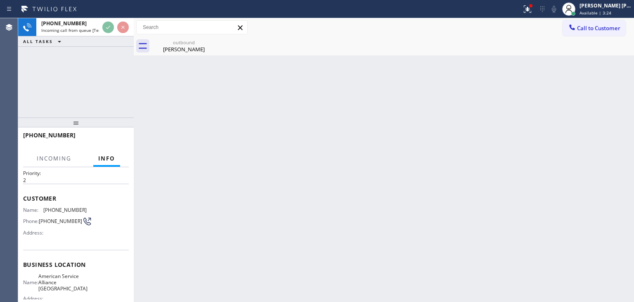
scroll to position [41, 0]
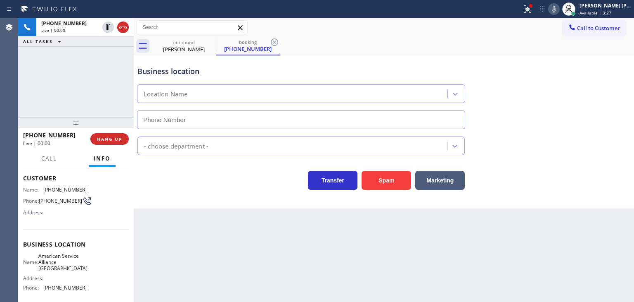
type input "[PHONE_NUMBER]"
click at [559, 6] on icon at bounding box center [554, 9] width 10 height 10
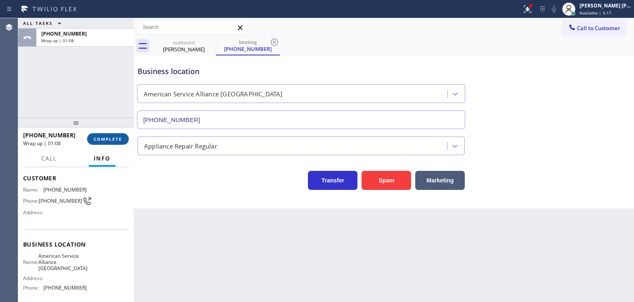
click at [112, 139] on span "COMPLETE" at bounding box center [108, 139] width 28 height 6
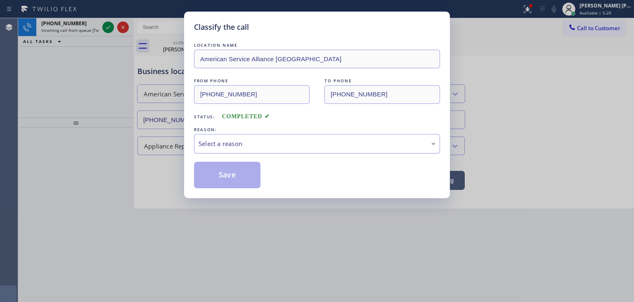
click at [254, 147] on div "Select a reason" at bounding box center [317, 143] width 237 height 9
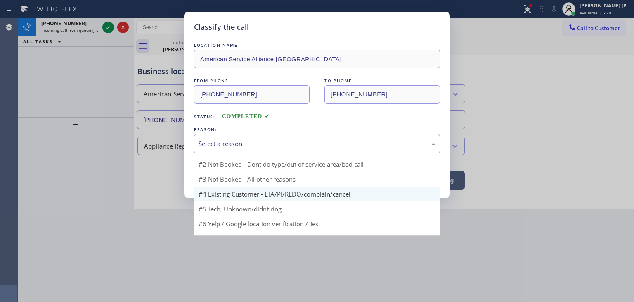
scroll to position [22, 0]
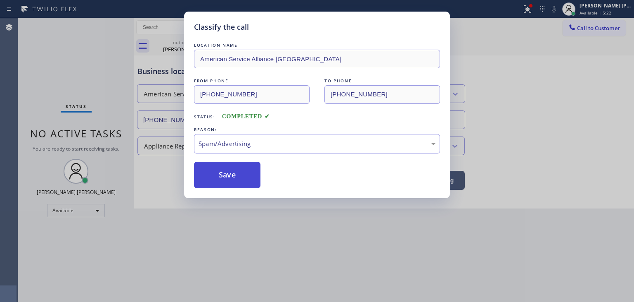
click at [226, 174] on button "Save" at bounding box center [227, 174] width 66 height 26
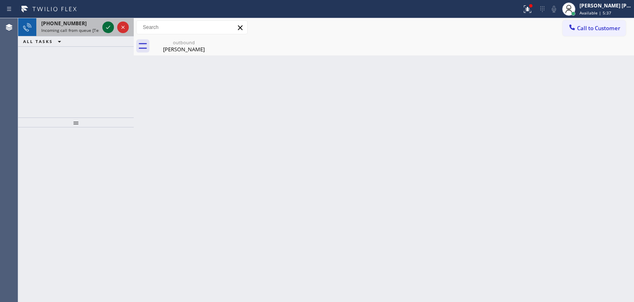
click at [110, 22] on button at bounding box center [108, 27] width 12 height 12
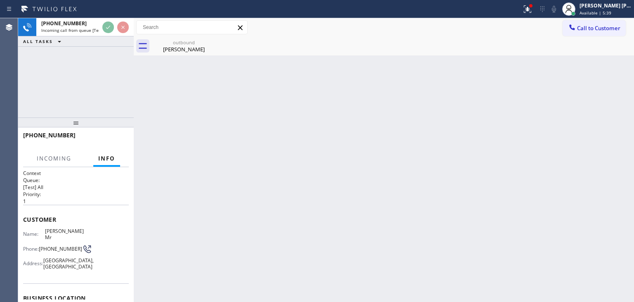
scroll to position [41, 0]
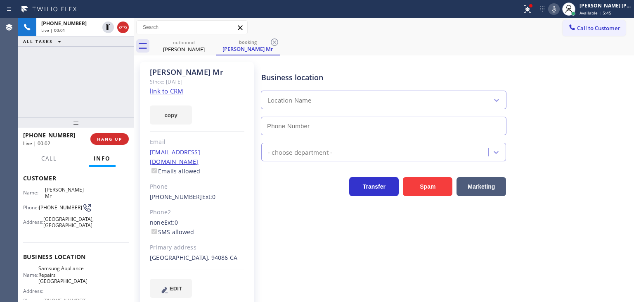
type input "[PHONE_NUMBER]"
click at [556, 10] on icon at bounding box center [554, 9] width 4 height 7
click at [559, 10] on icon at bounding box center [554, 9] width 10 height 10
click at [175, 93] on link "link to CRM" at bounding box center [166, 91] width 33 height 8
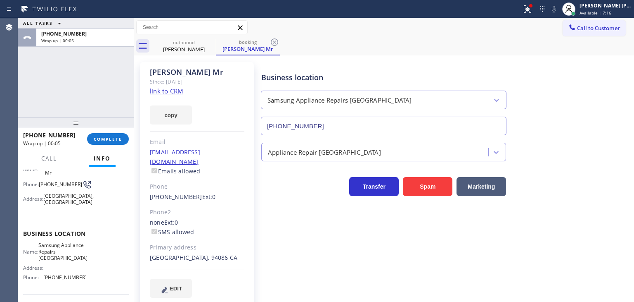
scroll to position [83, 0]
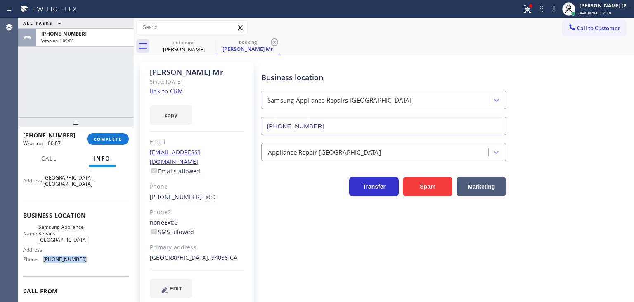
drag, startPoint x: 74, startPoint y: 258, endPoint x: 40, endPoint y: 260, distance: 33.9
click at [40, 260] on div "Name: Samsung Appliance Repairs San Francisco Address: Phone: (415) 480-7108" at bounding box center [76, 244] width 106 height 42
click at [577, 29] on span "Call to Customer" at bounding box center [598, 27] width 43 height 7
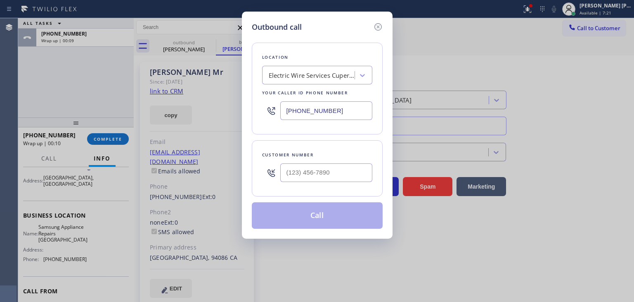
drag, startPoint x: 339, startPoint y: 105, endPoint x: 251, endPoint y: 119, distance: 89.0
click at [251, 121] on div "Outbound call Location Electric Wire Services Cupertino Your caller id phone nu…" at bounding box center [317, 125] width 151 height 227
paste input "415) 480-7108"
type input "[PHONE_NUMBER]"
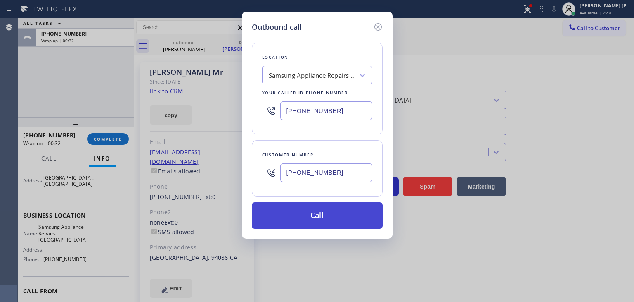
type input "[PHONE_NUMBER]"
click at [319, 213] on button "Call" at bounding box center [317, 215] width 131 height 26
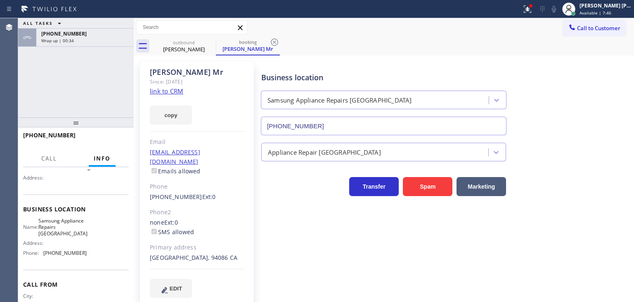
scroll to position [79, 0]
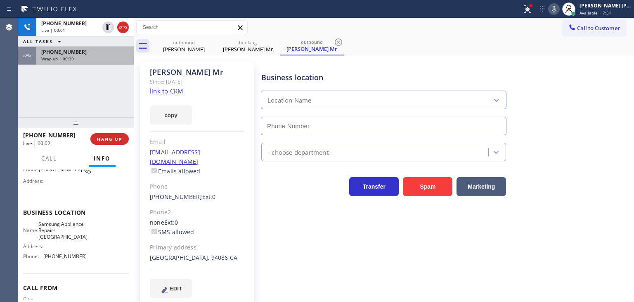
type input "[PHONE_NUMBER]"
click at [77, 58] on div "Wrap up | 00:43" at bounding box center [85, 59] width 88 height 6
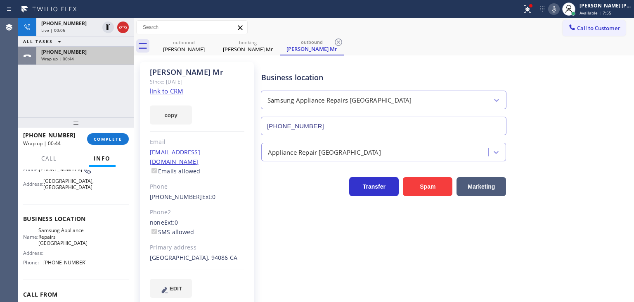
scroll to position [83, 0]
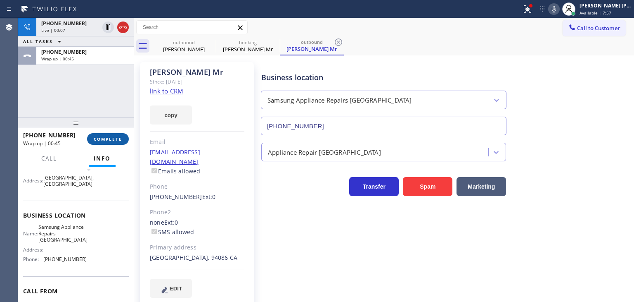
click at [107, 138] on span "COMPLETE" at bounding box center [108, 139] width 28 height 6
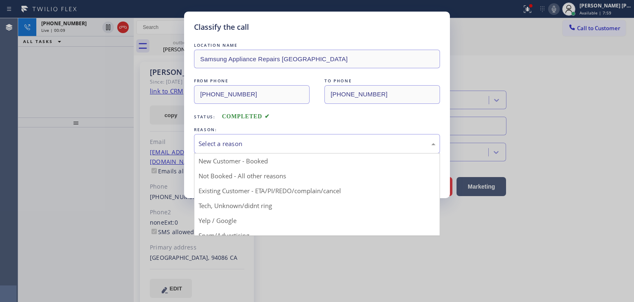
click at [253, 150] on div "Select a reason" at bounding box center [317, 143] width 246 height 19
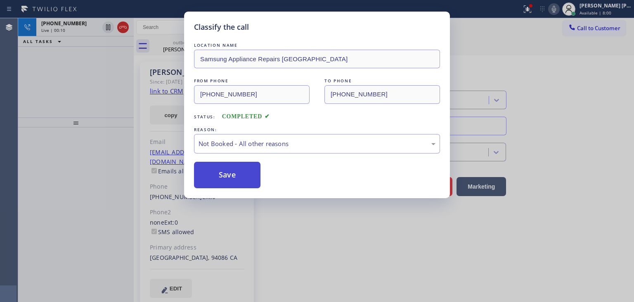
click at [241, 180] on button "Save" at bounding box center [227, 174] width 66 height 26
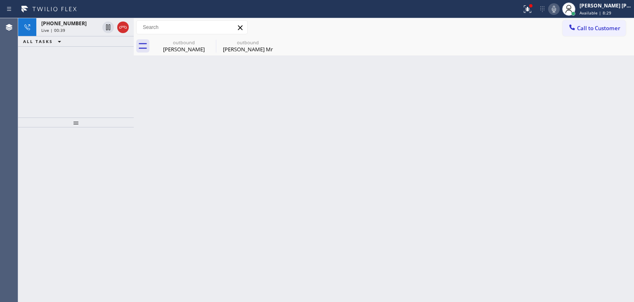
click at [560, 7] on div at bounding box center [555, 9] width 12 height 10
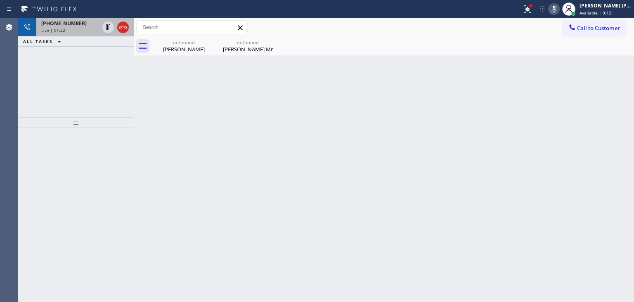
click at [78, 31] on div "Live | 01:22" at bounding box center [70, 30] width 58 height 6
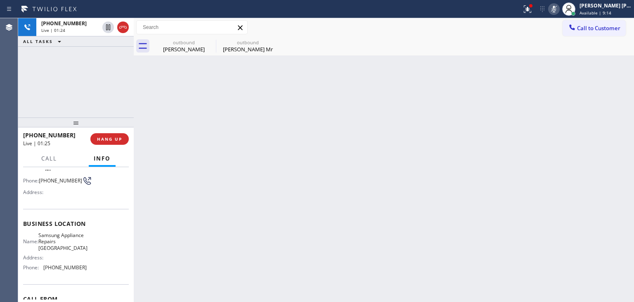
scroll to position [83, 0]
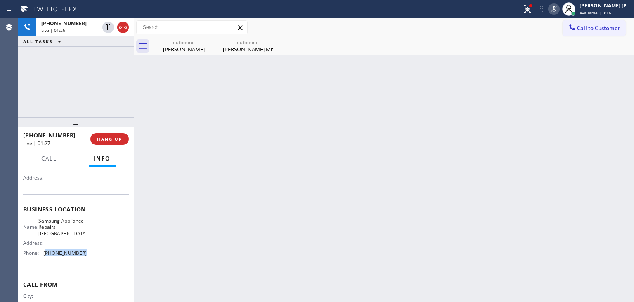
drag, startPoint x: 83, startPoint y: 251, endPoint x: 45, endPoint y: 256, distance: 37.9
click at [45, 256] on span "[PHONE_NUMBER]" at bounding box center [64, 252] width 43 height 6
click at [124, 140] on button "HANG UP" at bounding box center [109, 139] width 38 height 12
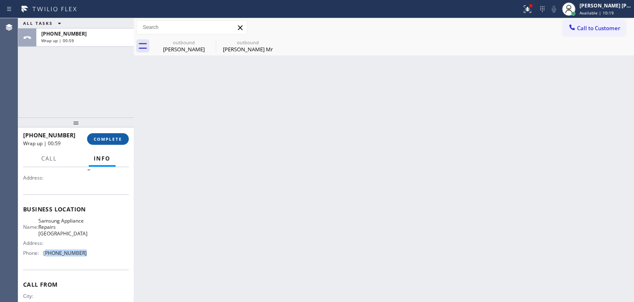
click at [116, 137] on span "COMPLETE" at bounding box center [108, 139] width 28 height 6
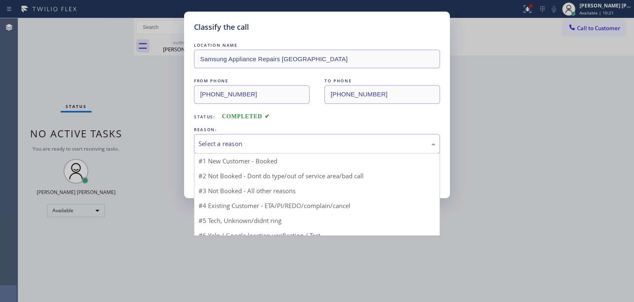
click at [228, 135] on div "Select a reason" at bounding box center [317, 143] width 246 height 19
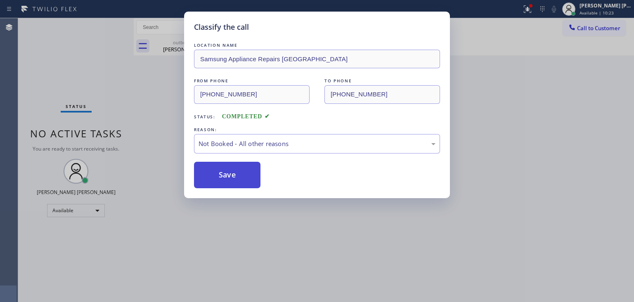
click at [222, 174] on button "Save" at bounding box center [227, 174] width 66 height 26
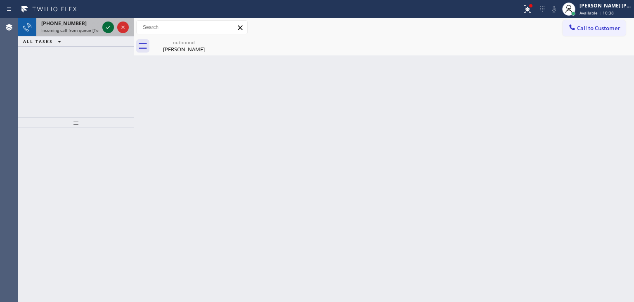
click at [108, 25] on icon at bounding box center [108, 27] width 10 height 10
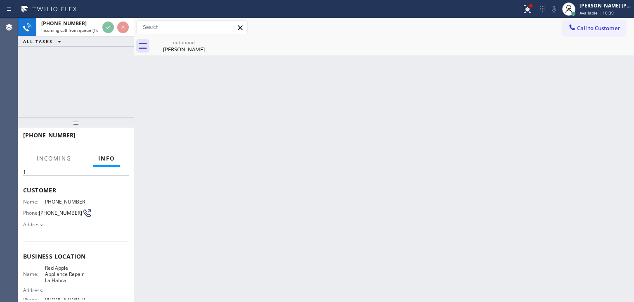
scroll to position [41, 0]
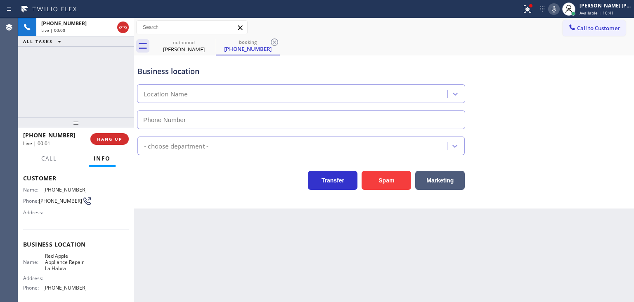
type input "[PHONE_NUMBER]"
click at [556, 9] on icon at bounding box center [554, 9] width 4 height 7
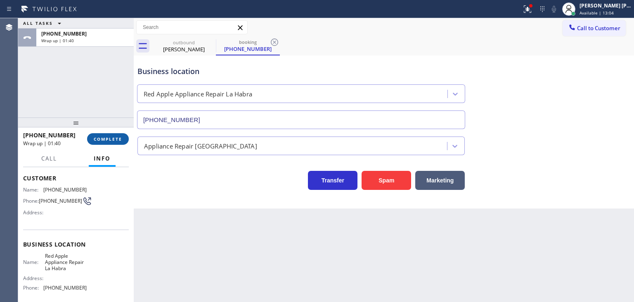
click at [107, 137] on span "COMPLETE" at bounding box center [108, 139] width 28 height 6
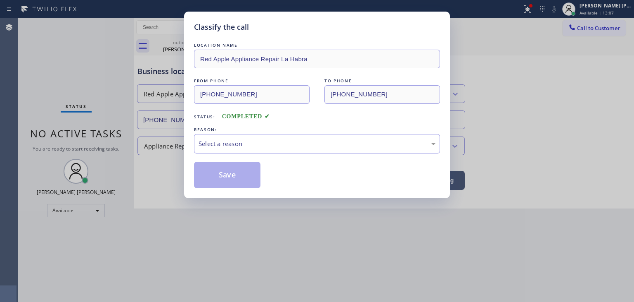
click at [220, 144] on div "Select a reason" at bounding box center [317, 143] width 237 height 9
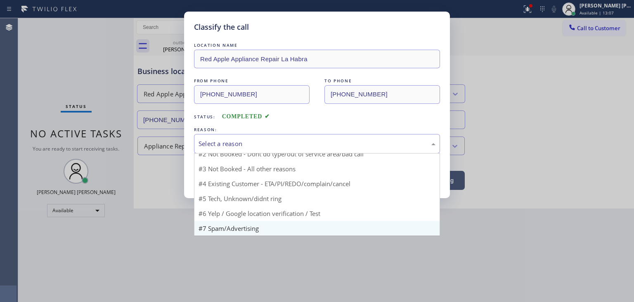
scroll to position [7, 0]
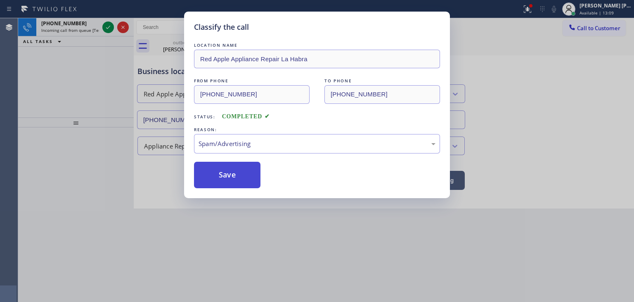
click at [231, 164] on button "Save" at bounding box center [227, 174] width 66 height 26
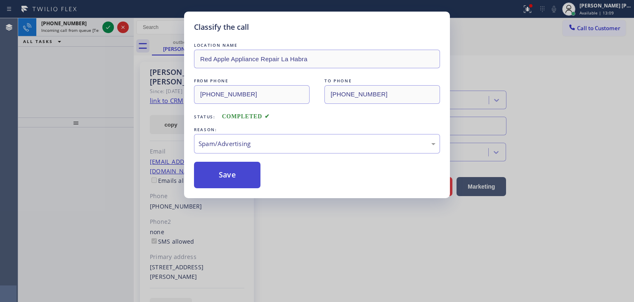
click at [232, 176] on button "Save" at bounding box center [227, 174] width 66 height 26
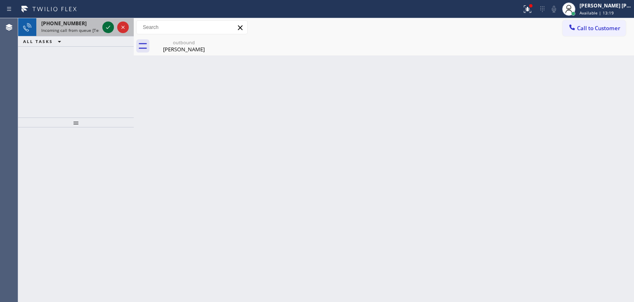
click at [107, 25] on icon at bounding box center [108, 27] width 10 height 10
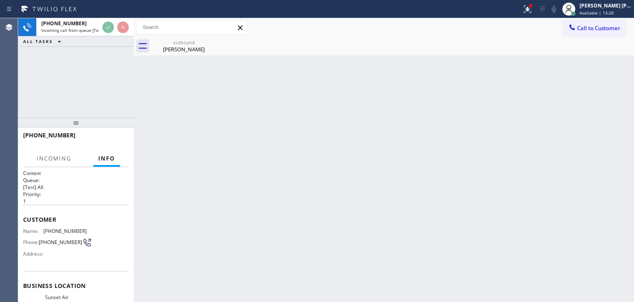
scroll to position [41, 0]
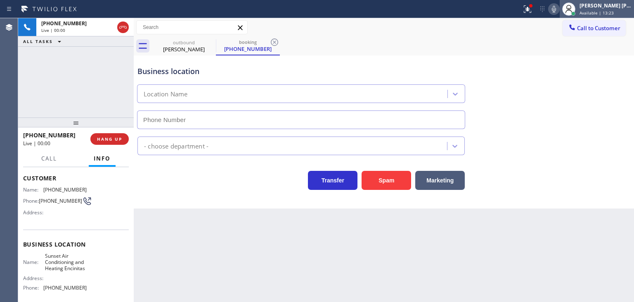
type input "[PHONE_NUMBER]"
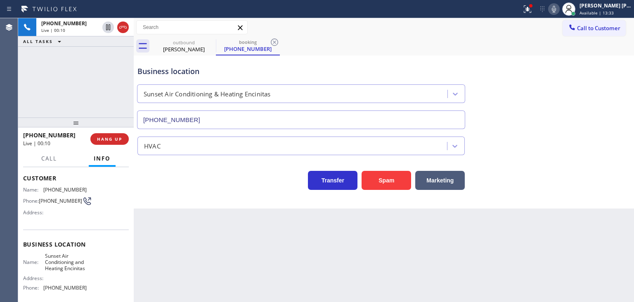
click at [559, 12] on icon at bounding box center [554, 9] width 10 height 10
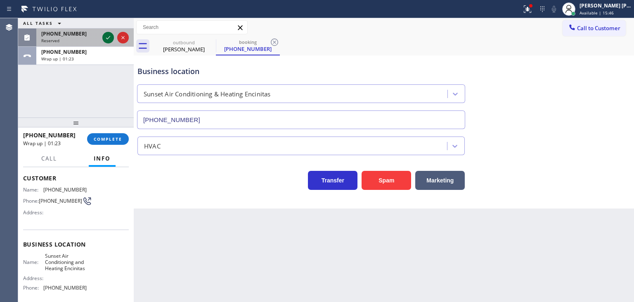
click at [109, 36] on icon at bounding box center [108, 38] width 10 height 10
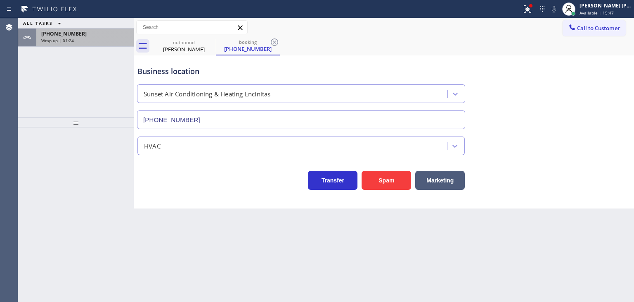
click at [94, 40] on div "Wrap up | 01:24" at bounding box center [85, 41] width 88 height 6
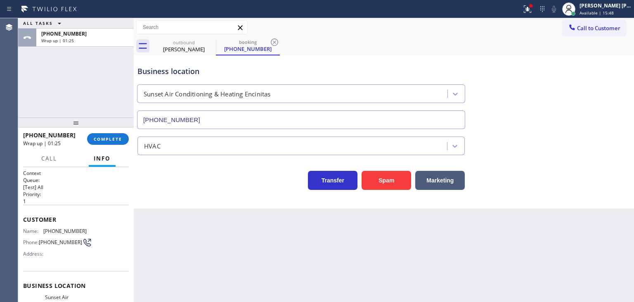
click at [112, 145] on div "+12532769816 Wrap up | 01:25 COMPLETE" at bounding box center [76, 138] width 106 height 21
click at [109, 141] on span "COMPLETE" at bounding box center [108, 139] width 28 height 6
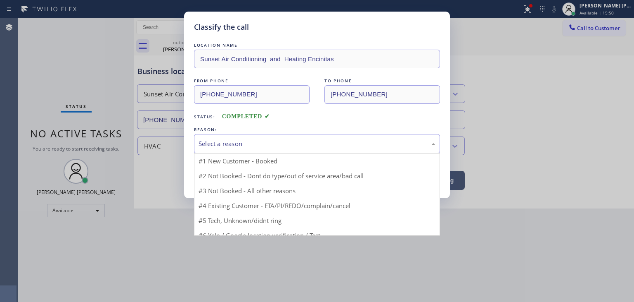
click at [218, 150] on div "Select a reason" at bounding box center [317, 143] width 246 height 19
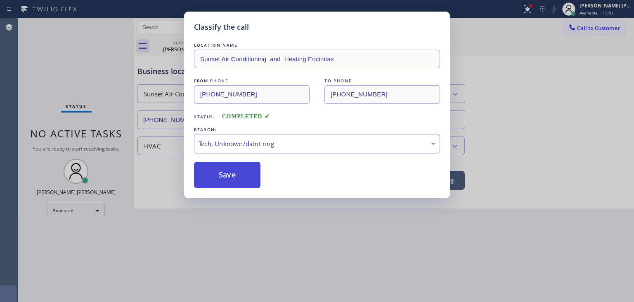
click at [233, 172] on button "Save" at bounding box center [227, 174] width 66 height 26
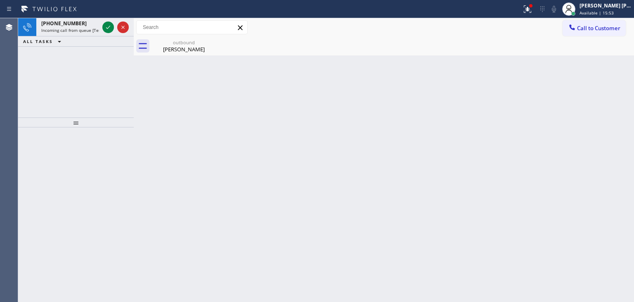
click at [105, 27] on icon at bounding box center [108, 27] width 10 height 10
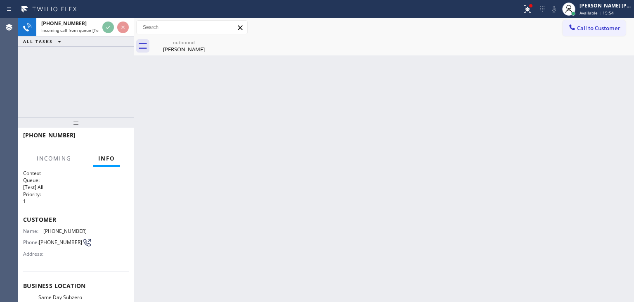
scroll to position [41, 0]
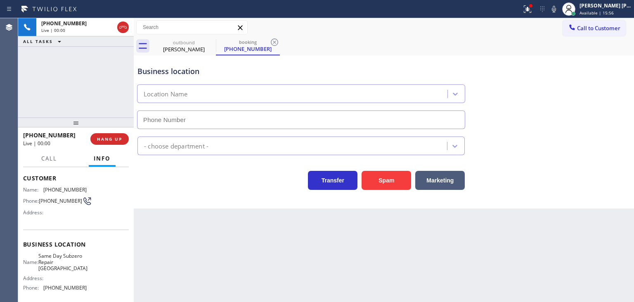
type input "[PHONE_NUMBER]"
click at [559, 7] on icon at bounding box center [554, 9] width 10 height 10
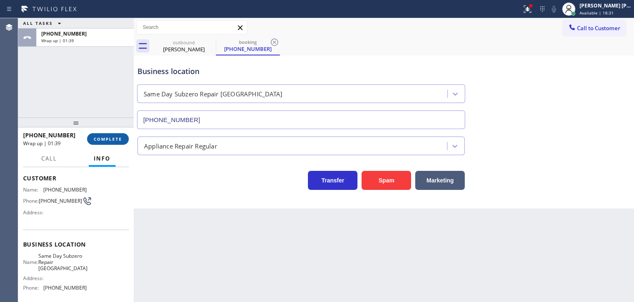
click at [107, 139] on span "COMPLETE" at bounding box center [108, 139] width 28 height 6
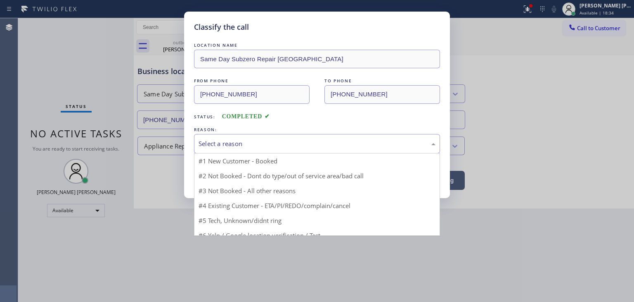
click at [231, 142] on div "Select a reason" at bounding box center [317, 143] width 237 height 9
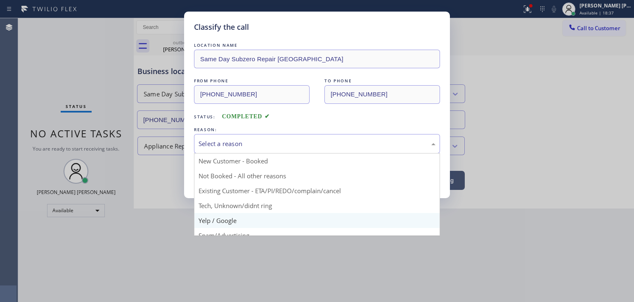
scroll to position [41, 0]
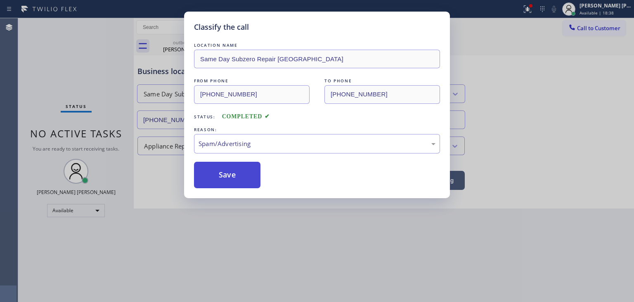
click at [228, 173] on button "Save" at bounding box center [227, 174] width 66 height 26
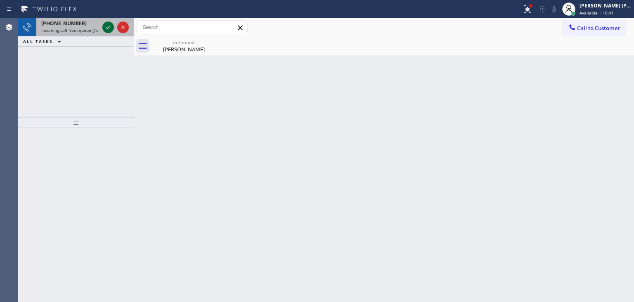
click at [109, 28] on icon at bounding box center [108, 27] width 10 height 10
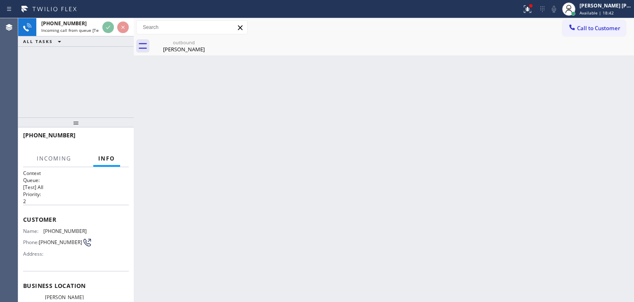
scroll to position [41, 0]
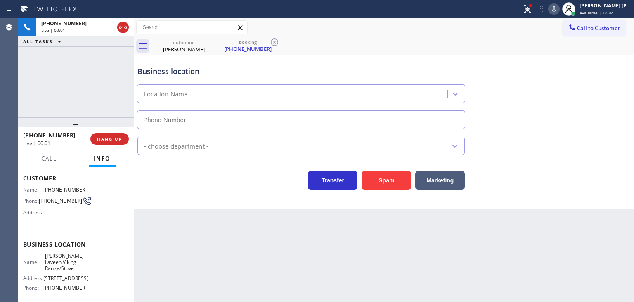
type input "[PHONE_NUMBER]"
click at [559, 8] on icon at bounding box center [554, 9] width 10 height 10
drag, startPoint x: 126, startPoint y: 27, endPoint x: 356, endPoint y: 258, distance: 326.5
click at [125, 27] on icon at bounding box center [123, 27] width 10 height 10
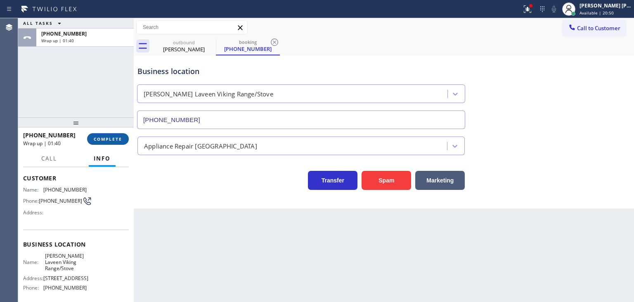
click at [118, 138] on span "COMPLETE" at bounding box center [108, 139] width 28 height 6
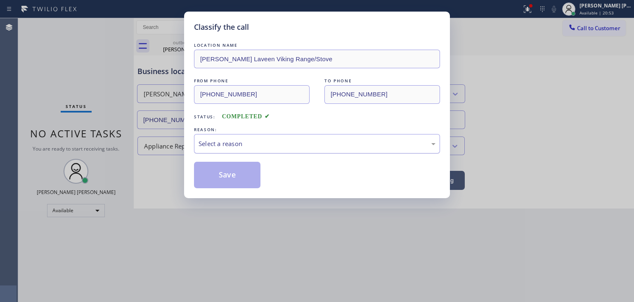
click at [232, 139] on div "Select a reason" at bounding box center [317, 143] width 237 height 9
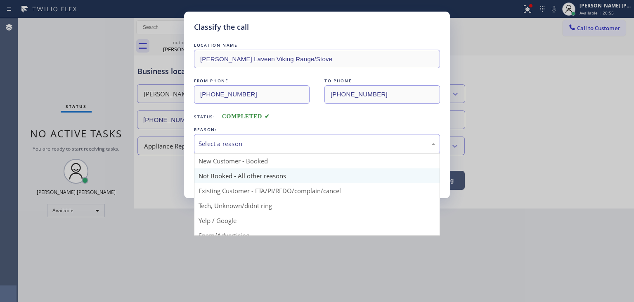
scroll to position [41, 0]
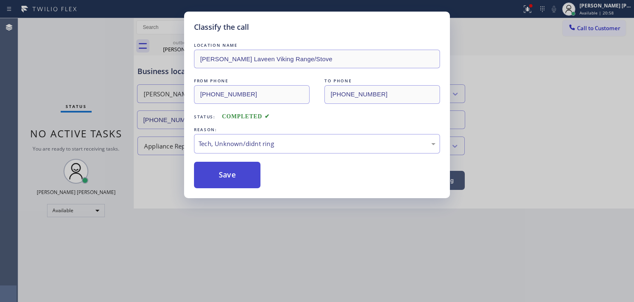
click at [232, 178] on button "Save" at bounding box center [227, 174] width 66 height 26
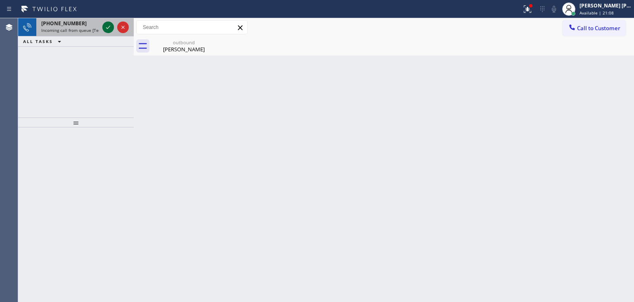
click at [112, 29] on icon at bounding box center [108, 27] width 10 height 10
click at [111, 27] on icon at bounding box center [108, 27] width 10 height 10
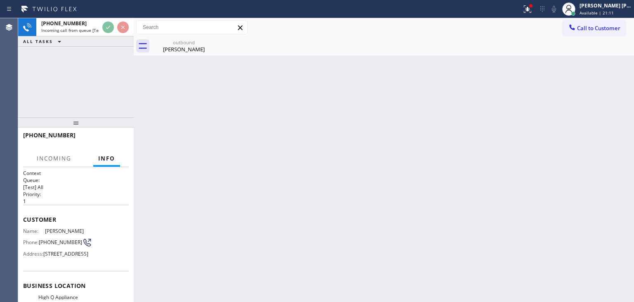
scroll to position [41, 0]
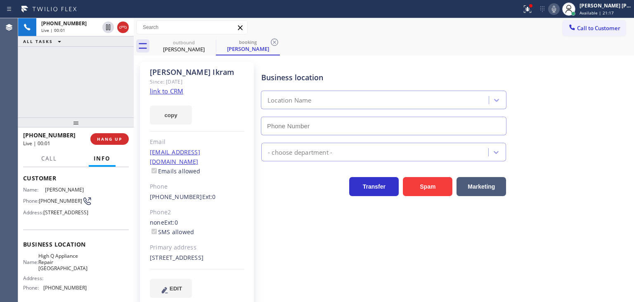
type input "[PHONE_NUMBER]"
click at [169, 90] on link "link to CRM" at bounding box center [166, 91] width 33 height 8
click at [559, 13] on icon at bounding box center [554, 9] width 10 height 10
click at [556, 12] on icon at bounding box center [554, 9] width 4 height 7
click at [568, 16] on div "Status report Issues detected These issues could affect your workflow. Please c…" at bounding box center [577, 9] width 116 height 18
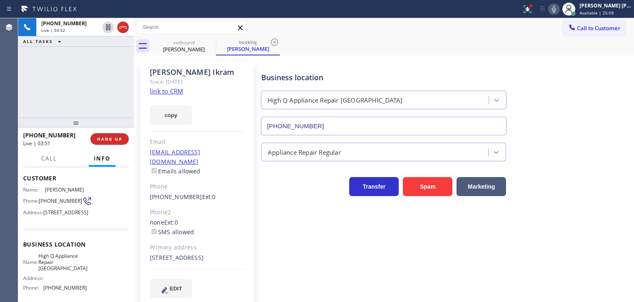
click at [556, 8] on icon at bounding box center [554, 9] width 4 height 7
click at [559, 7] on icon at bounding box center [554, 9] width 10 height 10
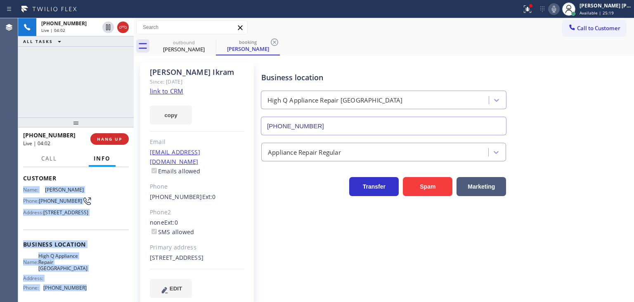
drag, startPoint x: 90, startPoint y: 231, endPoint x: 23, endPoint y: 192, distance: 77.6
click at [23, 192] on div "Context Queue: [Test] All Priority: 1 Customer Name: [PERSON_NAME] Phone: [PHON…" at bounding box center [76, 247] width 106 height 239
copy div "Name: [PERSON_NAME] Phone: [PHONE_NUMBER] Address: [STREET_ADDRESS] Business lo…"
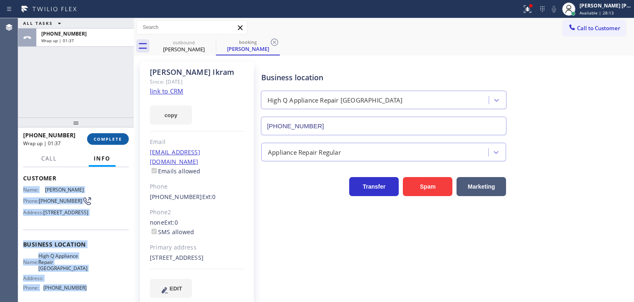
click at [112, 141] on span "COMPLETE" at bounding box center [108, 139] width 28 height 6
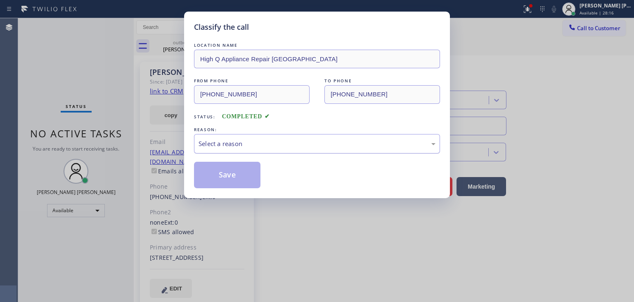
click at [246, 148] on div "Select a reason" at bounding box center [317, 143] width 246 height 19
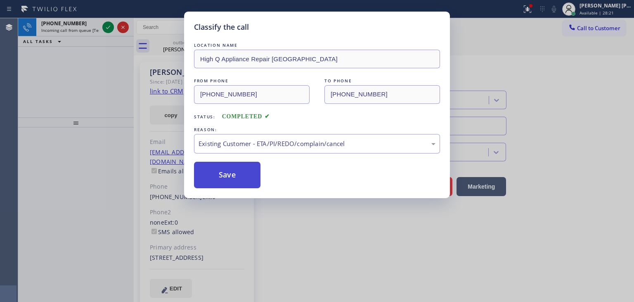
click at [227, 177] on button "Save" at bounding box center [227, 174] width 66 height 26
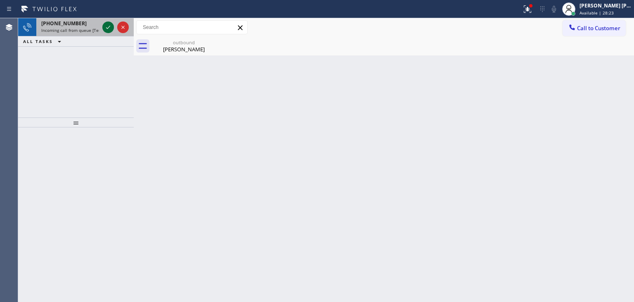
click at [112, 27] on icon at bounding box center [108, 27] width 10 height 10
click at [109, 22] on button at bounding box center [108, 27] width 12 height 12
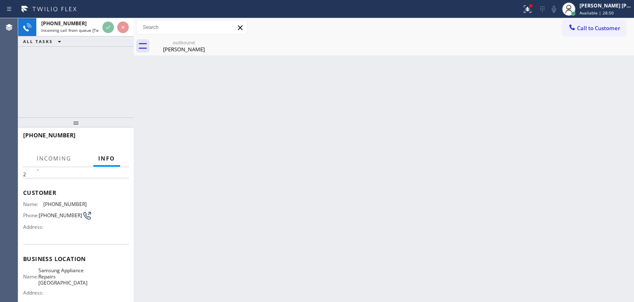
scroll to position [41, 0]
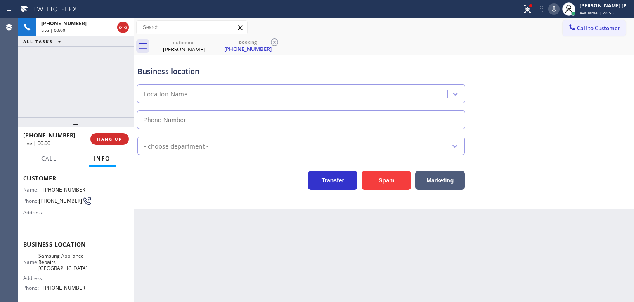
type input "[PHONE_NUMBER]"
click at [559, 7] on icon at bounding box center [554, 9] width 10 height 10
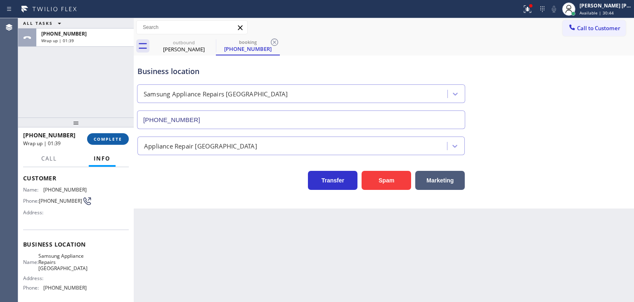
click at [107, 140] on span "COMPLETE" at bounding box center [108, 139] width 28 height 6
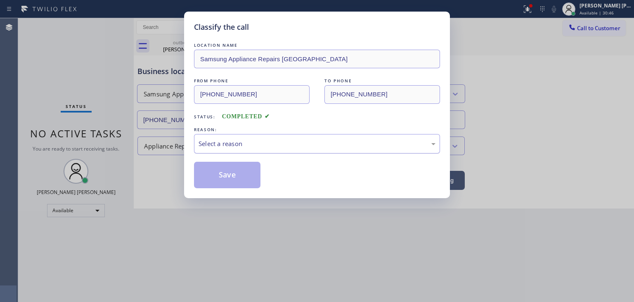
click at [230, 141] on div "Select a reason" at bounding box center [317, 143] width 237 height 9
click at [228, 180] on button "Save" at bounding box center [227, 174] width 66 height 26
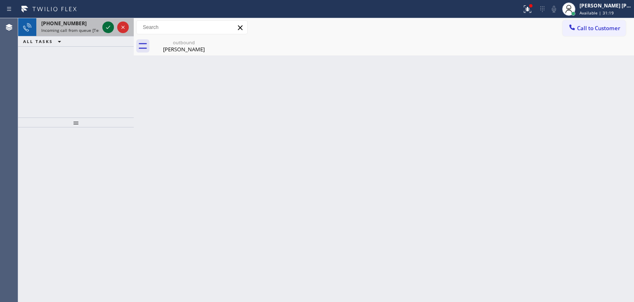
click at [109, 26] on icon at bounding box center [108, 27] width 10 height 10
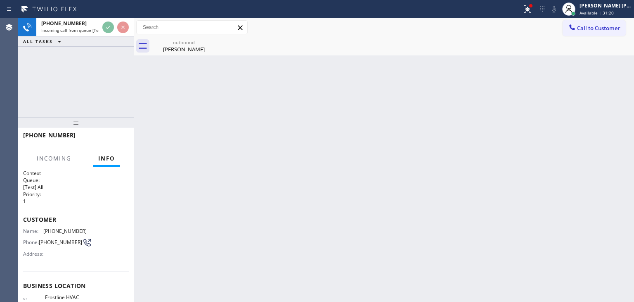
scroll to position [21, 0]
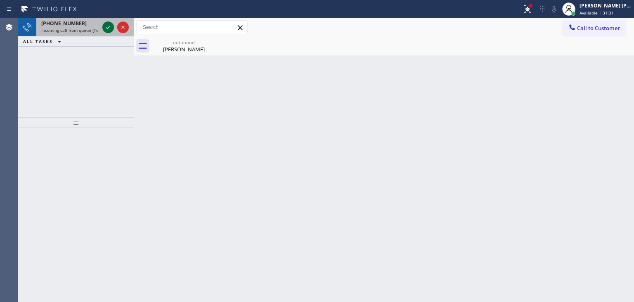
click at [107, 25] on icon at bounding box center [108, 27] width 10 height 10
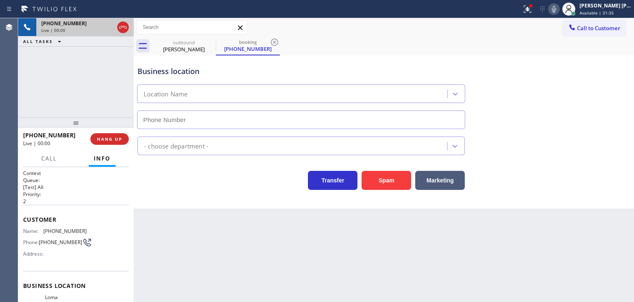
type input "[PHONE_NUMBER]"
click at [559, 13] on icon at bounding box center [554, 9] width 10 height 10
click at [557, 9] on rect at bounding box center [554, 8] width 6 height 6
click at [559, 9] on icon at bounding box center [554, 9] width 10 height 10
click at [122, 31] on icon at bounding box center [123, 27] width 10 height 10
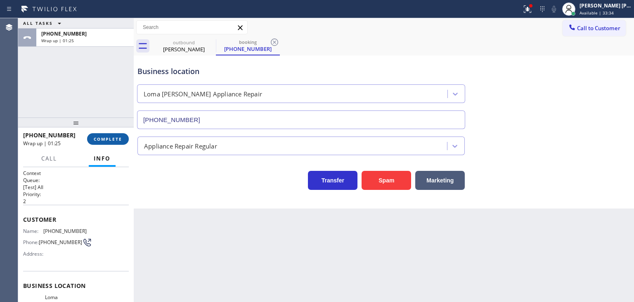
drag, startPoint x: 105, startPoint y: 138, endPoint x: 139, endPoint y: 140, distance: 33.6
click at [106, 138] on span "COMPLETE" at bounding box center [108, 139] width 28 height 6
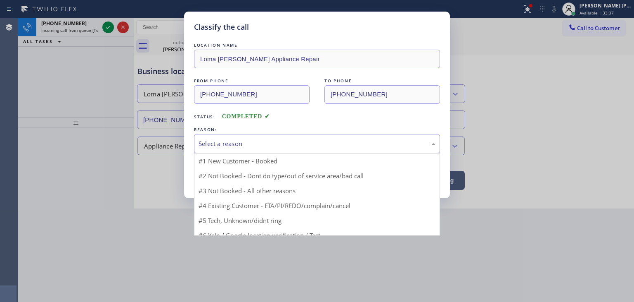
click at [245, 147] on div "Select a reason" at bounding box center [317, 143] width 237 height 9
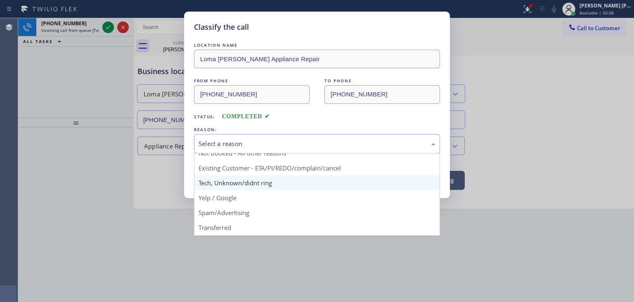
scroll to position [41, 0]
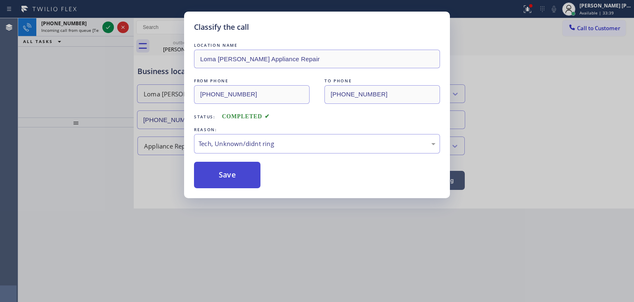
click at [233, 172] on button "Save" at bounding box center [227, 174] width 66 height 26
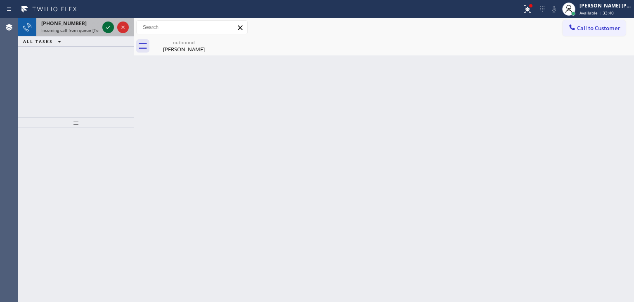
drag, startPoint x: 107, startPoint y: 24, endPoint x: 111, endPoint y: 30, distance: 7.2
click at [106, 23] on icon at bounding box center [108, 27] width 10 height 10
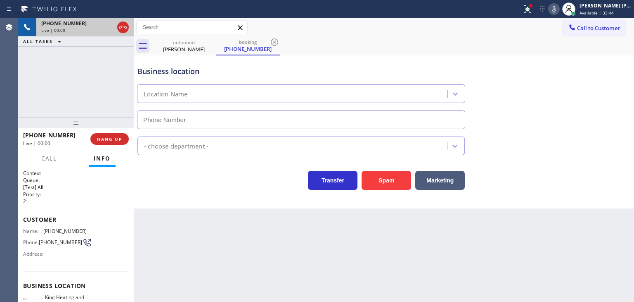
scroll to position [83, 0]
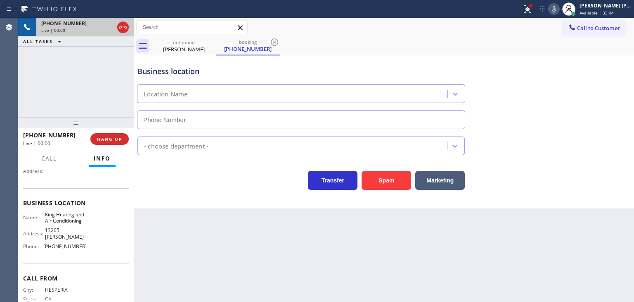
type input "[PHONE_NUMBER]"
click at [559, 9] on icon at bounding box center [554, 9] width 10 height 10
click at [559, 8] on icon at bounding box center [554, 9] width 10 height 10
click at [557, 7] on rect at bounding box center [554, 8] width 6 height 6
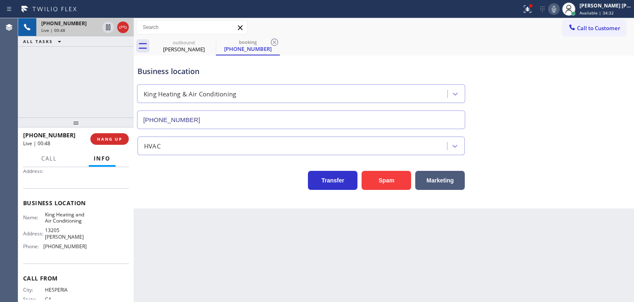
click at [559, 8] on icon at bounding box center [554, 9] width 10 height 10
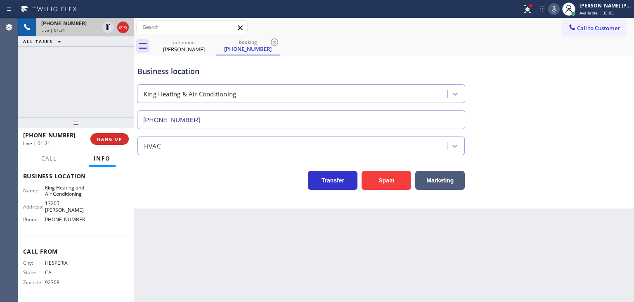
click at [556, 8] on icon at bounding box center [554, 9] width 4 height 7
click at [126, 29] on icon at bounding box center [123, 27] width 10 height 10
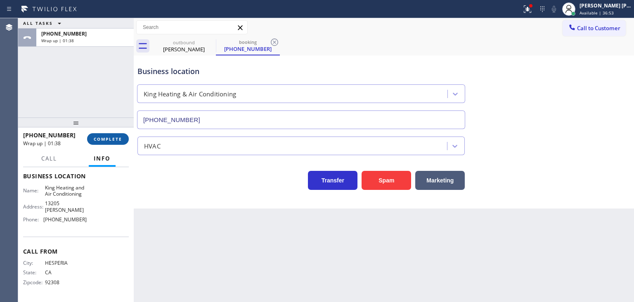
click at [106, 141] on span "COMPLETE" at bounding box center [108, 139] width 28 height 6
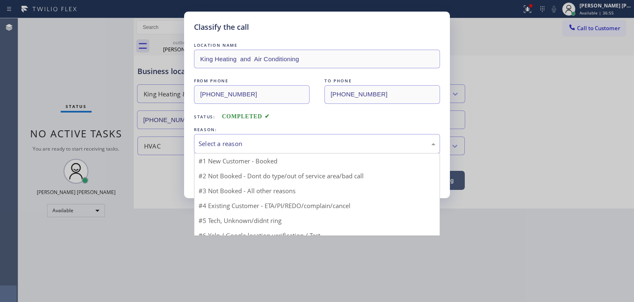
click at [248, 149] on div "Select a reason" at bounding box center [317, 143] width 246 height 19
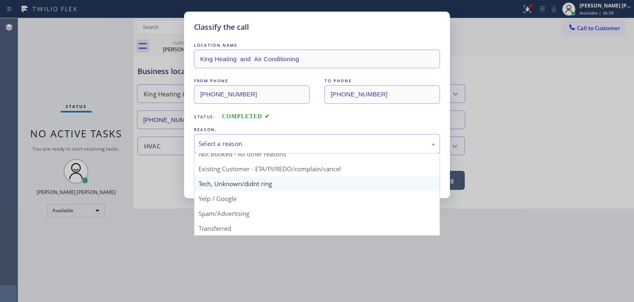
scroll to position [41, 0]
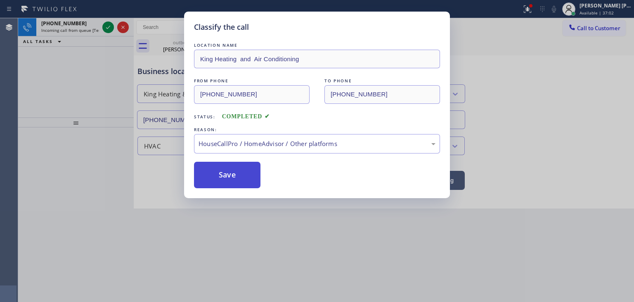
click at [232, 171] on button "Save" at bounding box center [227, 174] width 66 height 26
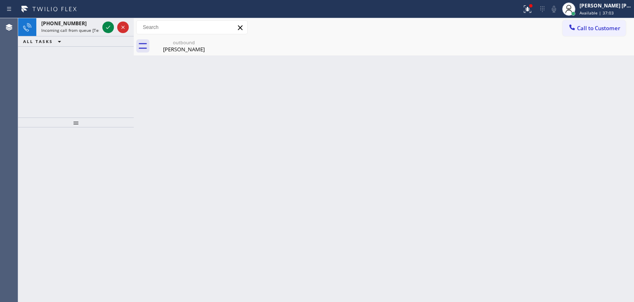
click at [107, 26] on icon at bounding box center [108, 27] width 10 height 10
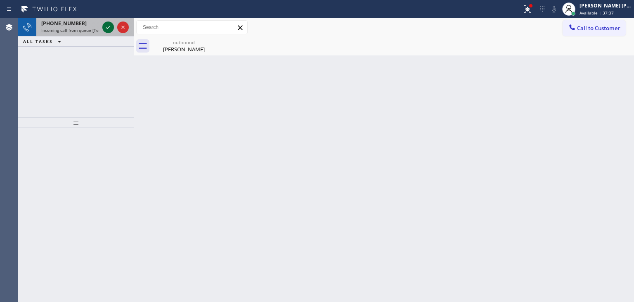
click at [106, 29] on icon at bounding box center [108, 27] width 10 height 10
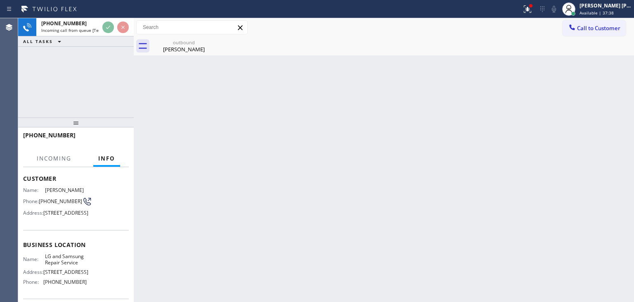
scroll to position [41, 0]
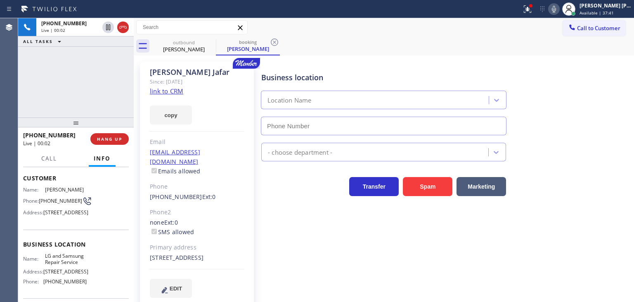
type input "[PHONE_NUMBER]"
click at [173, 91] on link "link to CRM" at bounding box center [166, 91] width 33 height 8
click at [559, 8] on icon at bounding box center [554, 9] width 10 height 10
click at [557, 8] on rect at bounding box center [554, 8] width 6 height 6
click at [53, 160] on span "Call" at bounding box center [49, 157] width 16 height 7
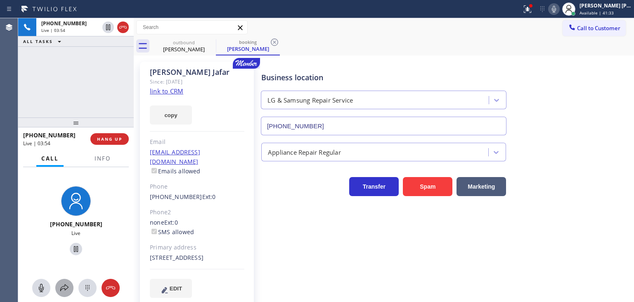
click at [62, 290] on icon at bounding box center [64, 288] width 10 height 10
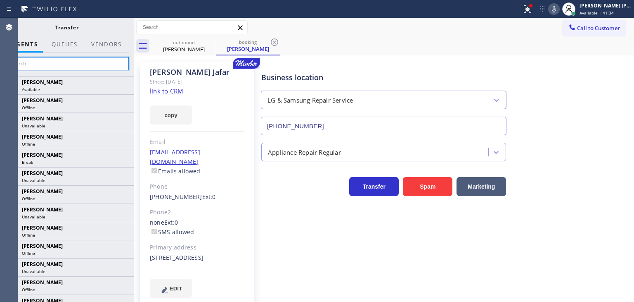
click at [97, 62] on input "text" at bounding box center [67, 63] width 124 height 13
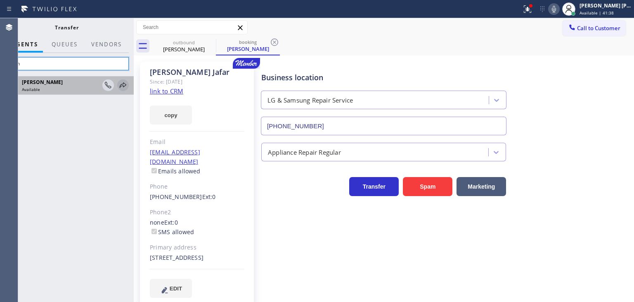
type input "Jenn"
click at [124, 85] on icon at bounding box center [123, 85] width 10 height 10
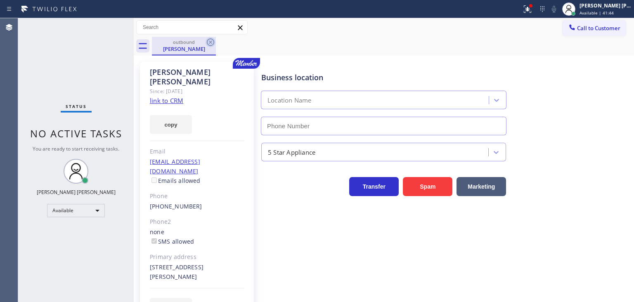
click at [211, 40] on icon at bounding box center [211, 42] width 10 height 10
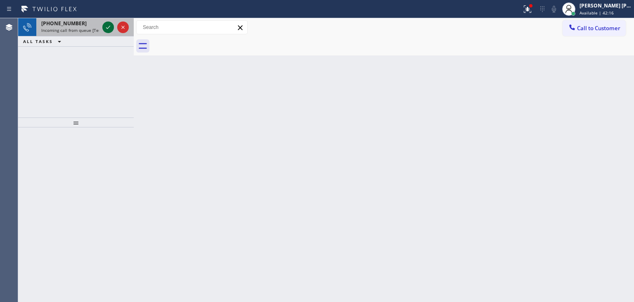
click at [109, 25] on icon at bounding box center [108, 27] width 10 height 10
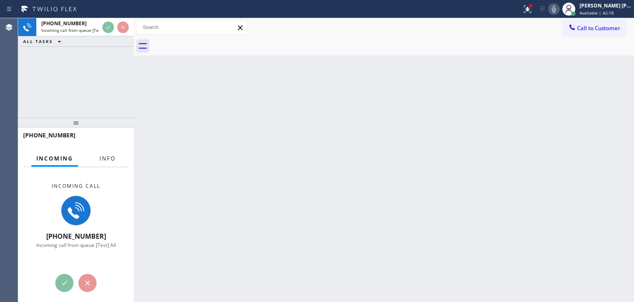
click at [109, 161] on span "Info" at bounding box center [108, 157] width 16 height 7
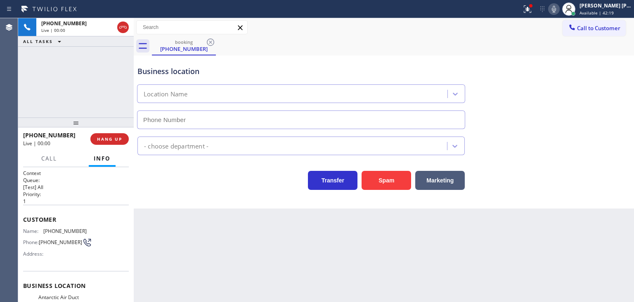
type input "[PHONE_NUMBER]"
click at [556, 9] on icon at bounding box center [554, 9] width 4 height 7
click at [559, 9] on icon at bounding box center [554, 9] width 10 height 10
click at [559, 12] on icon at bounding box center [554, 9] width 10 height 10
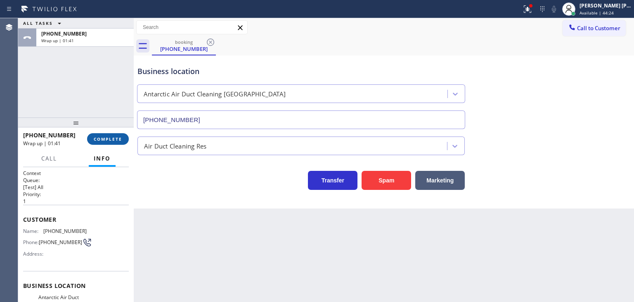
click at [113, 140] on span "COMPLETE" at bounding box center [108, 139] width 28 height 6
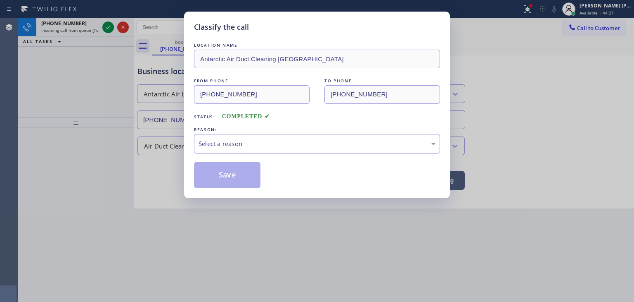
click at [230, 140] on div "Select a reason" at bounding box center [317, 143] width 237 height 9
click at [233, 183] on button "Save" at bounding box center [227, 174] width 66 height 26
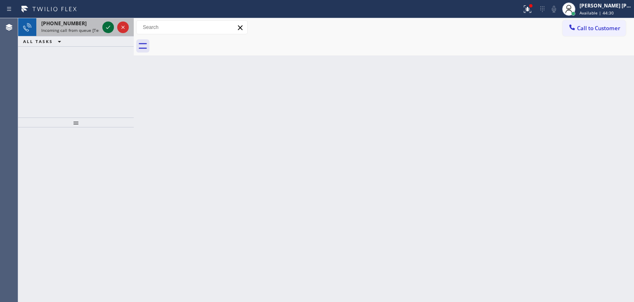
click at [109, 27] on icon at bounding box center [108, 27] width 4 height 3
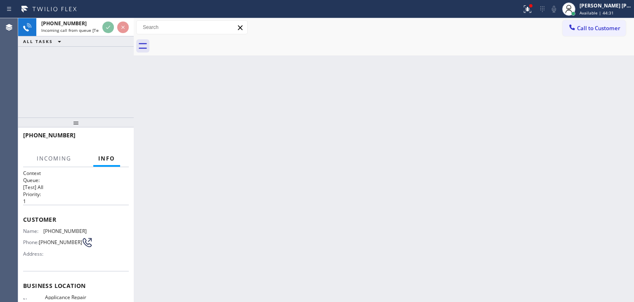
scroll to position [83, 0]
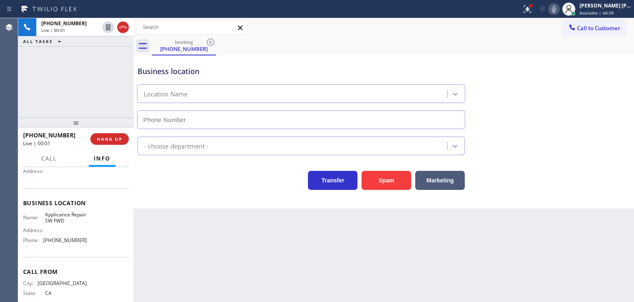
type input "[PHONE_NUMBER]"
click at [559, 10] on icon at bounding box center [554, 9] width 10 height 10
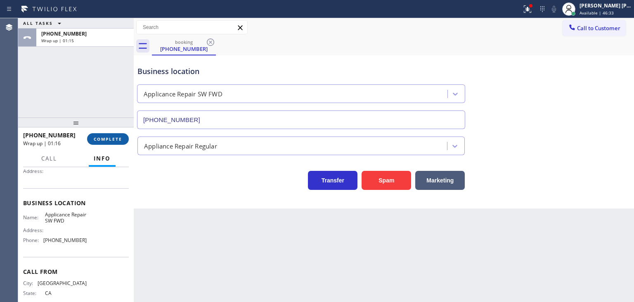
click at [104, 133] on button "COMPLETE" at bounding box center [108, 139] width 42 height 12
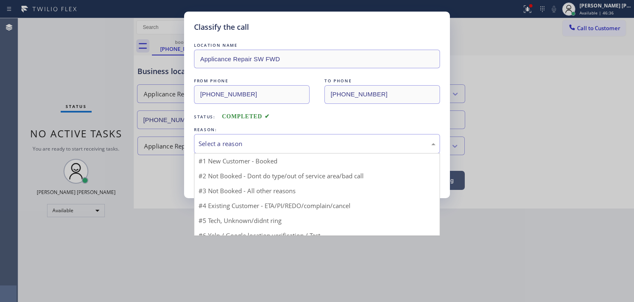
click at [219, 147] on div "Select a reason" at bounding box center [317, 143] width 237 height 9
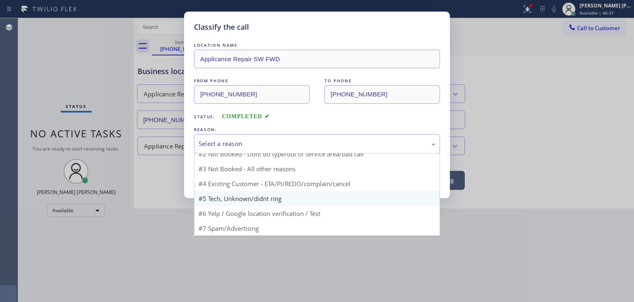
scroll to position [7, 0]
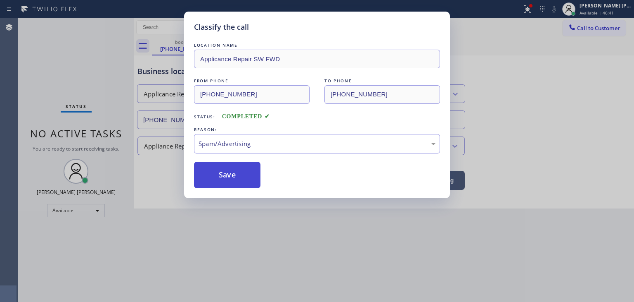
click at [226, 180] on button "Save" at bounding box center [227, 174] width 66 height 26
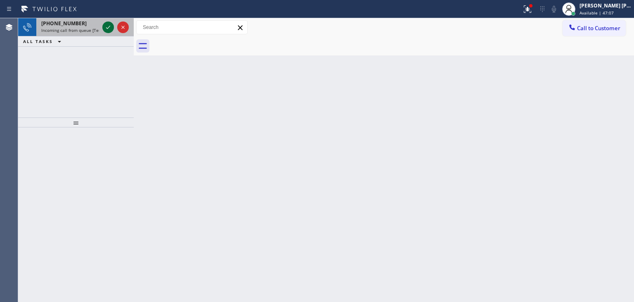
click at [106, 27] on icon at bounding box center [108, 27] width 10 height 10
click at [107, 28] on icon at bounding box center [108, 27] width 10 height 10
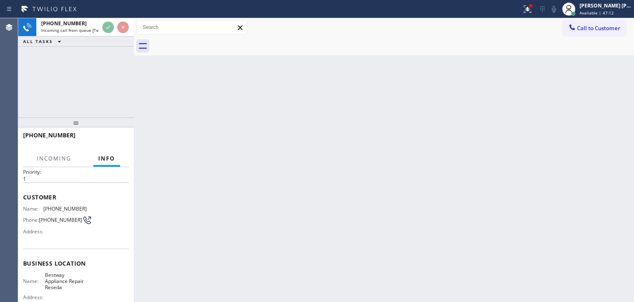
scroll to position [41, 0]
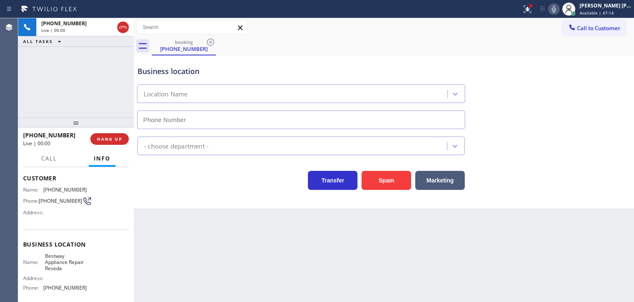
type input "[PHONE_NUMBER]"
click at [559, 12] on icon at bounding box center [554, 9] width 10 height 10
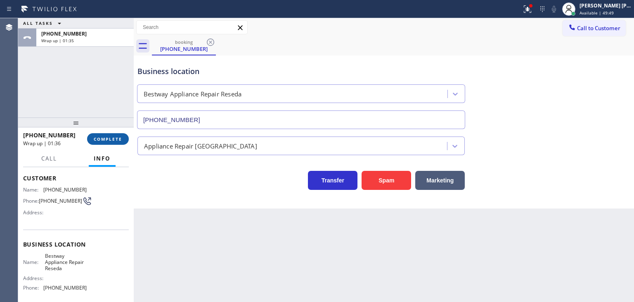
click at [116, 142] on button "COMPLETE" at bounding box center [108, 139] width 42 height 12
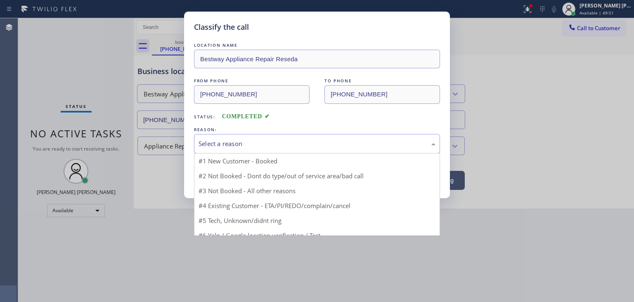
click at [230, 147] on div "Select a reason" at bounding box center [317, 143] width 237 height 9
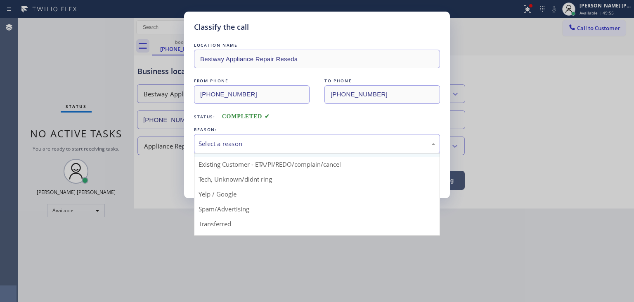
scroll to position [41, 0]
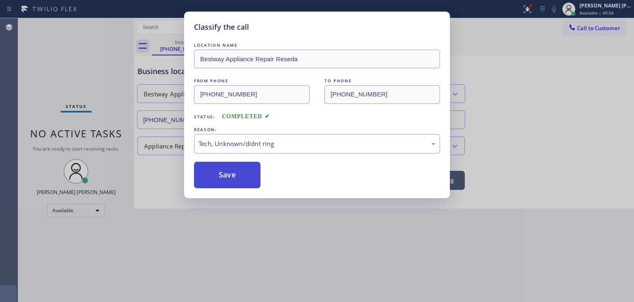
click at [232, 171] on button "Save" at bounding box center [227, 174] width 66 height 26
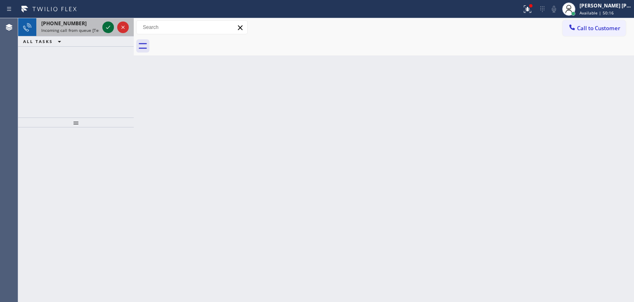
click at [105, 26] on icon at bounding box center [108, 27] width 10 height 10
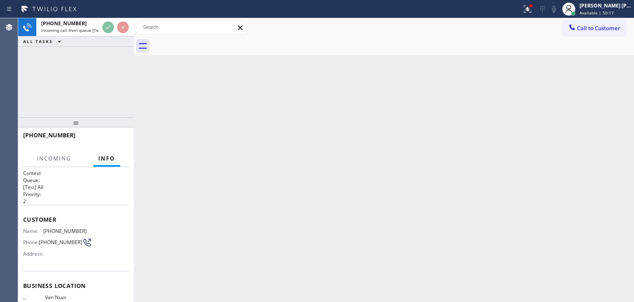
scroll to position [41, 0]
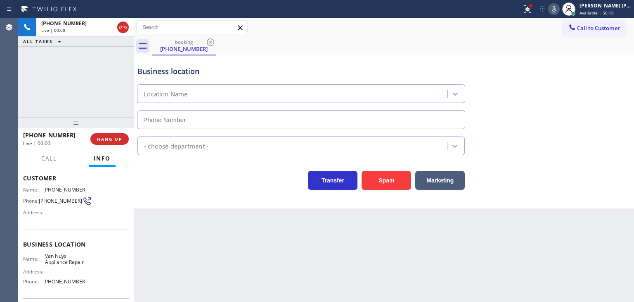
type input "[PHONE_NUMBER]"
click at [559, 12] on icon at bounding box center [554, 9] width 10 height 10
click at [559, 9] on icon at bounding box center [554, 9] width 10 height 10
click at [559, 11] on icon at bounding box center [554, 9] width 10 height 10
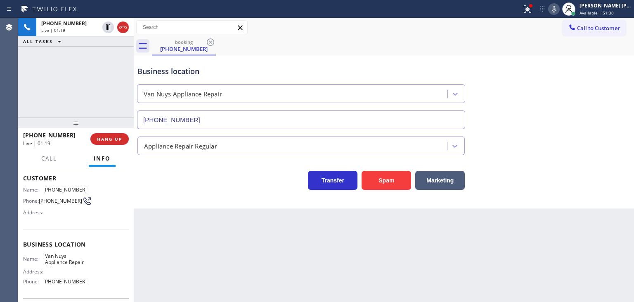
click at [105, 98] on div "[PHONE_NUMBER] Live | 01:19 ALL TASKS ALL TASKS ACTIVE TASKS TASKS IN WRAP UP" at bounding box center [76, 67] width 116 height 99
click at [559, 7] on icon at bounding box center [554, 9] width 10 height 10
click at [112, 53] on icon at bounding box center [108, 56] width 10 height 10
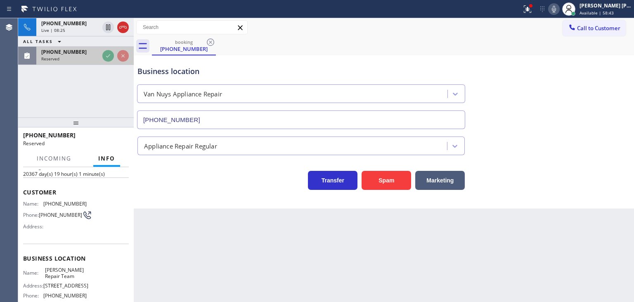
scroll to position [55, 0]
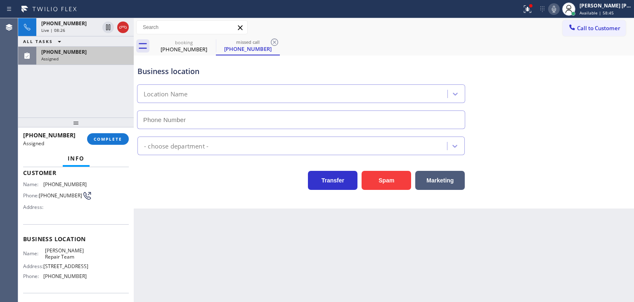
type input "[PHONE_NUMBER]"
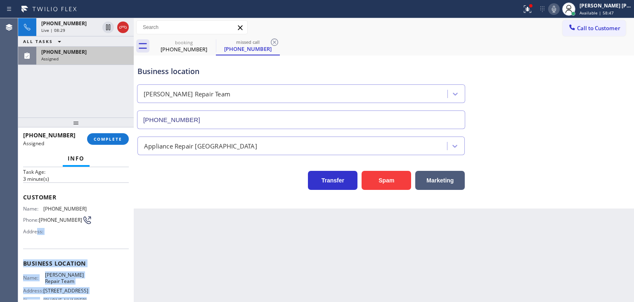
scroll to position [34, 0]
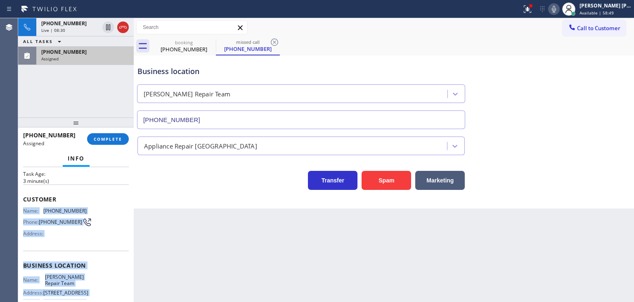
drag, startPoint x: 93, startPoint y: 259, endPoint x: 20, endPoint y: 207, distance: 89.7
click at [20, 207] on div "Context Queue: [Test] All Priority: 0 Task Age: [DEMOGRAPHIC_DATA] minute(s) Cu…" at bounding box center [76, 234] width 116 height 135
copy div "Name: [PHONE_NUMBER] Phone: [PHONE_NUMBER] Address: Business location Name: [PE…"
click at [121, 135] on button "COMPLETE" at bounding box center [108, 139] width 42 height 12
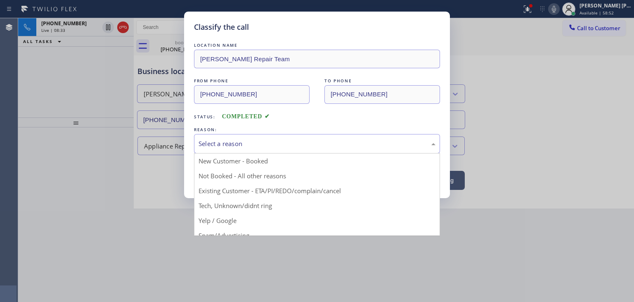
click at [256, 139] on div "Select a reason" at bounding box center [317, 143] width 237 height 9
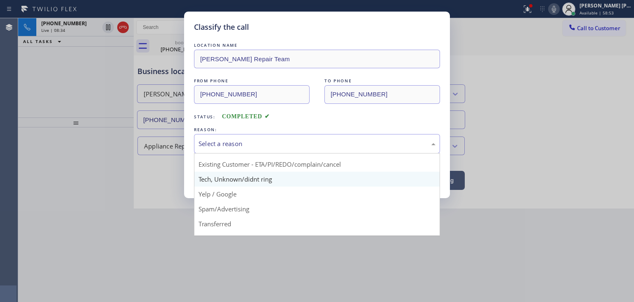
scroll to position [41, 0]
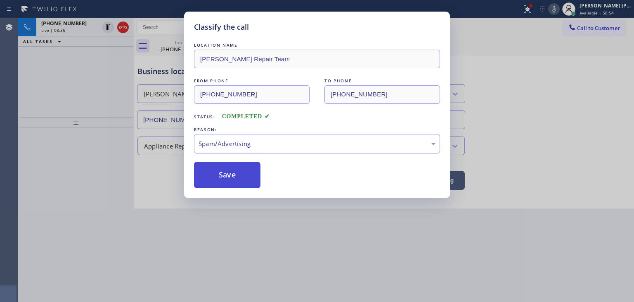
click at [238, 177] on button "Save" at bounding box center [227, 174] width 66 height 26
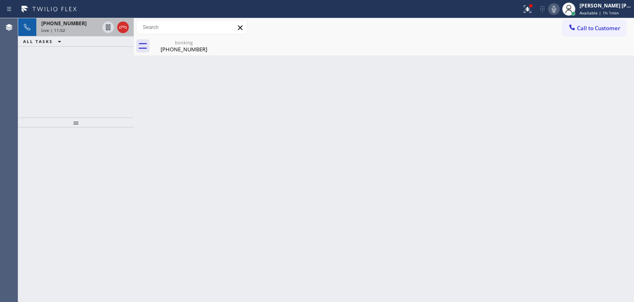
click at [80, 31] on div "Live | 11:02" at bounding box center [70, 30] width 58 height 6
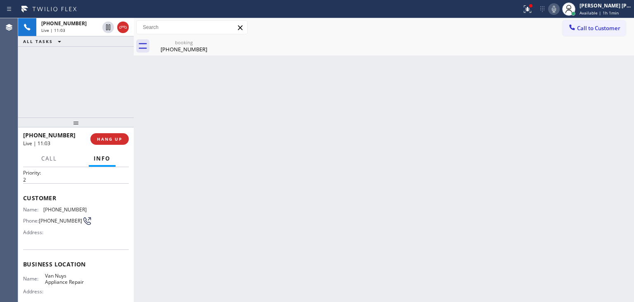
scroll to position [41, 0]
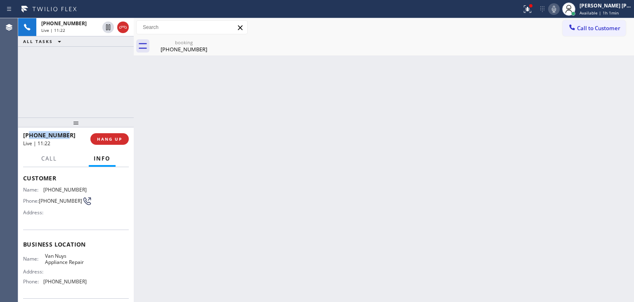
drag, startPoint x: 68, startPoint y: 138, endPoint x: 31, endPoint y: 133, distance: 37.9
click at [31, 133] on div "[PHONE_NUMBER]" at bounding box center [54, 135] width 62 height 8
copy span "8186997570"
click at [559, 12] on icon at bounding box center [554, 9] width 10 height 10
click at [559, 10] on icon at bounding box center [554, 9] width 10 height 10
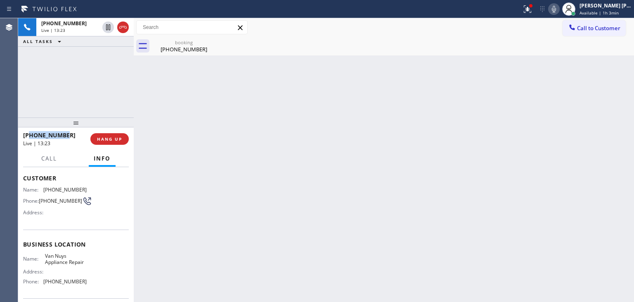
click at [559, 13] on icon at bounding box center [554, 9] width 10 height 10
click at [556, 12] on icon at bounding box center [554, 9] width 4 height 7
click at [112, 56] on icon at bounding box center [108, 56] width 10 height 10
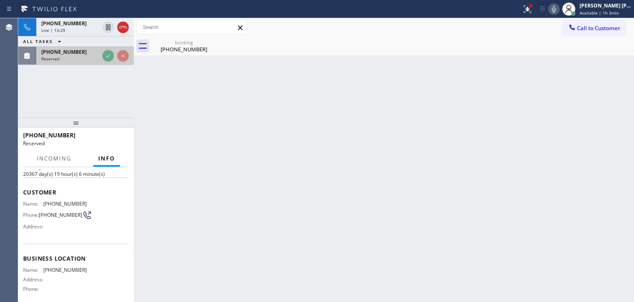
scroll to position [55, 0]
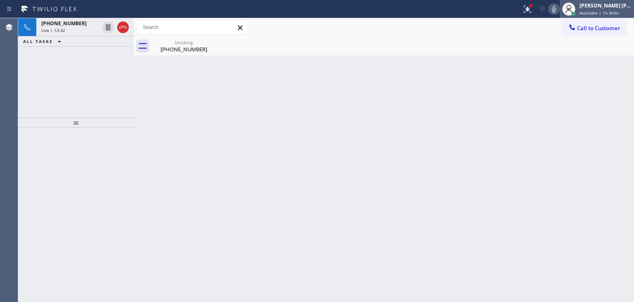
click at [599, 14] on span "Available | 1h 3min" at bounding box center [599, 13] width 39 height 6
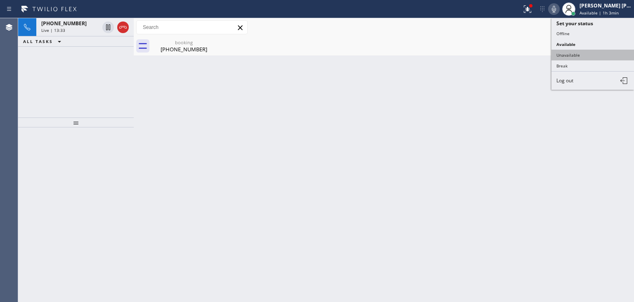
click at [588, 52] on button "Unavailable" at bounding box center [593, 55] width 83 height 11
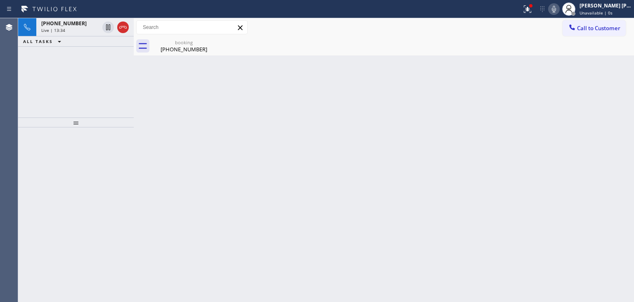
click at [559, 8] on icon at bounding box center [554, 9] width 10 height 10
click at [556, 10] on icon at bounding box center [554, 9] width 4 height 7
click at [559, 9] on icon at bounding box center [554, 9] width 10 height 10
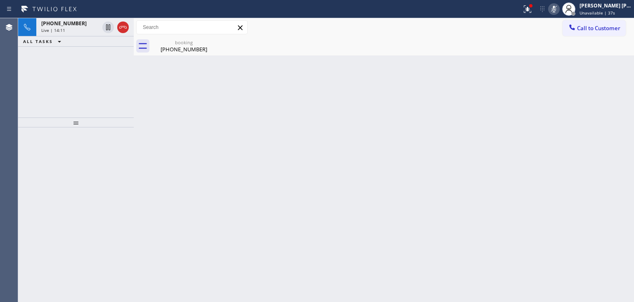
click at [559, 9] on icon at bounding box center [554, 9] width 10 height 10
click at [559, 12] on icon at bounding box center [554, 9] width 10 height 10
click at [557, 9] on rect at bounding box center [554, 8] width 6 height 6
click at [559, 9] on icon at bounding box center [554, 9] width 10 height 10
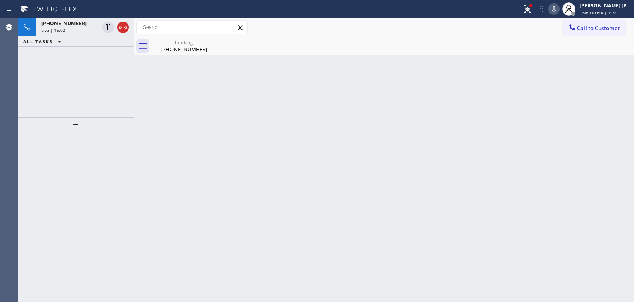
click at [559, 6] on icon at bounding box center [554, 9] width 10 height 10
click at [559, 8] on icon at bounding box center [554, 9] width 10 height 10
click at [559, 7] on icon at bounding box center [554, 9] width 10 height 10
click at [556, 8] on icon at bounding box center [554, 9] width 4 height 7
click at [559, 7] on icon at bounding box center [554, 9] width 10 height 10
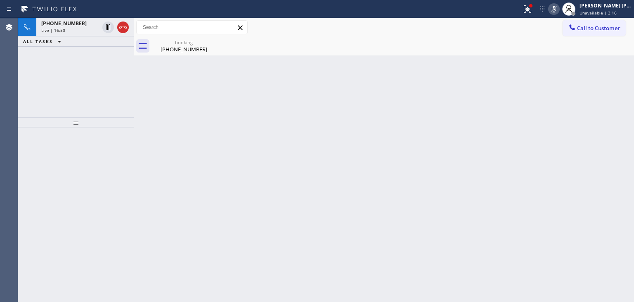
click at [559, 10] on icon at bounding box center [554, 9] width 10 height 10
click at [560, 14] on button at bounding box center [555, 9] width 12 height 12
click at [559, 10] on icon at bounding box center [554, 9] width 10 height 10
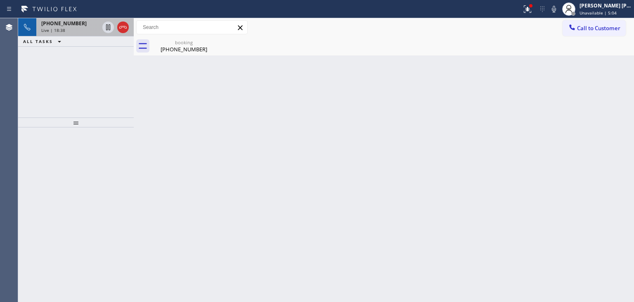
click at [74, 25] on span "[PHONE_NUMBER]" at bounding box center [63, 23] width 45 height 7
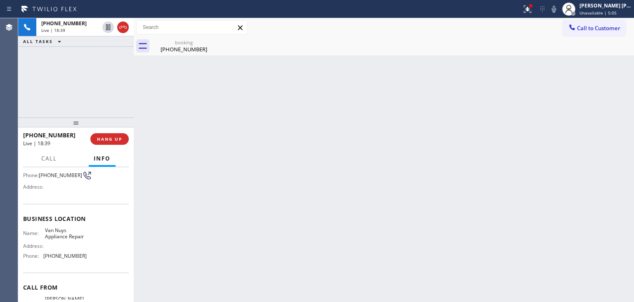
scroll to position [83, 0]
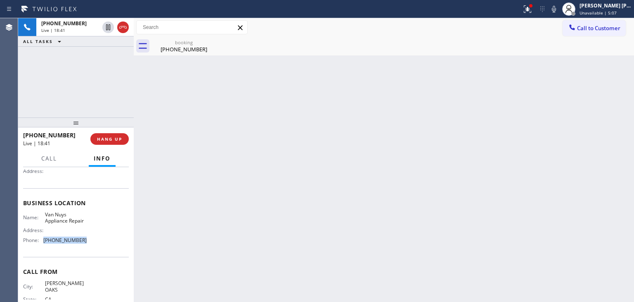
drag, startPoint x: 90, startPoint y: 242, endPoint x: 42, endPoint y: 244, distance: 48.4
click at [42, 244] on div "Name: [PERSON_NAME] Appliance Repair Address: Phone: [PHONE_NUMBER]" at bounding box center [76, 229] width 106 height 36
copy div "[PHONE_NUMBER]"
click at [556, 12] on icon at bounding box center [554, 9] width 4 height 7
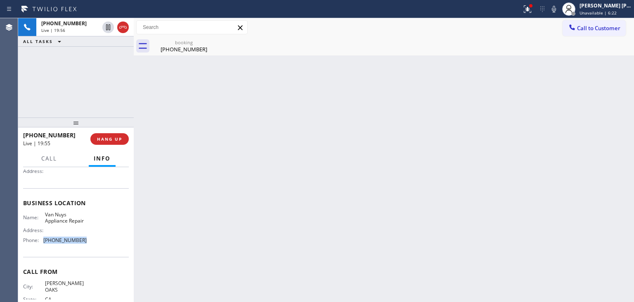
click at [559, 8] on icon at bounding box center [554, 9] width 10 height 10
click at [557, 9] on rect at bounding box center [554, 8] width 6 height 6
click at [559, 7] on icon at bounding box center [554, 9] width 10 height 10
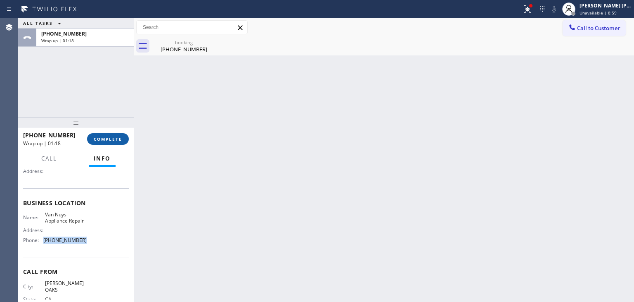
click at [105, 137] on span "COMPLETE" at bounding box center [108, 139] width 28 height 6
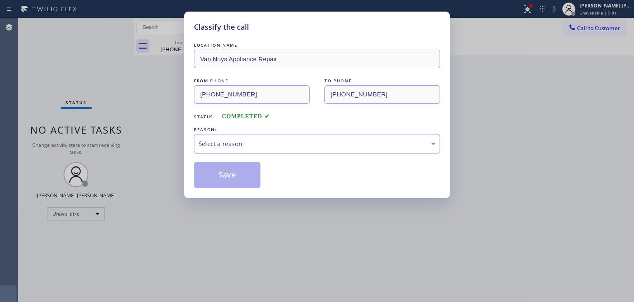
click at [220, 139] on div "Select a reason" at bounding box center [317, 143] width 237 height 9
click at [223, 177] on button "Save" at bounding box center [227, 174] width 66 height 26
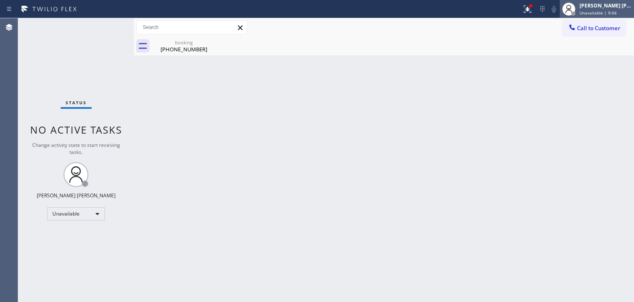
click at [625, 2] on div "[PERSON_NAME] [PERSON_NAME]" at bounding box center [606, 5] width 52 height 7
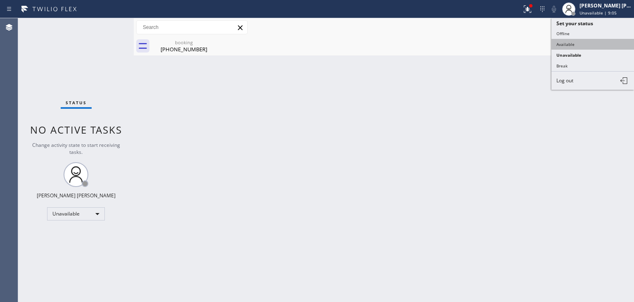
click at [576, 45] on button "Available" at bounding box center [593, 44] width 83 height 11
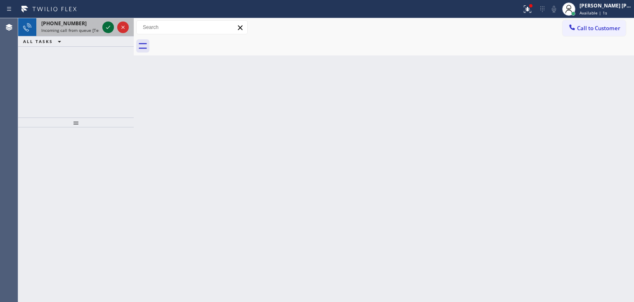
click at [108, 26] on icon at bounding box center [108, 27] width 10 height 10
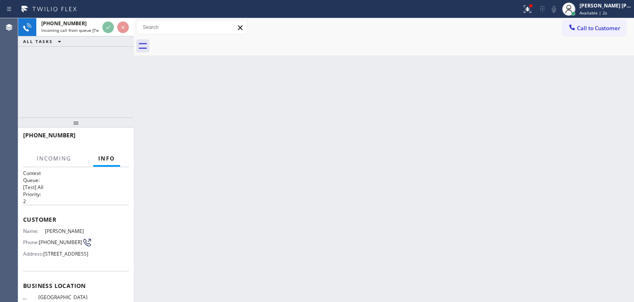
scroll to position [41, 0]
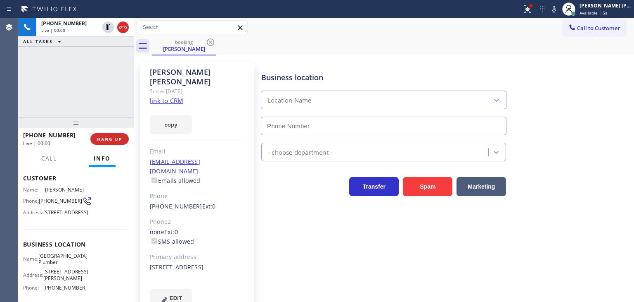
type input "[PHONE_NUMBER]"
click at [112, 93] on div "[PHONE_NUMBER] Live | 00:27 ALL TASKS ALL TASKS ACTIVE TASKS TASKS IN WRAP UP" at bounding box center [76, 67] width 116 height 99
click at [172, 96] on link "link to CRM" at bounding box center [166, 100] width 33 height 8
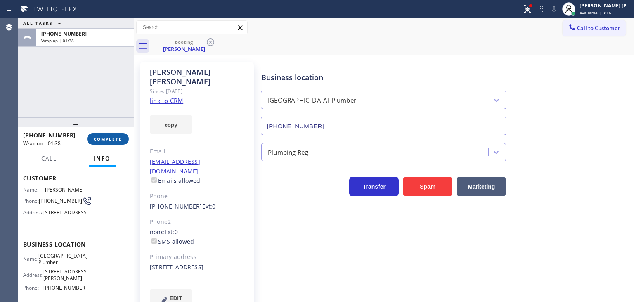
click at [112, 135] on button "COMPLETE" at bounding box center [108, 139] width 42 height 12
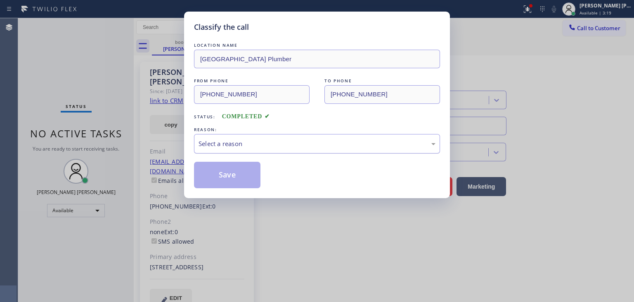
click at [234, 143] on div "Select a reason" at bounding box center [317, 143] width 237 height 9
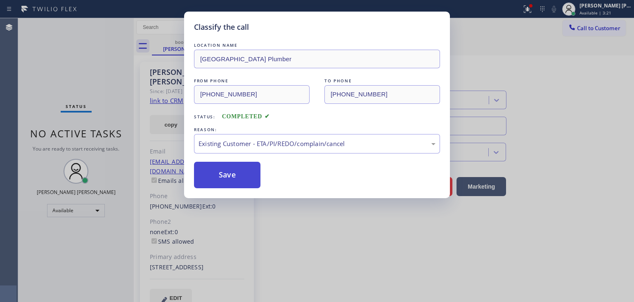
drag, startPoint x: 226, startPoint y: 176, endPoint x: 221, endPoint y: 173, distance: 4.6
click at [225, 175] on button "Save" at bounding box center [227, 174] width 66 height 26
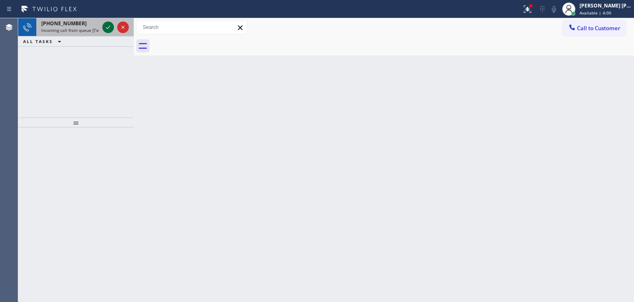
click at [109, 26] on icon at bounding box center [108, 27] width 10 height 10
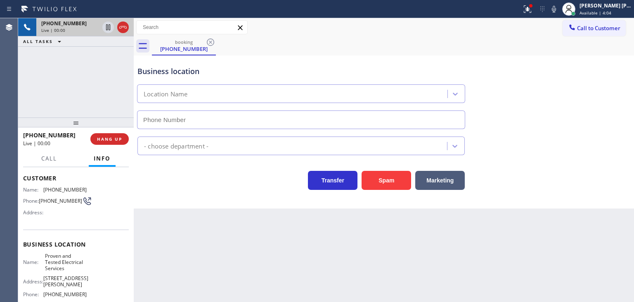
scroll to position [83, 0]
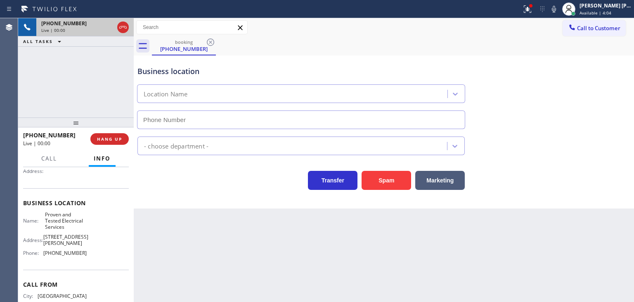
type input "[PHONE_NUMBER]"
click at [559, 9] on icon at bounding box center [554, 9] width 10 height 10
click at [559, 4] on icon at bounding box center [554, 9] width 10 height 10
click at [559, 10] on icon at bounding box center [554, 9] width 10 height 10
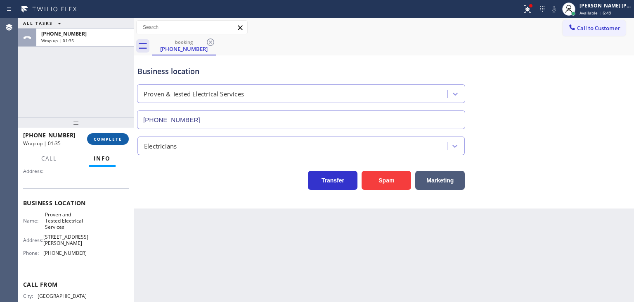
click at [114, 138] on span "COMPLETE" at bounding box center [108, 139] width 28 height 6
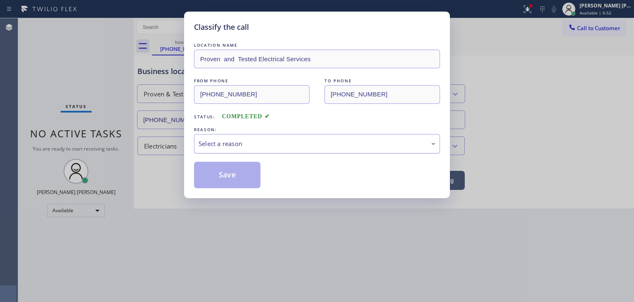
click at [250, 147] on div "Select a reason" at bounding box center [317, 143] width 237 height 9
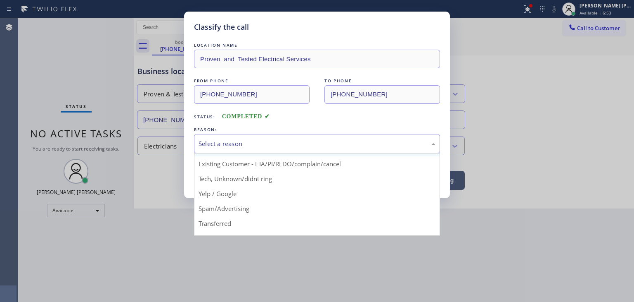
scroll to position [41, 0]
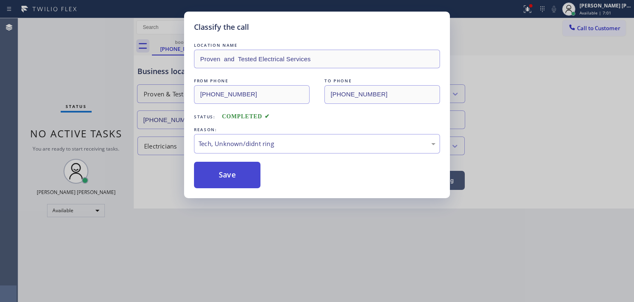
click at [229, 171] on button "Save" at bounding box center [227, 174] width 66 height 26
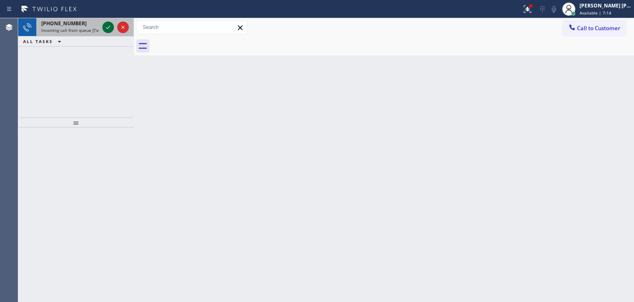
click at [106, 28] on icon at bounding box center [108, 27] width 10 height 10
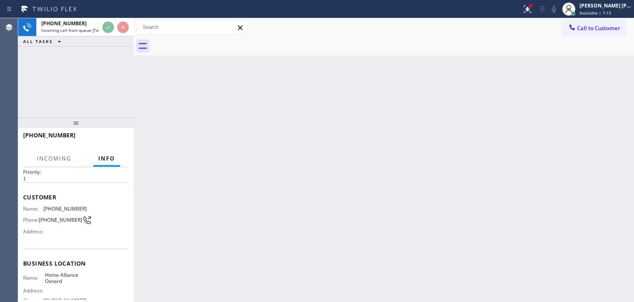
scroll to position [41, 0]
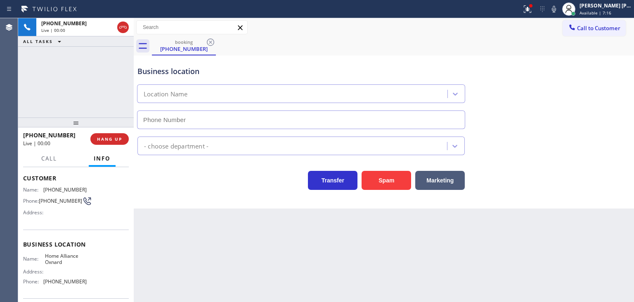
type input "[PHONE_NUMBER]"
click at [559, 10] on icon at bounding box center [554, 9] width 10 height 10
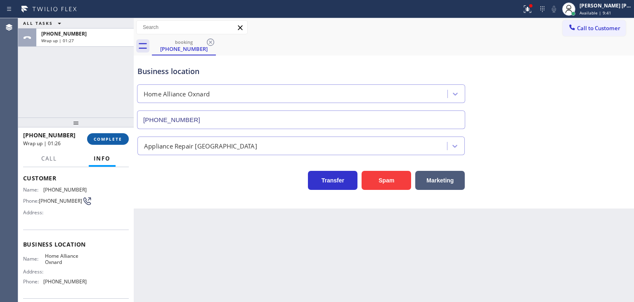
click at [116, 136] on span "COMPLETE" at bounding box center [108, 139] width 28 height 6
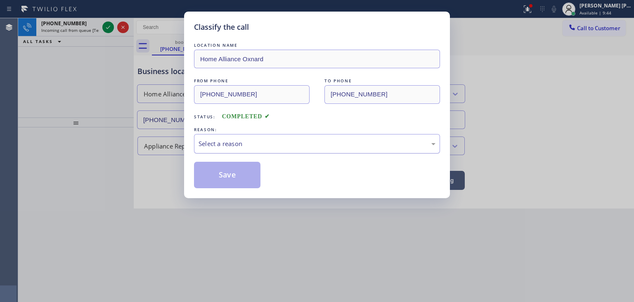
click at [233, 142] on div "Select a reason" at bounding box center [317, 143] width 237 height 9
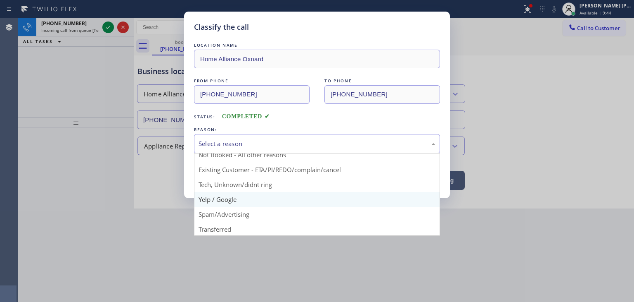
scroll to position [41, 0]
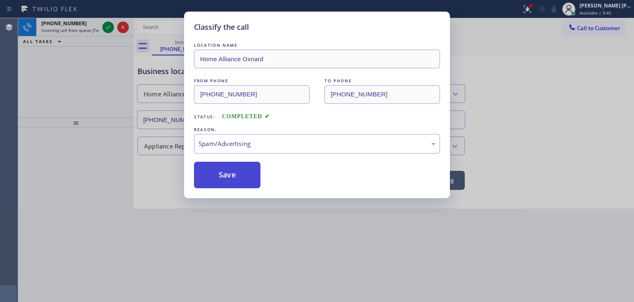
click at [227, 179] on button "Save" at bounding box center [227, 174] width 66 height 26
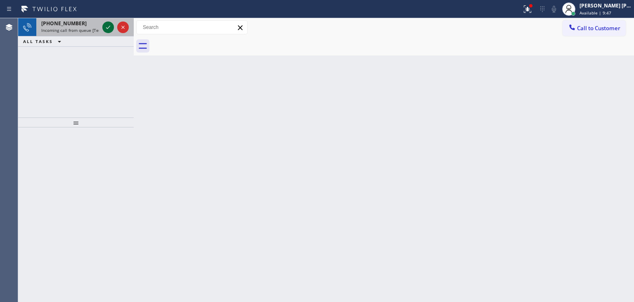
click at [108, 25] on icon at bounding box center [108, 27] width 10 height 10
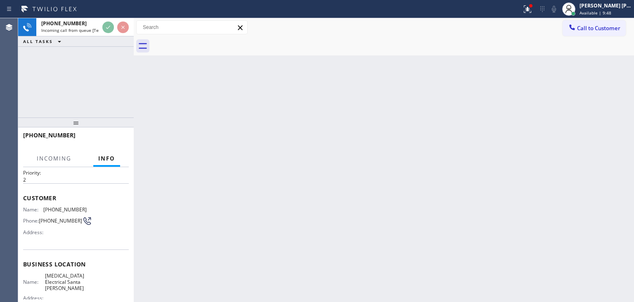
scroll to position [41, 0]
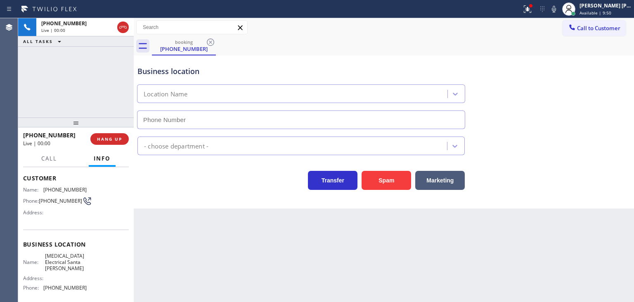
type input "[PHONE_NUMBER]"
click at [559, 10] on icon at bounding box center [554, 9] width 10 height 10
click at [559, 9] on icon at bounding box center [554, 9] width 10 height 10
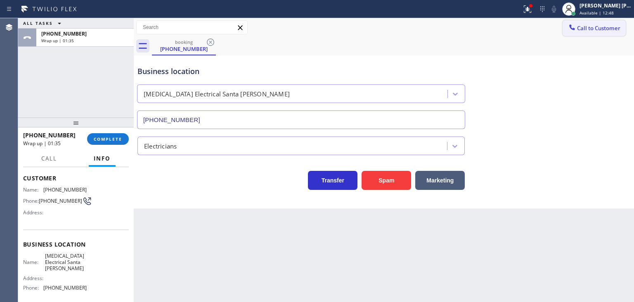
click at [609, 28] on span "Call to Customer" at bounding box center [598, 27] width 43 height 7
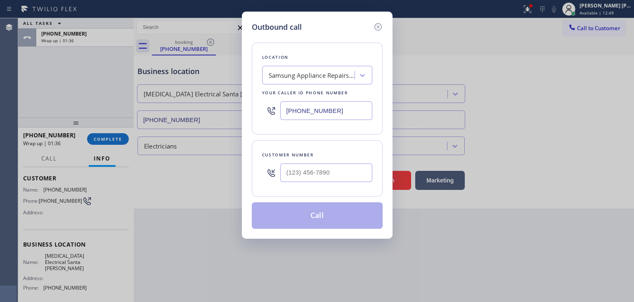
drag, startPoint x: 339, startPoint y: 107, endPoint x: 286, endPoint y: 109, distance: 53.3
click at [286, 109] on input "[PHONE_NUMBER]" at bounding box center [326, 110] width 92 height 19
paste input "818) 528-5025"
type input "[PHONE_NUMBER]"
type input "(___) ___-____"
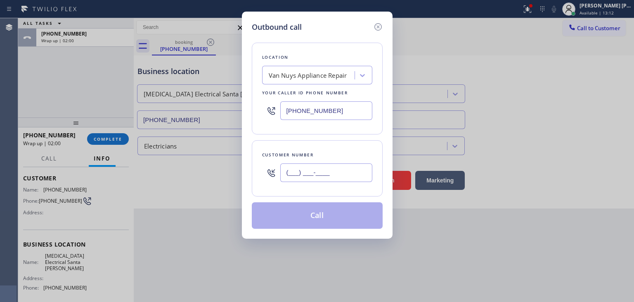
paste input "818) 699-7570"
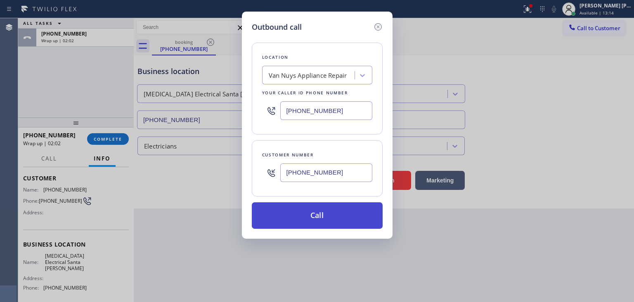
type input "[PHONE_NUMBER]"
click at [322, 219] on button "Call" at bounding box center [317, 215] width 131 height 26
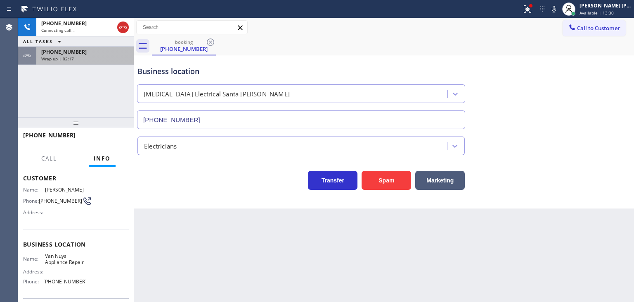
click at [69, 52] on span "[PHONE_NUMBER]" at bounding box center [63, 51] width 45 height 7
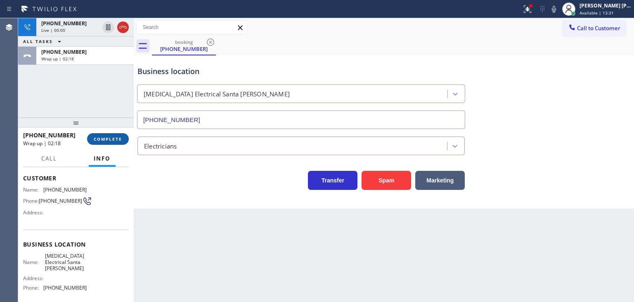
click at [117, 136] on span "COMPLETE" at bounding box center [108, 139] width 28 height 6
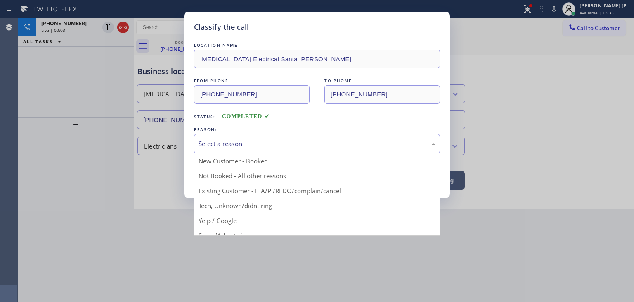
click at [256, 144] on div "Select a reason" at bounding box center [317, 143] width 237 height 9
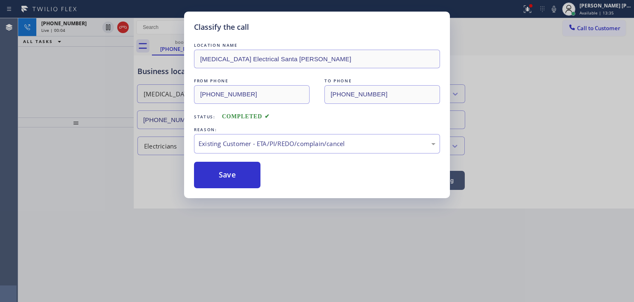
drag, startPoint x: 230, startPoint y: 171, endPoint x: 255, endPoint y: 125, distance: 52.3
click at [231, 168] on button "Save" at bounding box center [227, 174] width 66 height 26
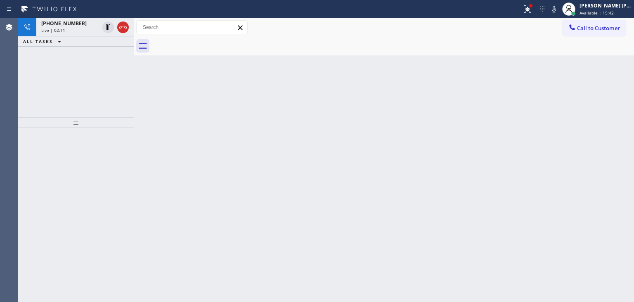
click at [559, 12] on icon at bounding box center [554, 9] width 10 height 10
click at [556, 9] on icon at bounding box center [554, 9] width 4 height 7
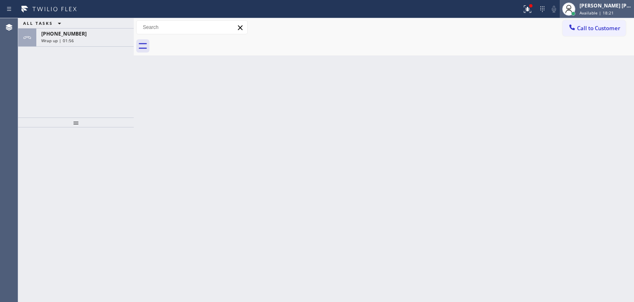
click at [603, 12] on span "Available | 18:21" at bounding box center [597, 13] width 34 height 6
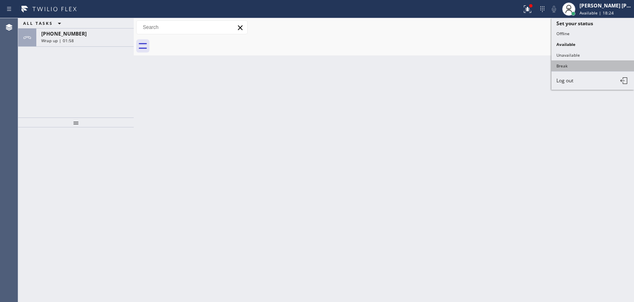
click at [584, 63] on button "Break" at bounding box center [593, 65] width 83 height 11
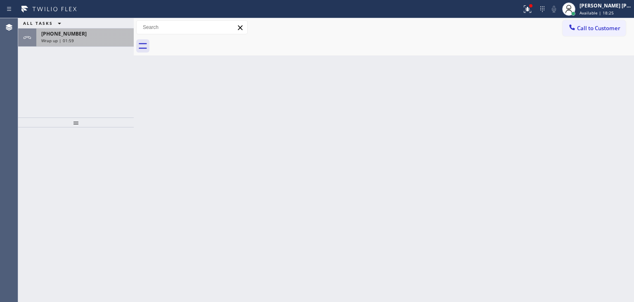
click at [95, 42] on div "Wrap up | 01:59" at bounding box center [85, 41] width 88 height 6
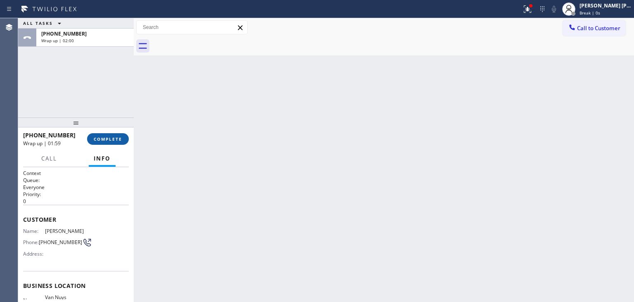
click at [110, 136] on span "COMPLETE" at bounding box center [108, 139] width 28 height 6
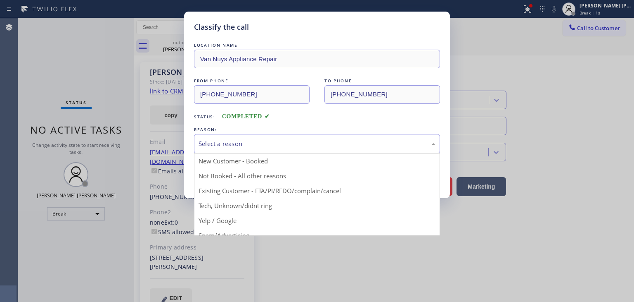
click at [231, 147] on div "Select a reason" at bounding box center [317, 143] width 237 height 9
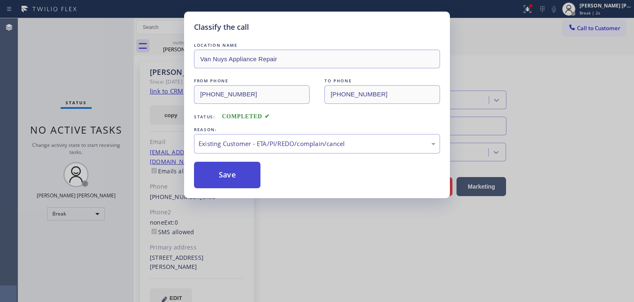
click at [232, 178] on button "Save" at bounding box center [227, 174] width 66 height 26
type input "[PHONE_NUMBER]"
